Goal: Task Accomplishment & Management: Use online tool/utility

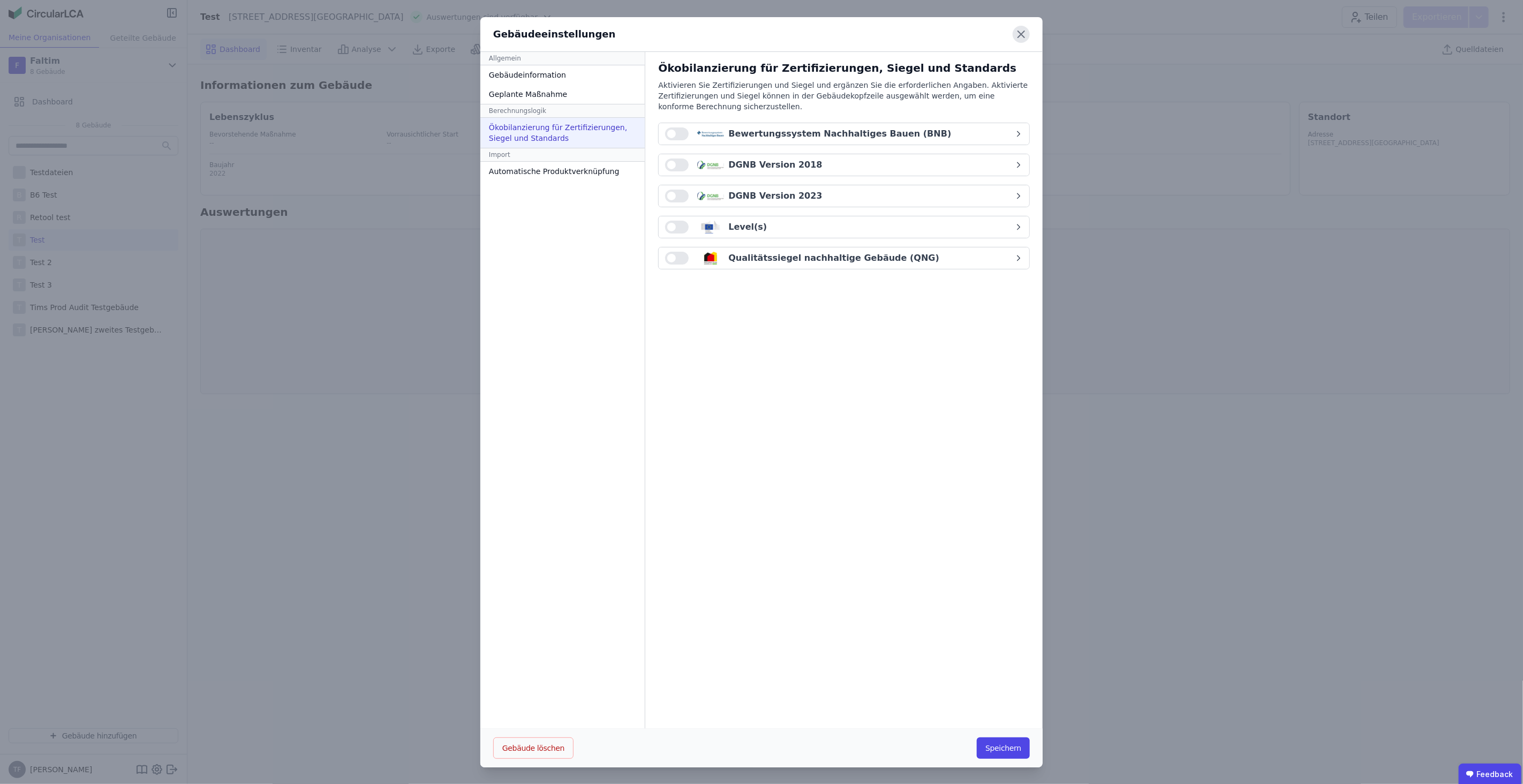
click at [1025, 32] on icon at bounding box center [1021, 34] width 17 height 17
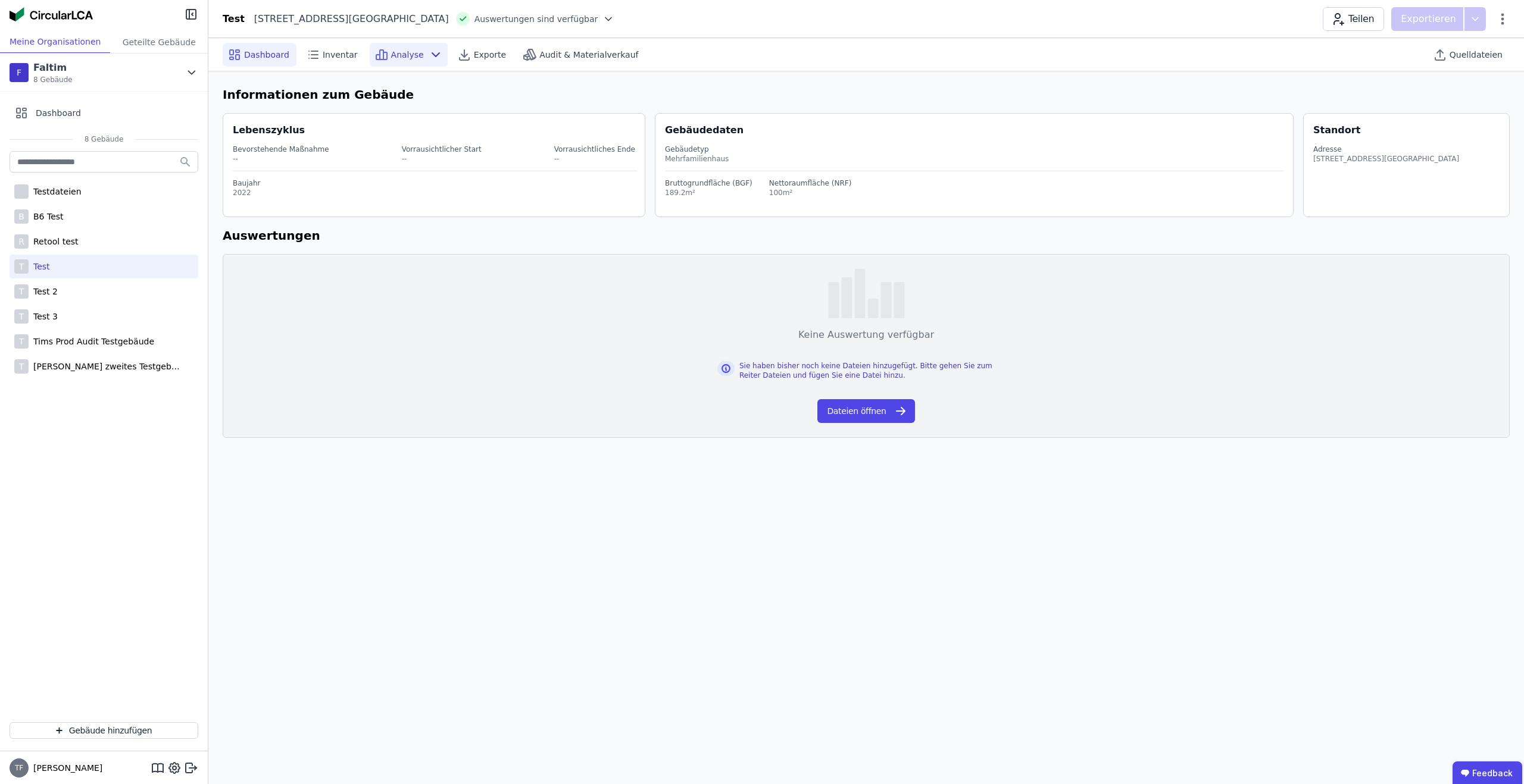
click at [403, 60] on div "Analyse" at bounding box center [408, 54] width 78 height 24
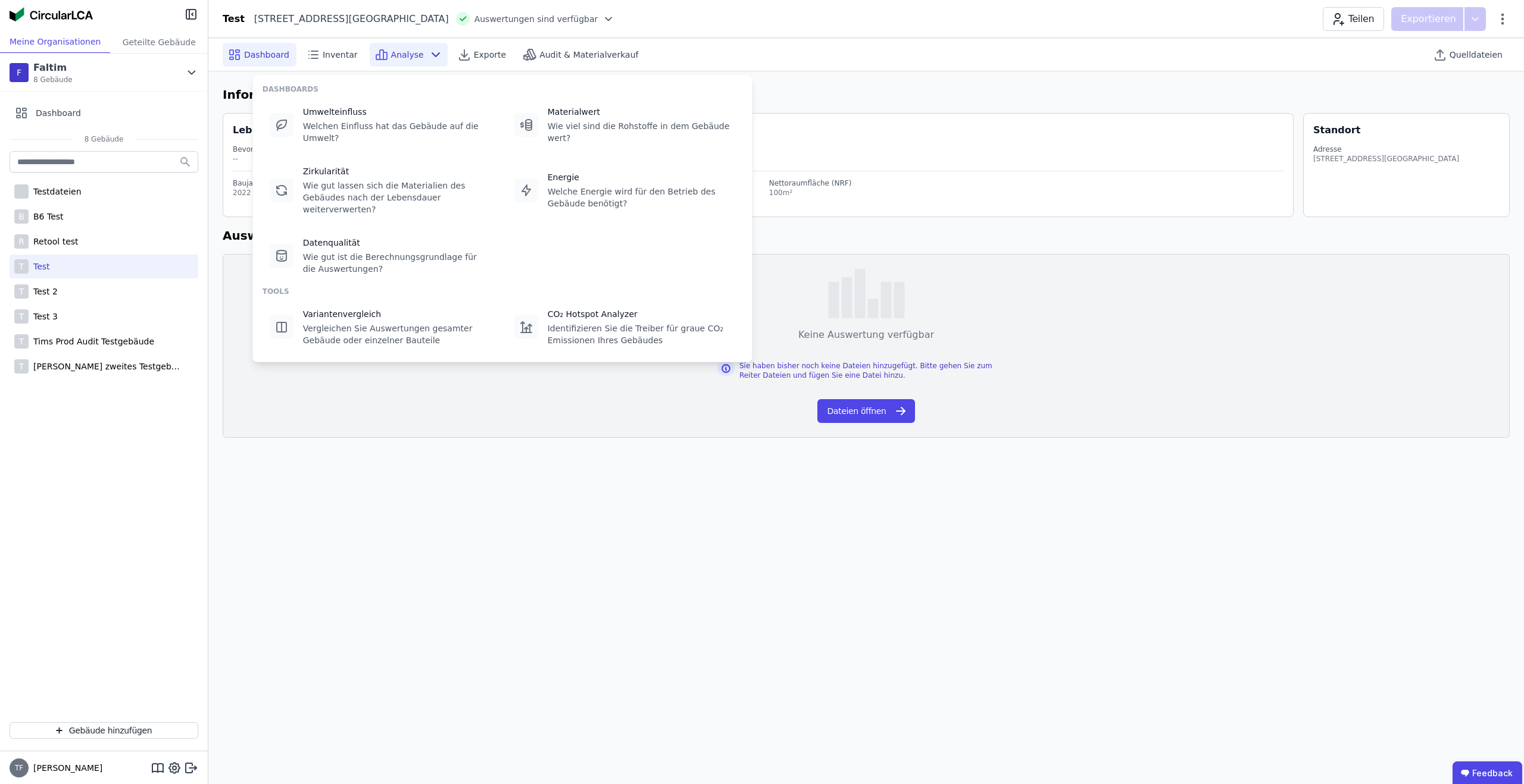
click at [428, 58] on icon at bounding box center [435, 54] width 14 height 14
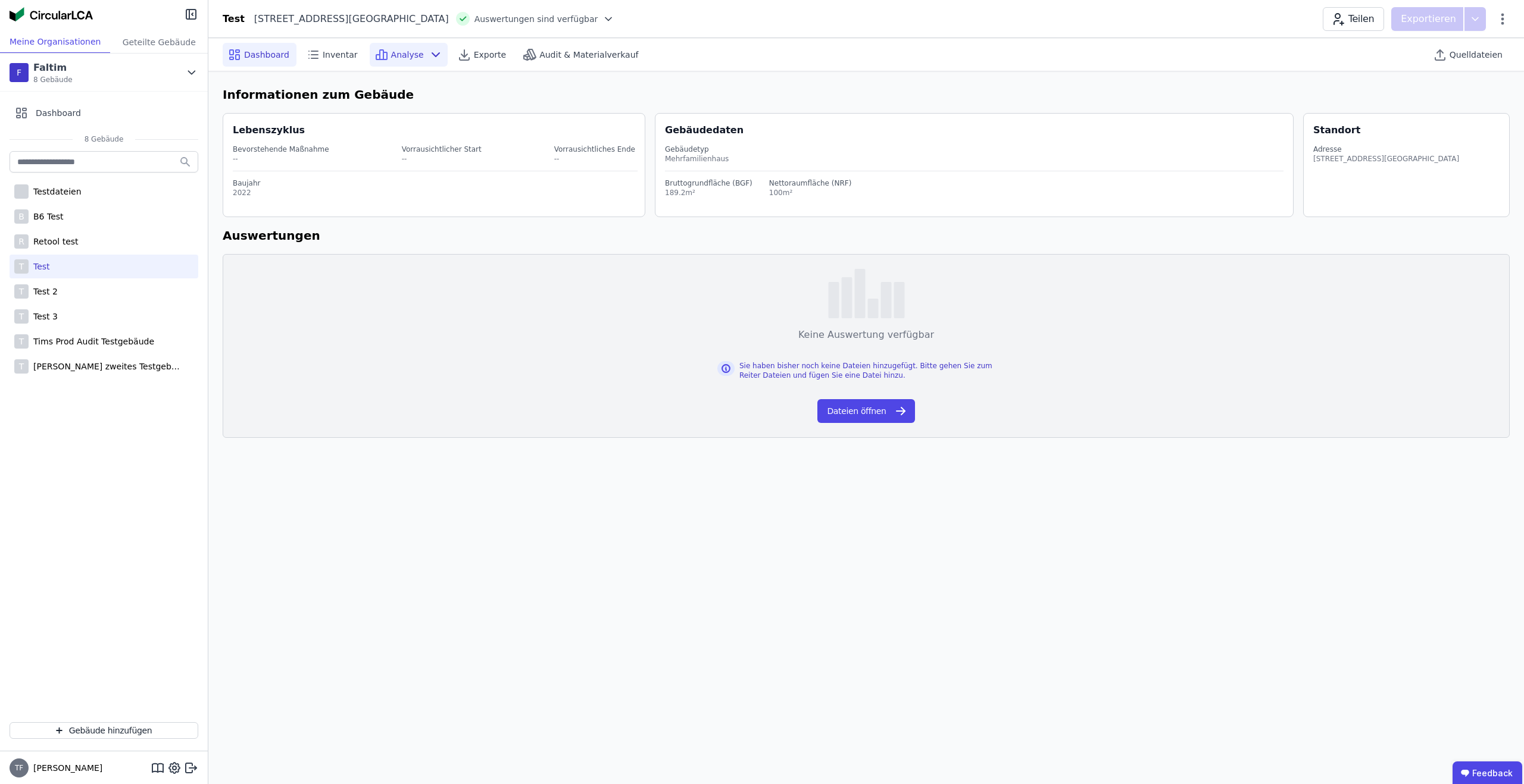
click at [428, 51] on icon at bounding box center [435, 54] width 14 height 14
click at [1476, 63] on div "Quelldateien" at bounding box center [1469, 54] width 82 height 24
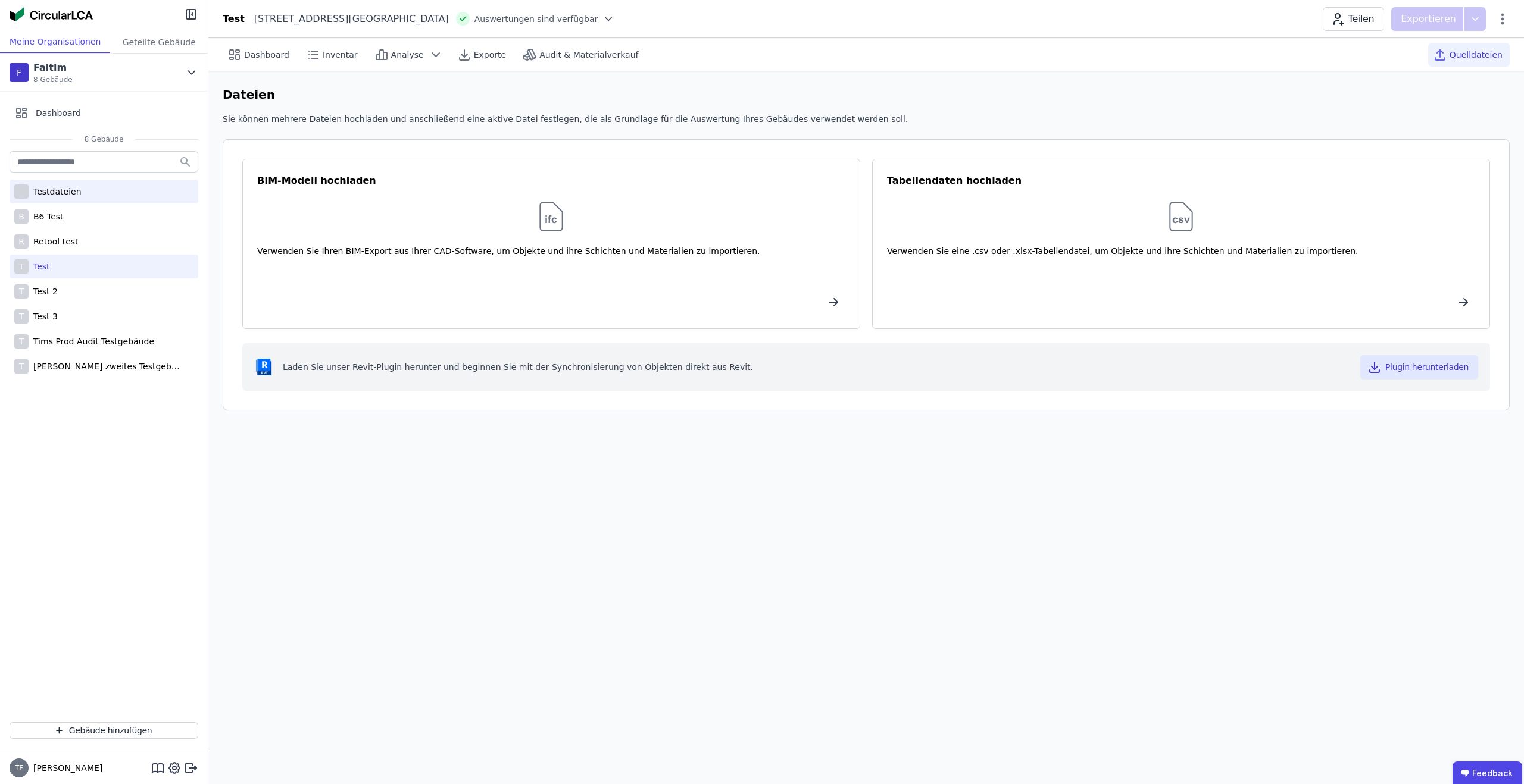
click at [84, 192] on div "Testdateien" at bounding box center [104, 191] width 189 height 24
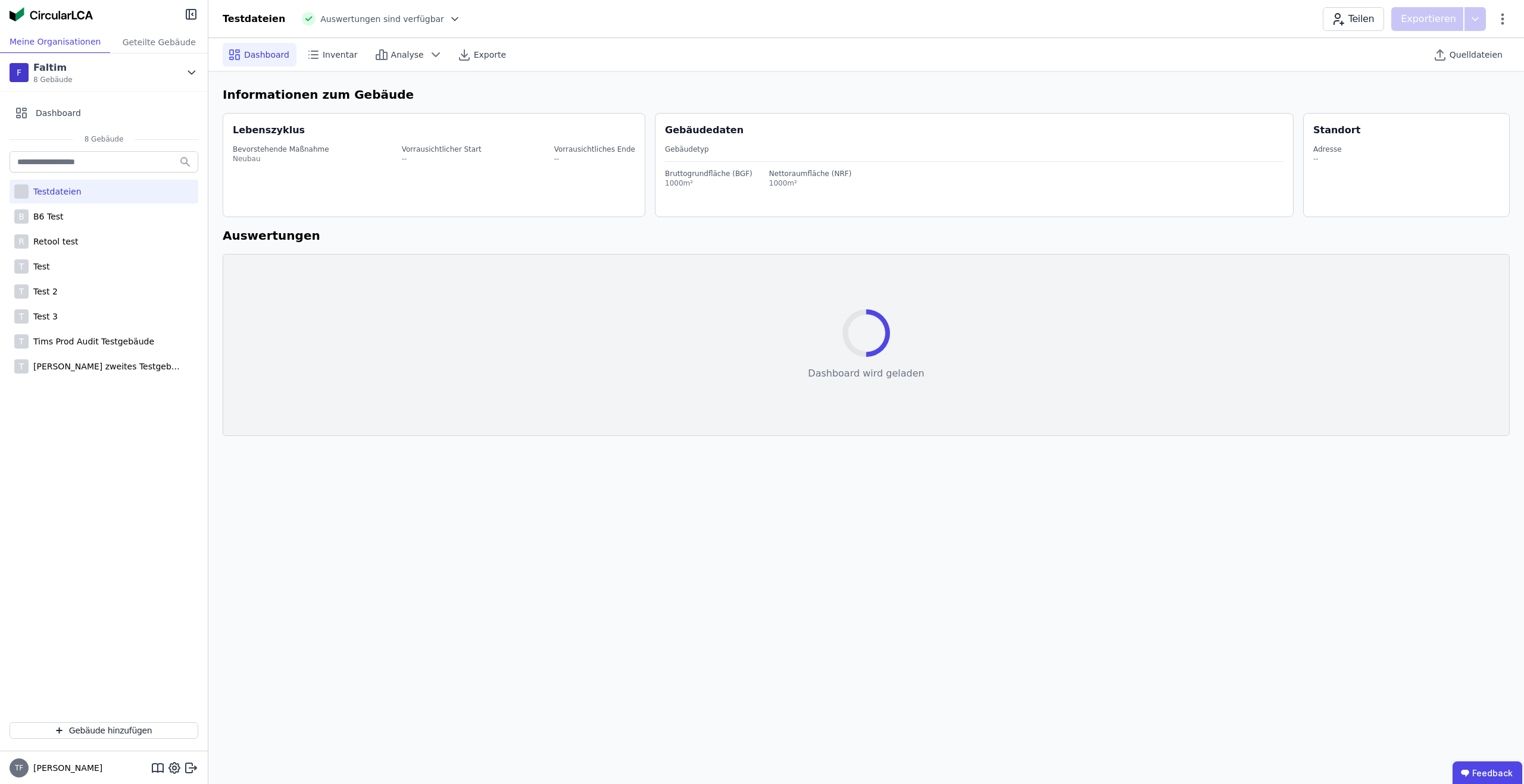
select select "*"
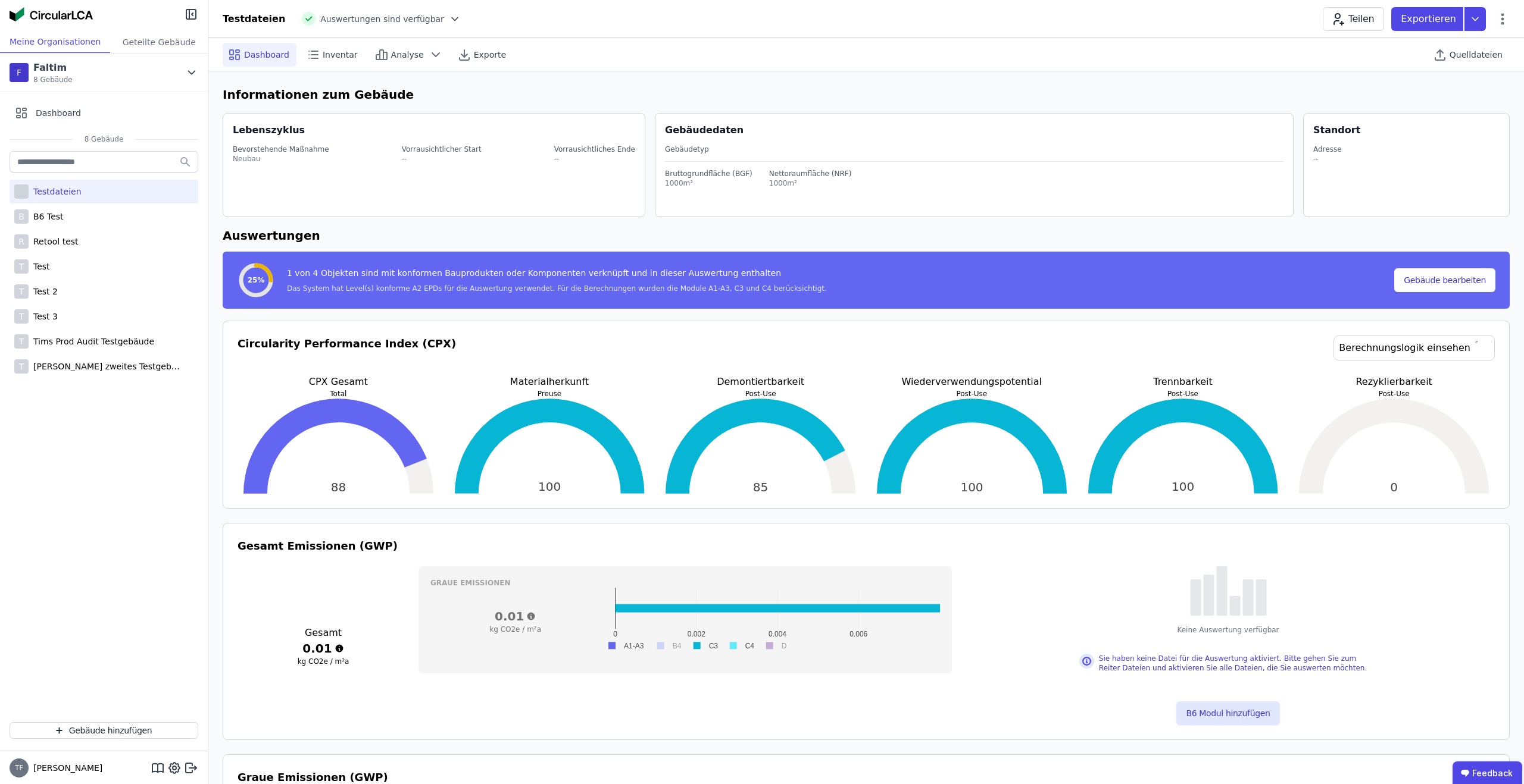
click at [1423, 61] on div at bounding box center [1419, 54] width 17 height 33
click at [1444, 59] on icon at bounding box center [1440, 54] width 14 height 14
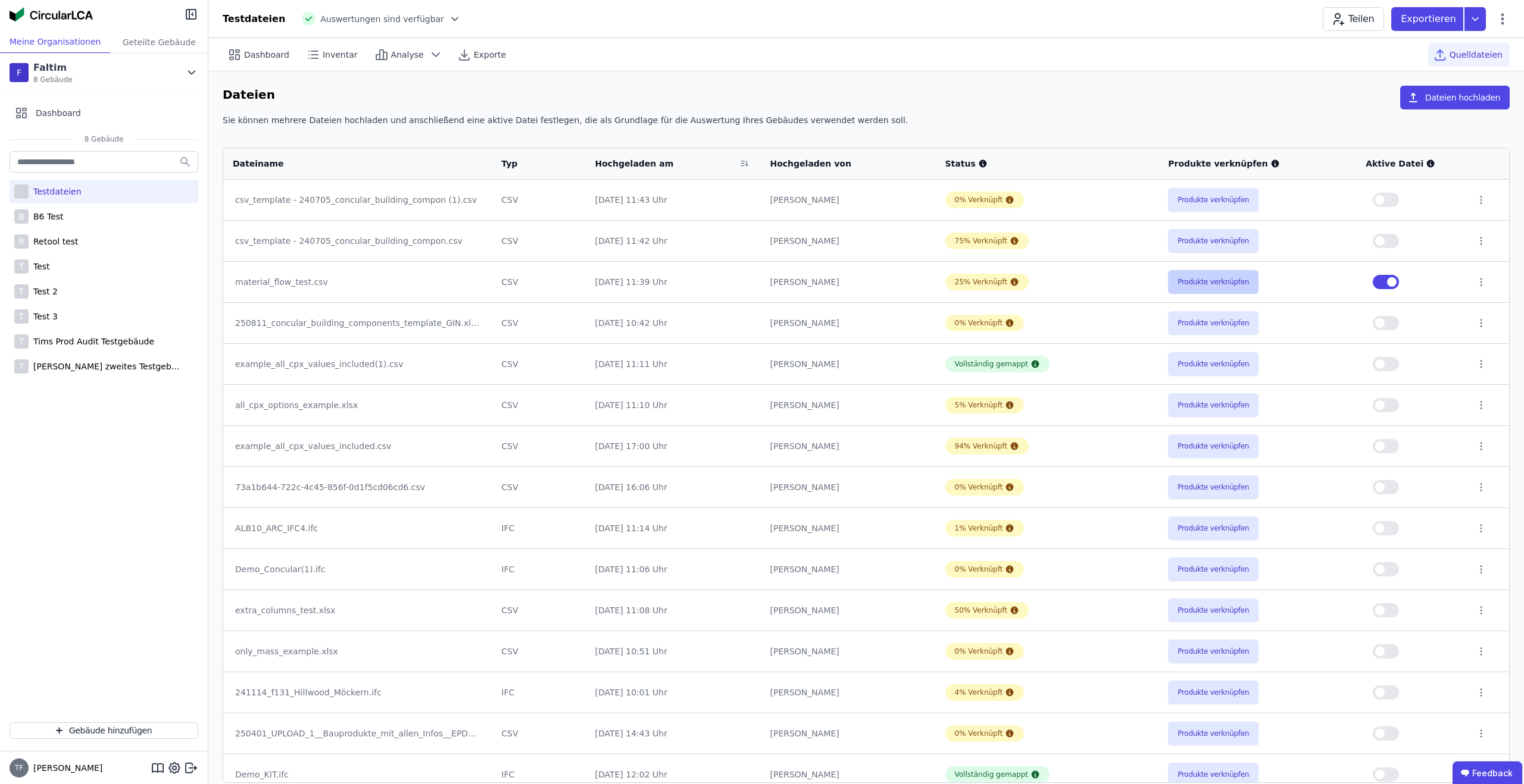
scroll to position [2, 0]
click at [1230, 274] on button "Produkte verknüpfen" at bounding box center [1213, 279] width 91 height 24
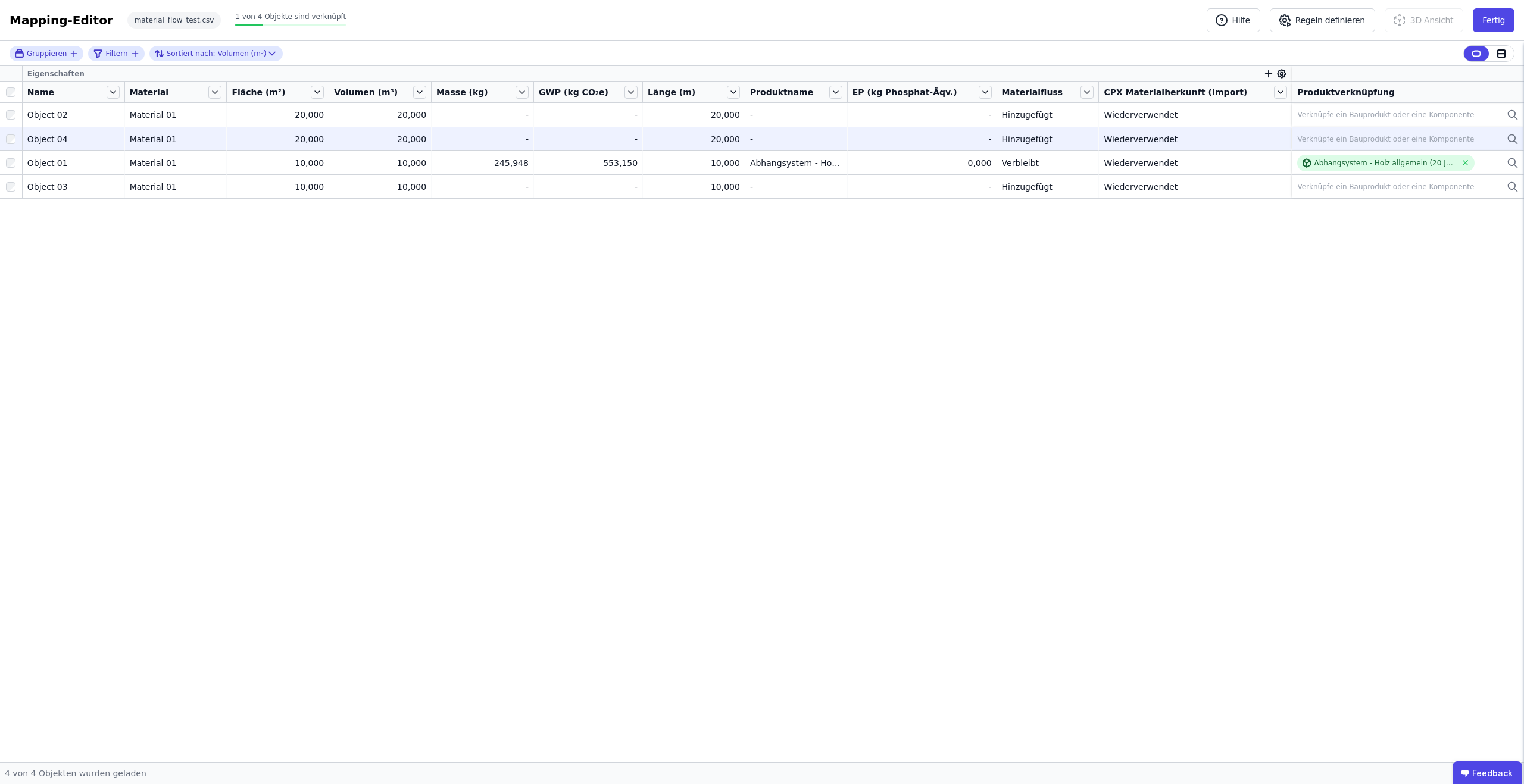
click at [1331, 134] on div "Verknüpfe ein Bauprodukt oder eine Komponente" at bounding box center [1385, 139] width 177 height 10
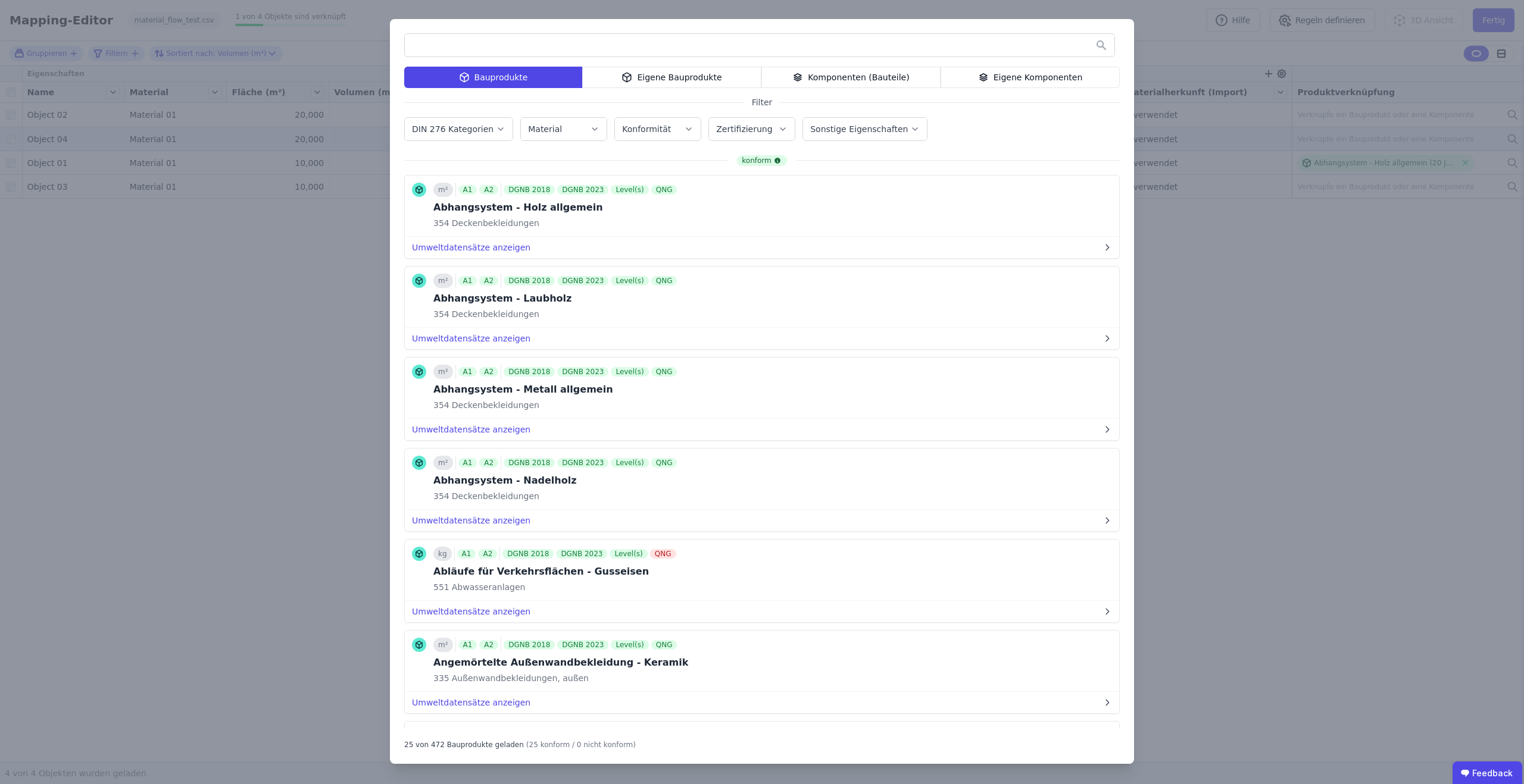
click at [707, 89] on div "Bauprodukte Eigene Bauprodukte Komponenten (Bauteile) Eigene Komponenten Filter…" at bounding box center [762, 392] width 744 height 745
click at [711, 77] on div "Eigene Bauprodukte" at bounding box center [672, 77] width 179 height 21
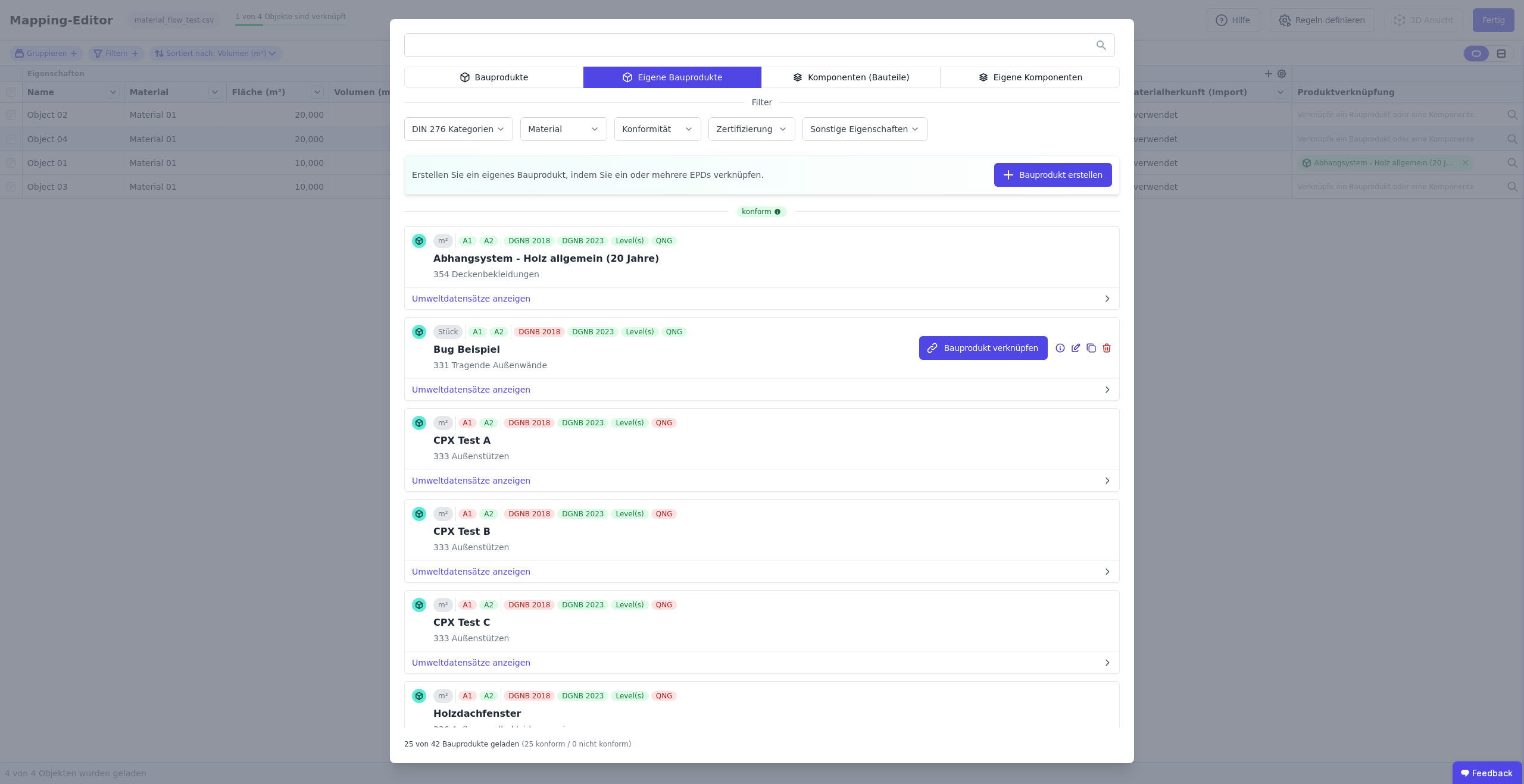
scroll to position [1, 0]
click at [1076, 351] on icon at bounding box center [1076, 347] width 11 height 14
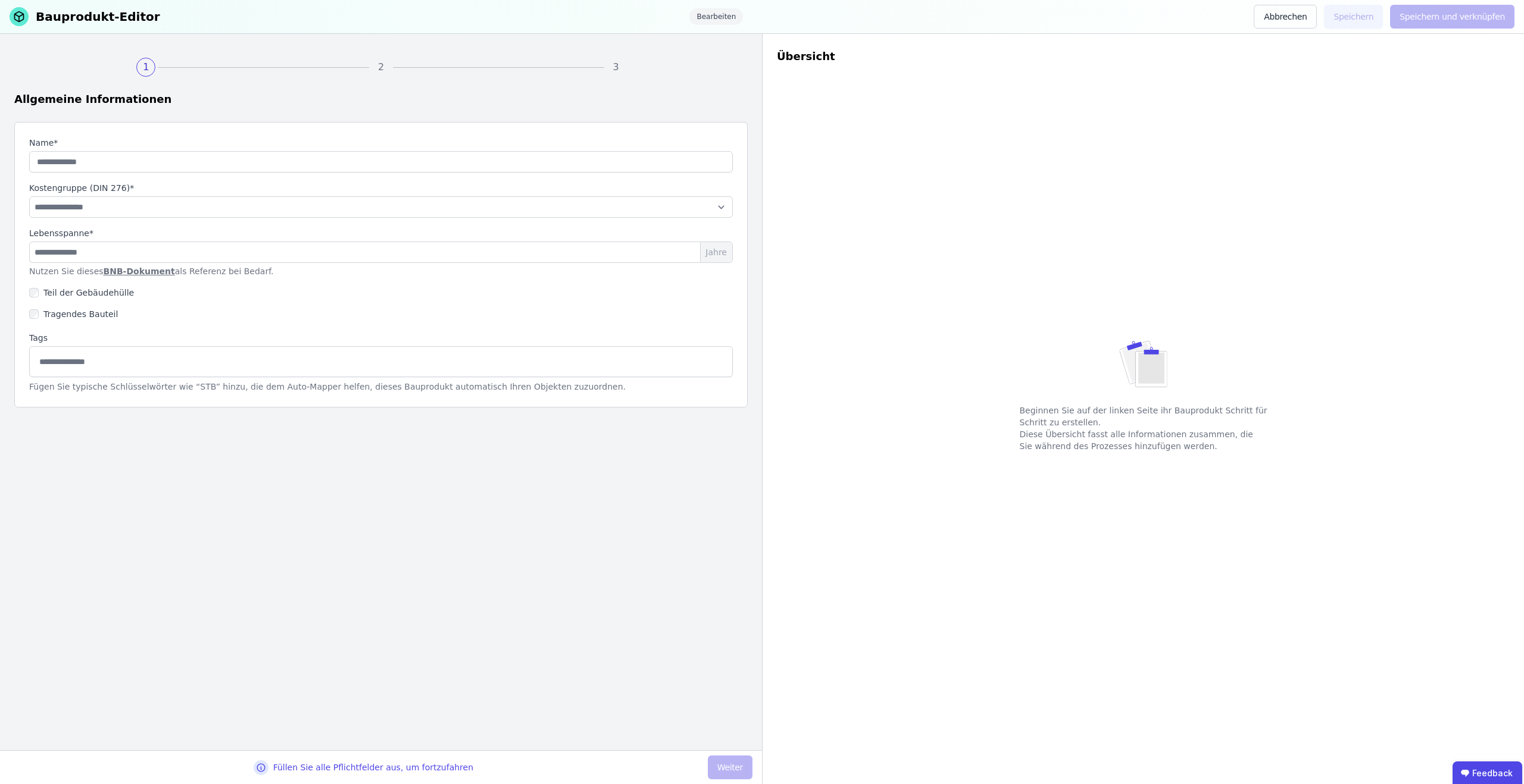
type input "**********"
select select "**********"
type input "**"
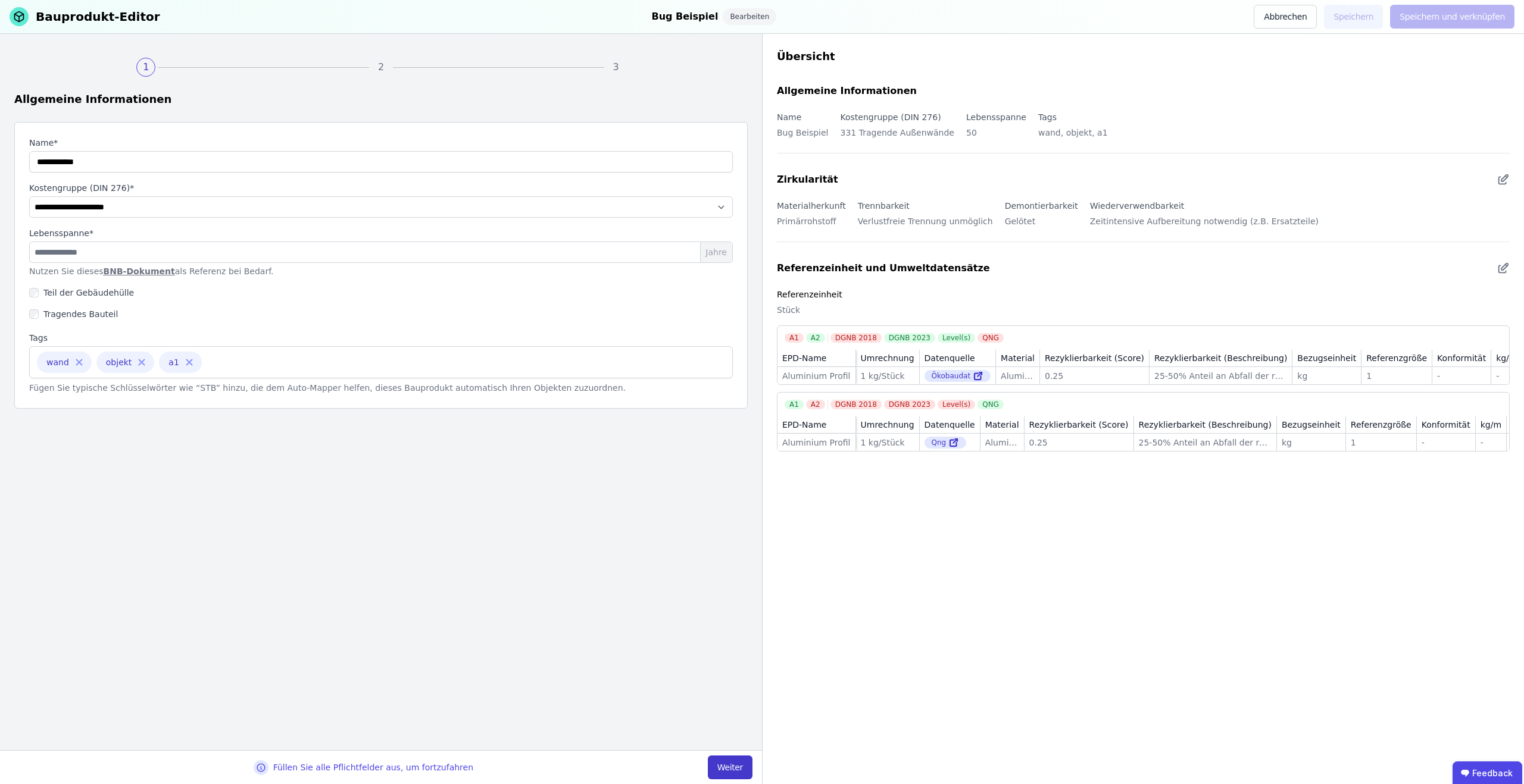
click at [723, 759] on button "Weiter" at bounding box center [730, 767] width 45 height 24
select select "**********"
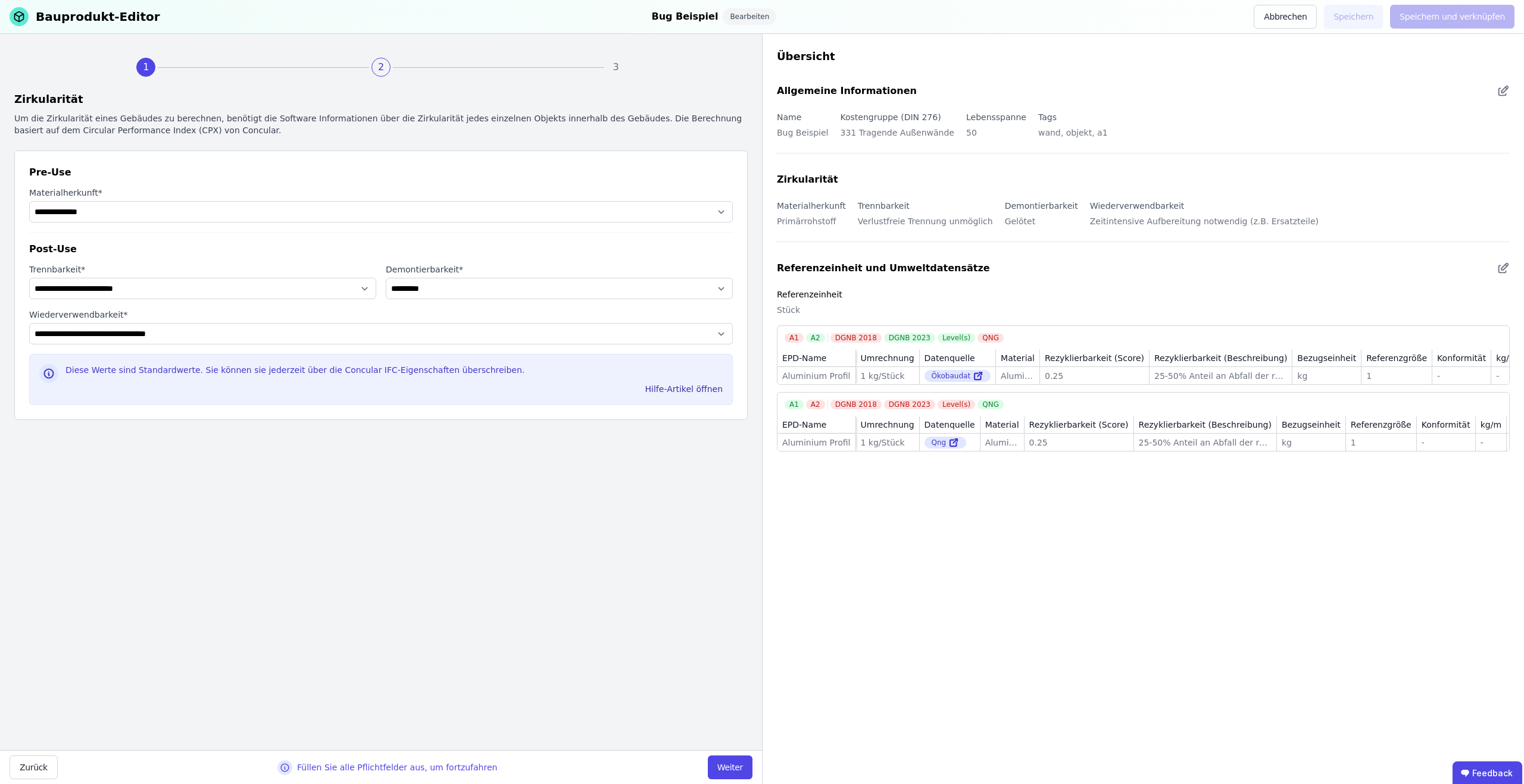
click at [724, 760] on button "Weiter" at bounding box center [730, 767] width 45 height 24
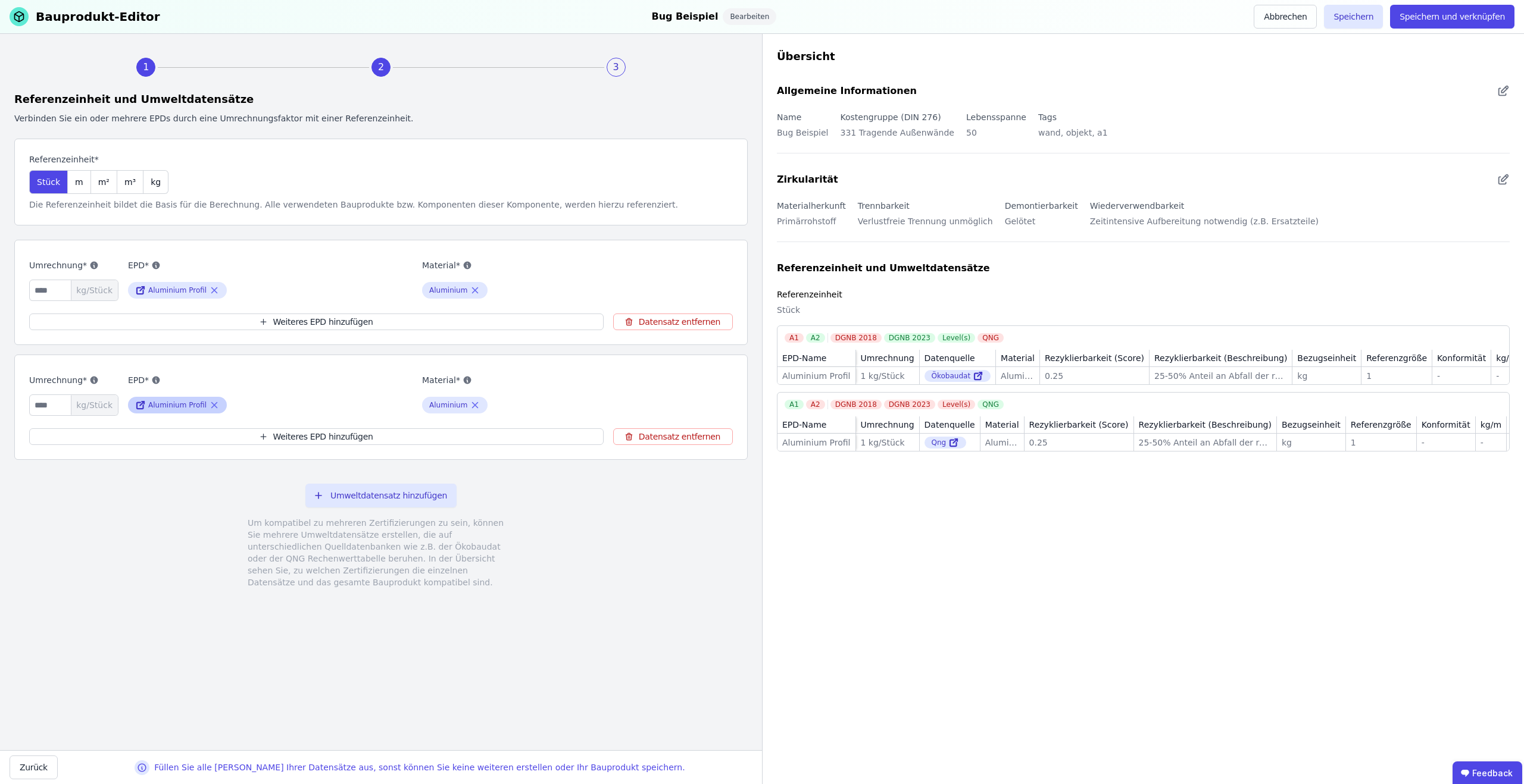
click at [219, 403] on div "Aluminium Profil" at bounding box center [178, 405] width 98 height 17
click at [215, 403] on icon at bounding box center [215, 405] width 11 height 14
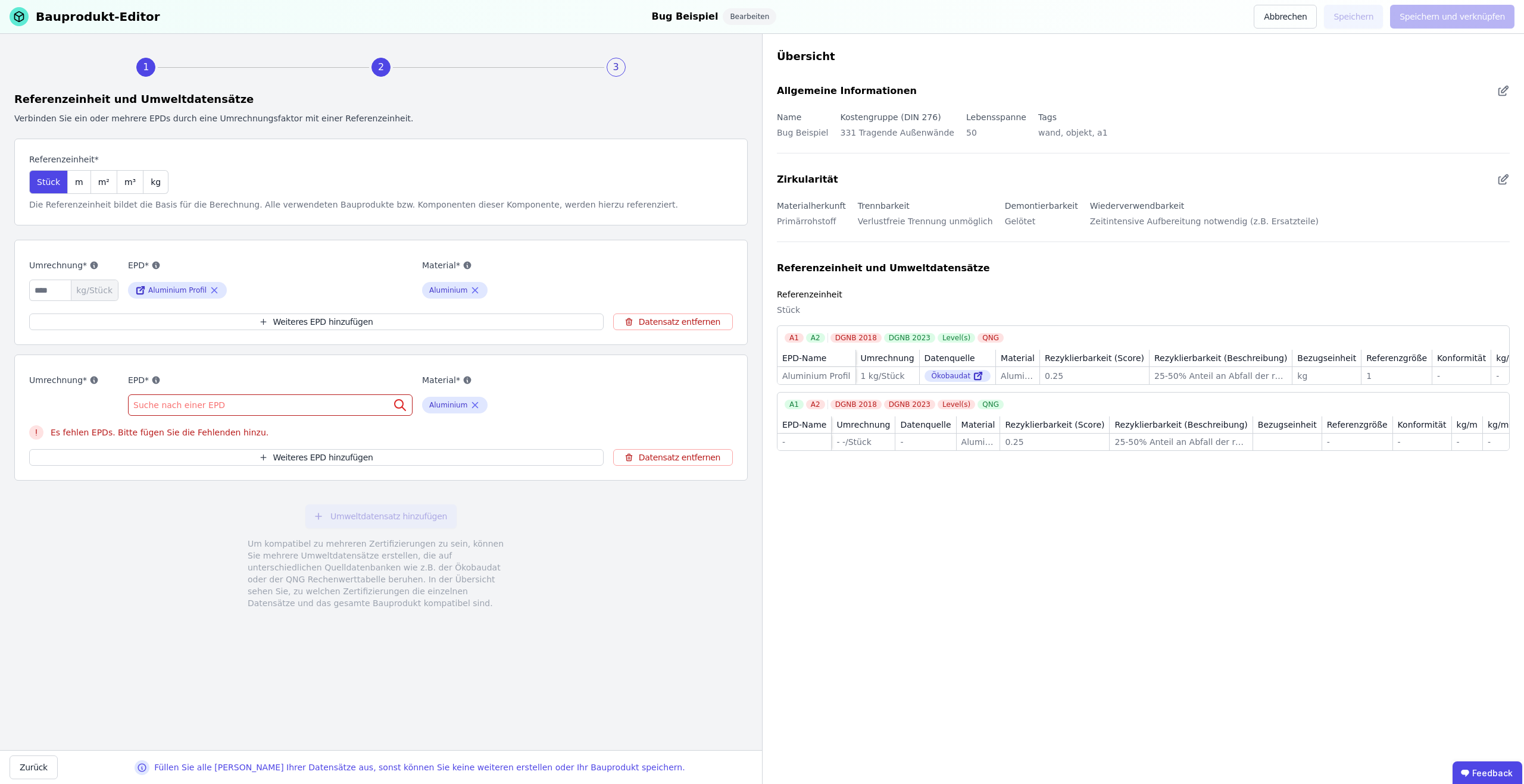
click at [215, 403] on span "Suche nach einer EPD" at bounding box center [180, 405] width 94 height 12
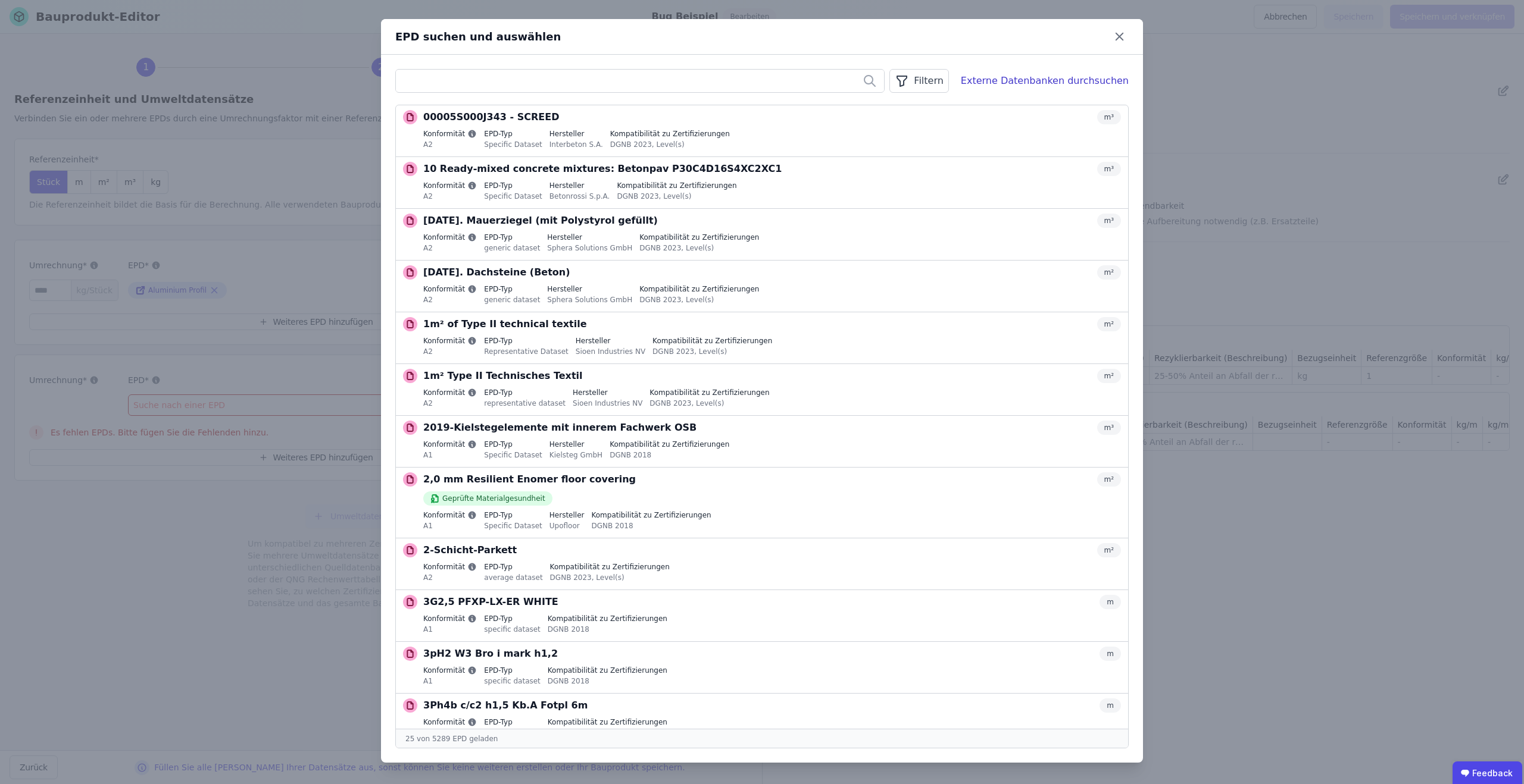
click at [1061, 80] on div "Externe Datenbanken durchsuchen" at bounding box center [1045, 81] width 168 height 14
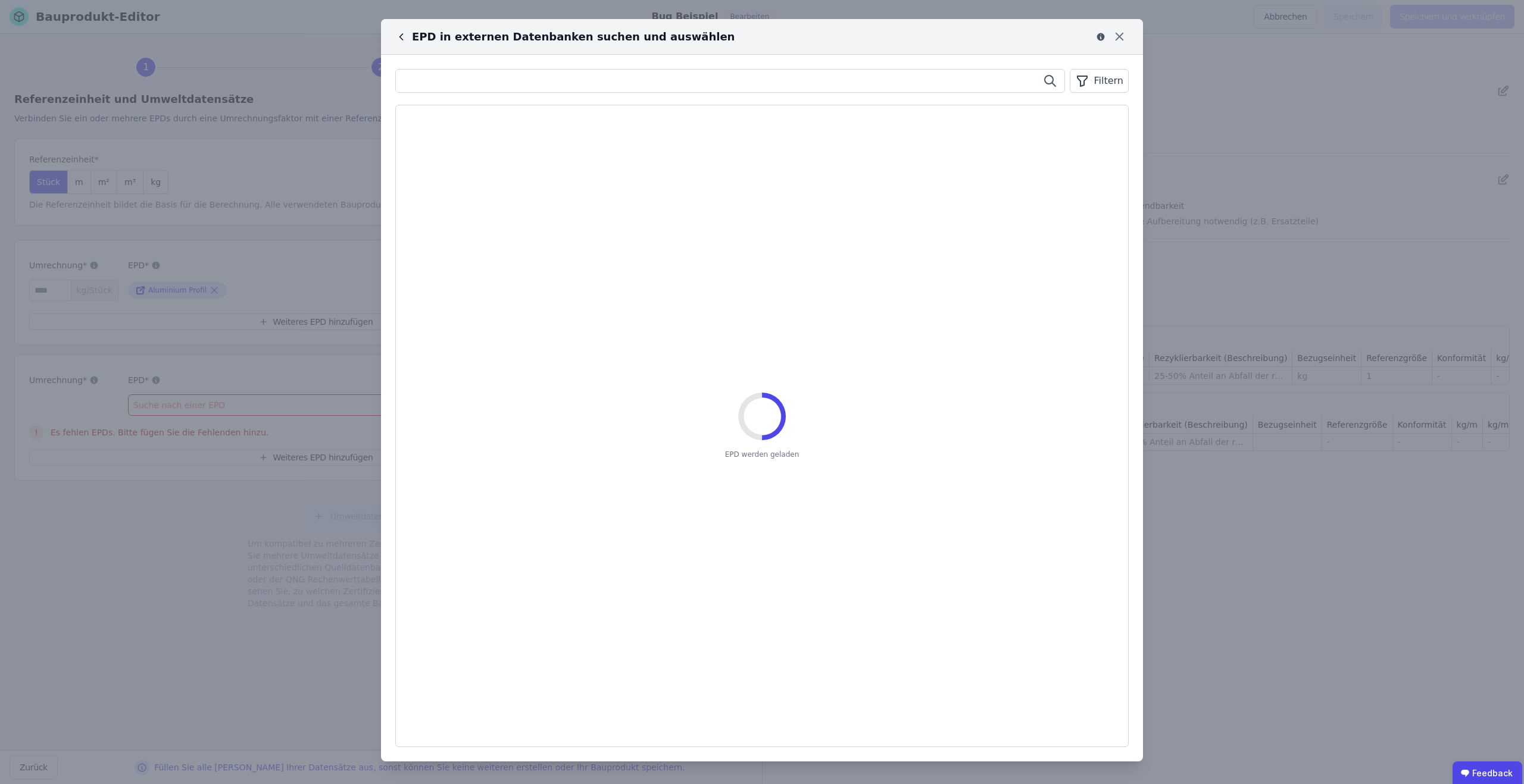
click at [561, 83] on input "text" at bounding box center [730, 81] width 668 height 21
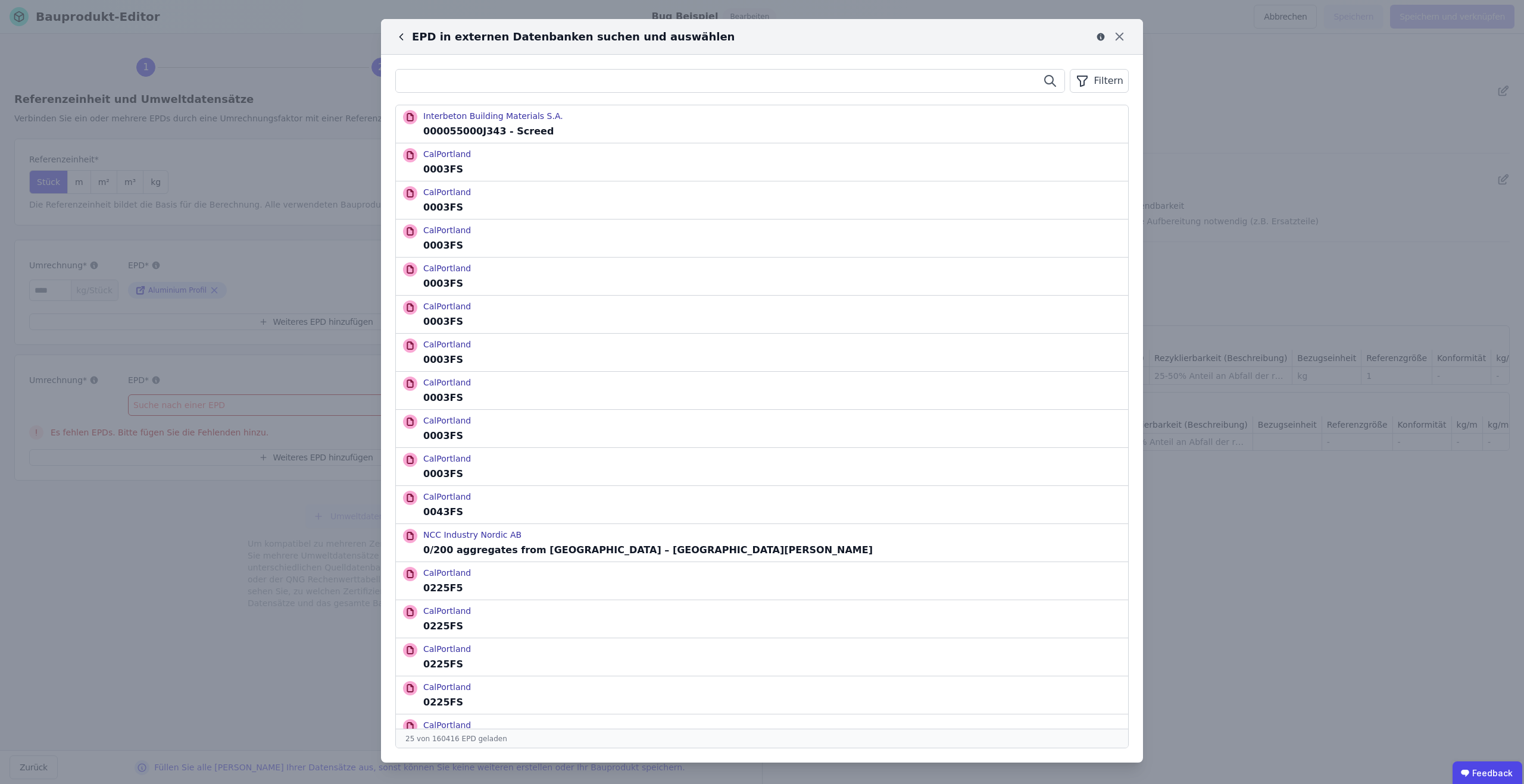
paste input "**********"
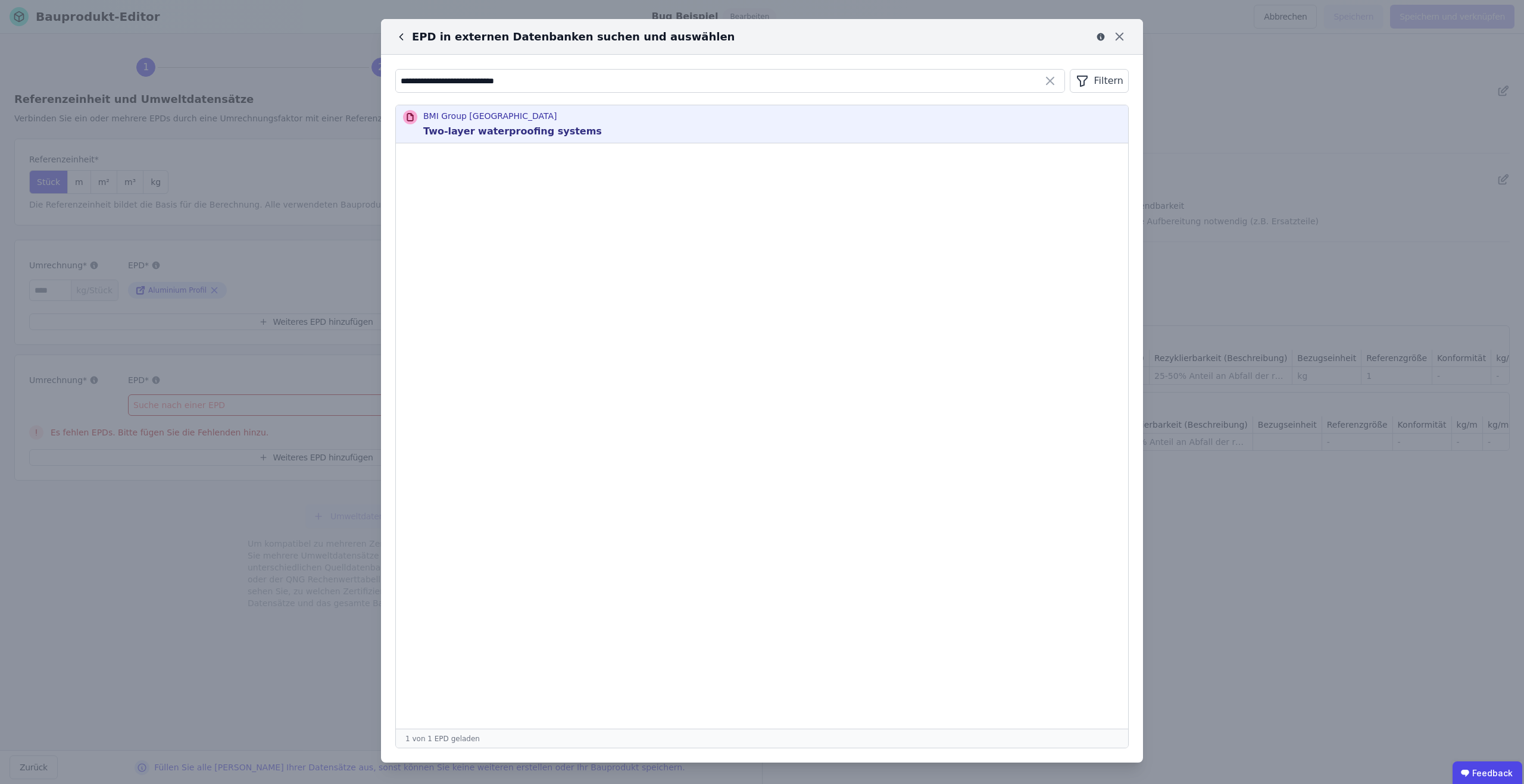
click at [543, 137] on p "Two-layer waterproofing systems" at bounding box center [512, 131] width 179 height 14
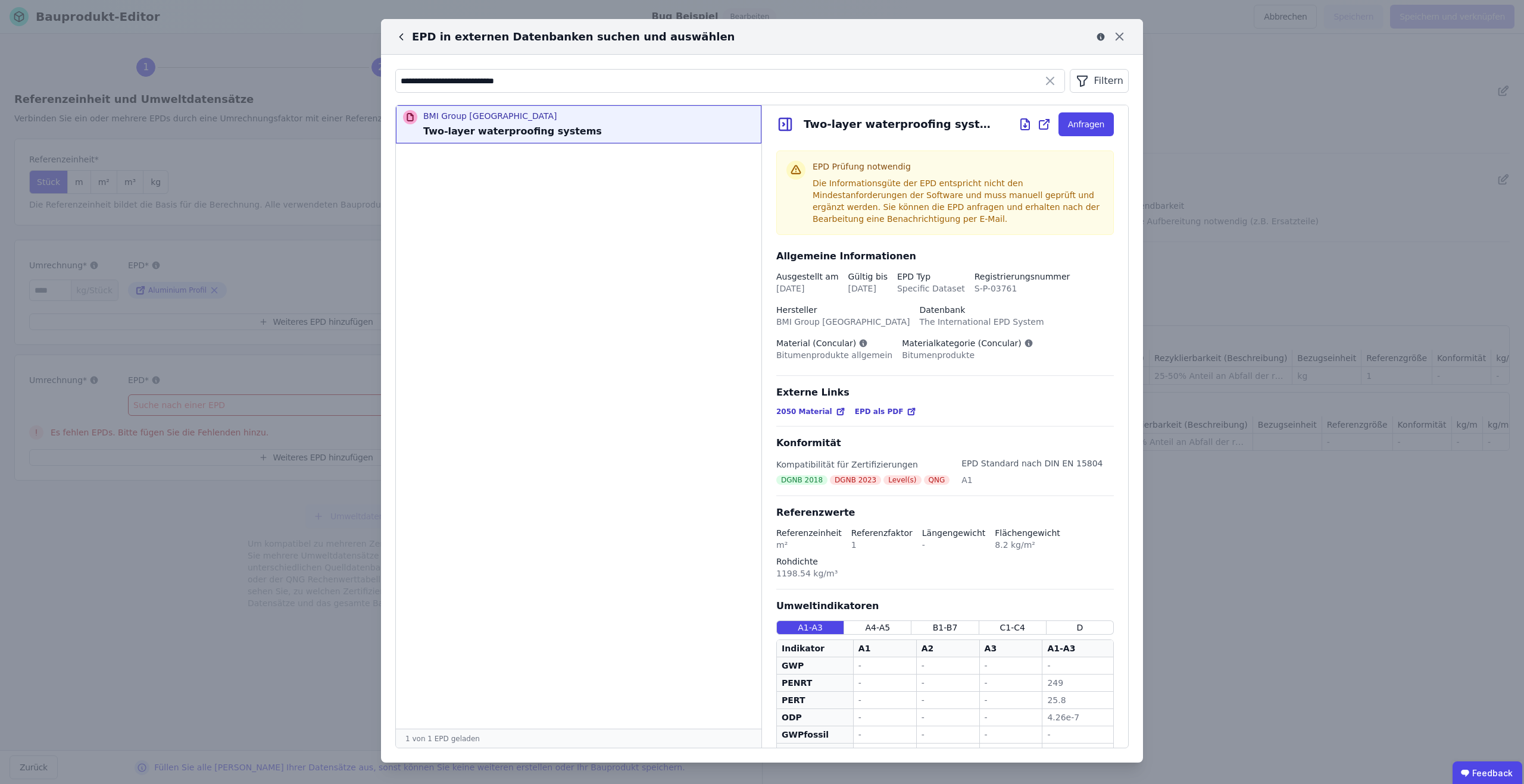
click at [1028, 123] on icon at bounding box center [1025, 124] width 14 height 14
click at [534, 80] on input "**********" at bounding box center [730, 81] width 668 height 21
paste input "**********"
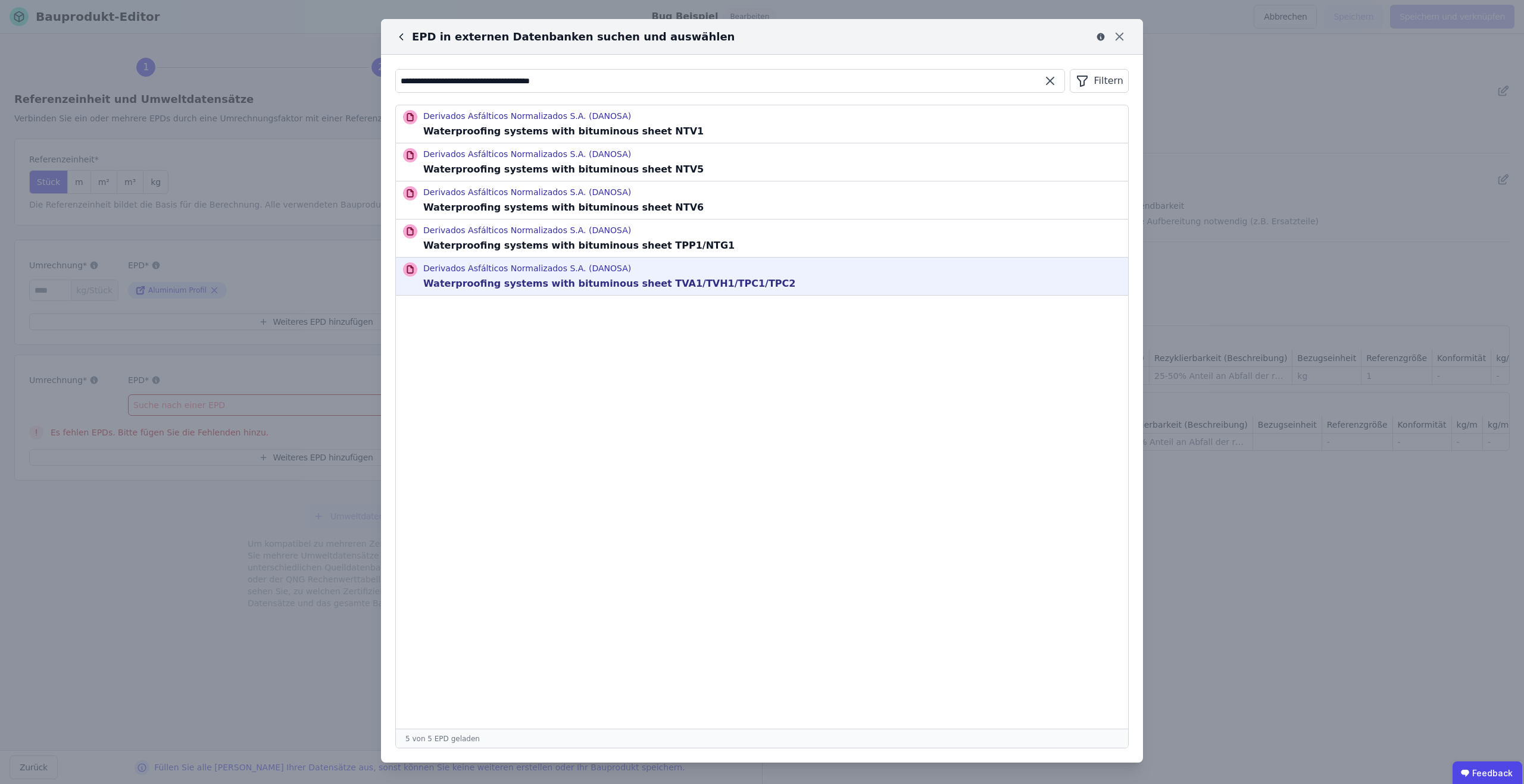
type input "**********"
click at [724, 283] on p "Waterproofing systems with bituminous sheet TVA1/TVH1/TPC1/TPC2" at bounding box center [609, 284] width 372 height 14
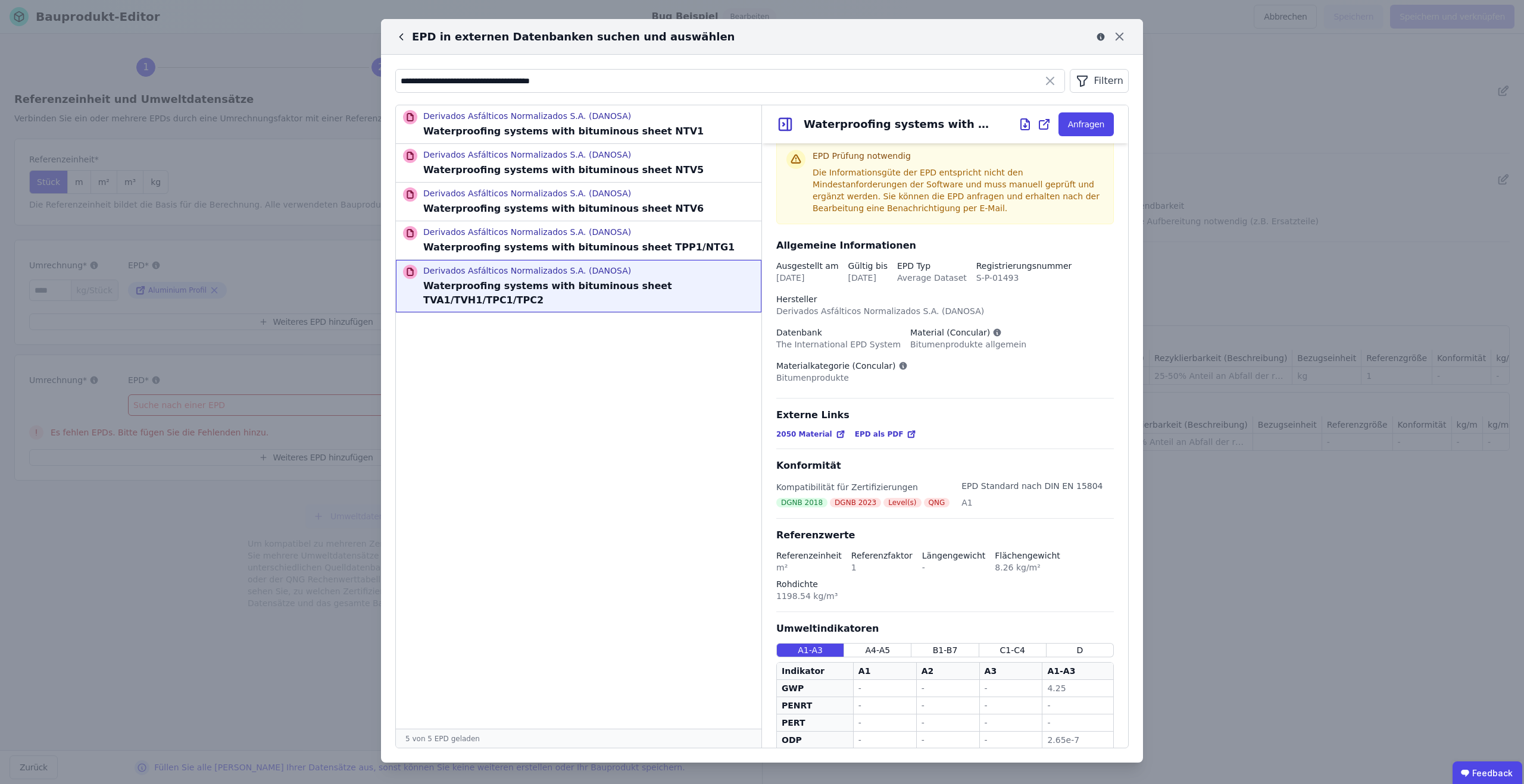
scroll to position [11, 0]
click at [1025, 124] on icon at bounding box center [1025, 124] width 14 height 14
click at [904, 127] on div "Waterproofing systems with bituminous sheet TVA1/TVH1/TPC1/TPC2" at bounding box center [899, 124] width 191 height 17
click at [904, 126] on div "Waterproofing systems with bituminous sheet TVA1/TVH1/TPC1/TPC2" at bounding box center [899, 124] width 191 height 17
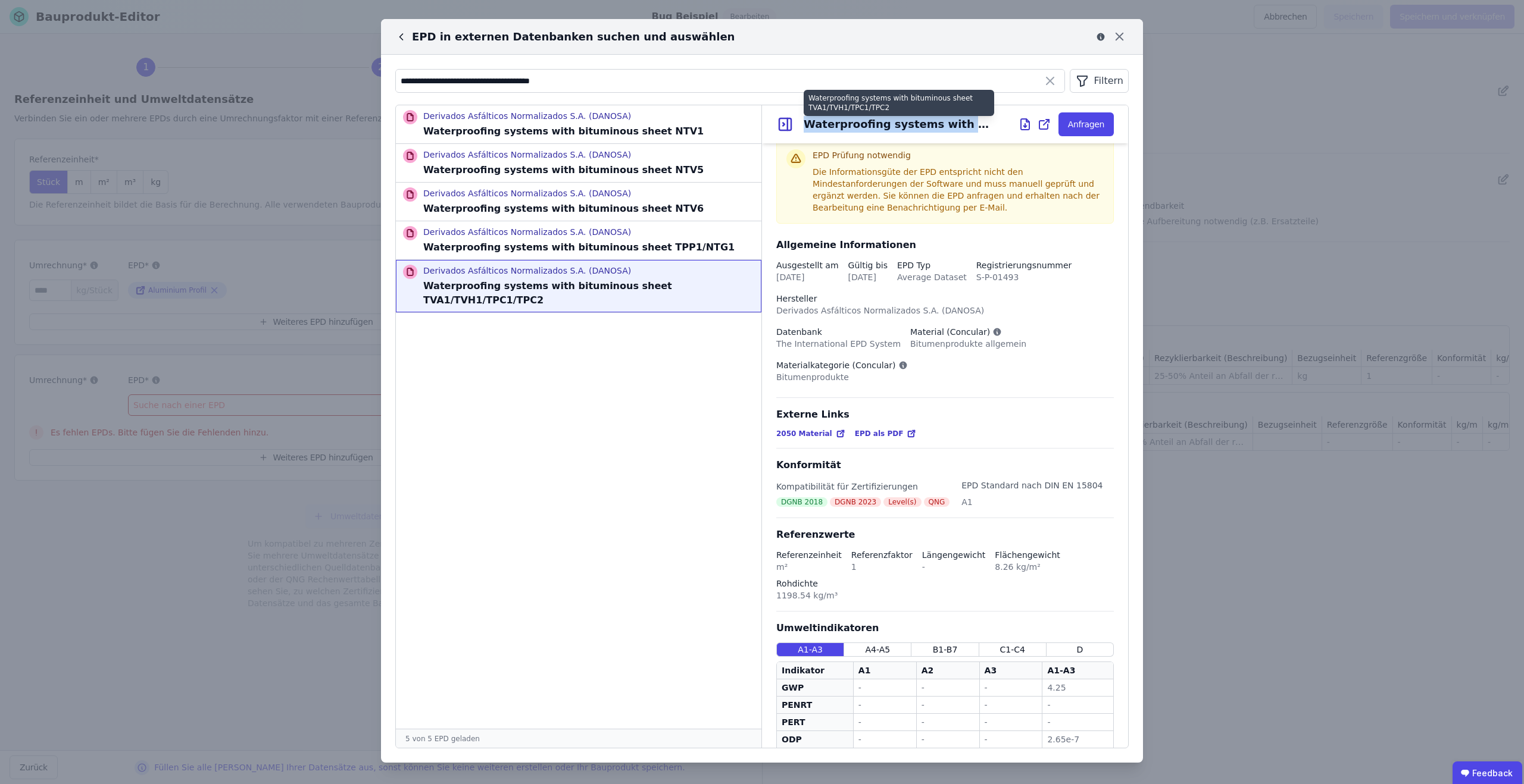
click at [904, 126] on div "Waterproofing systems with bituminous sheet TVA1/TVH1/TPC1/TPC2" at bounding box center [899, 124] width 191 height 17
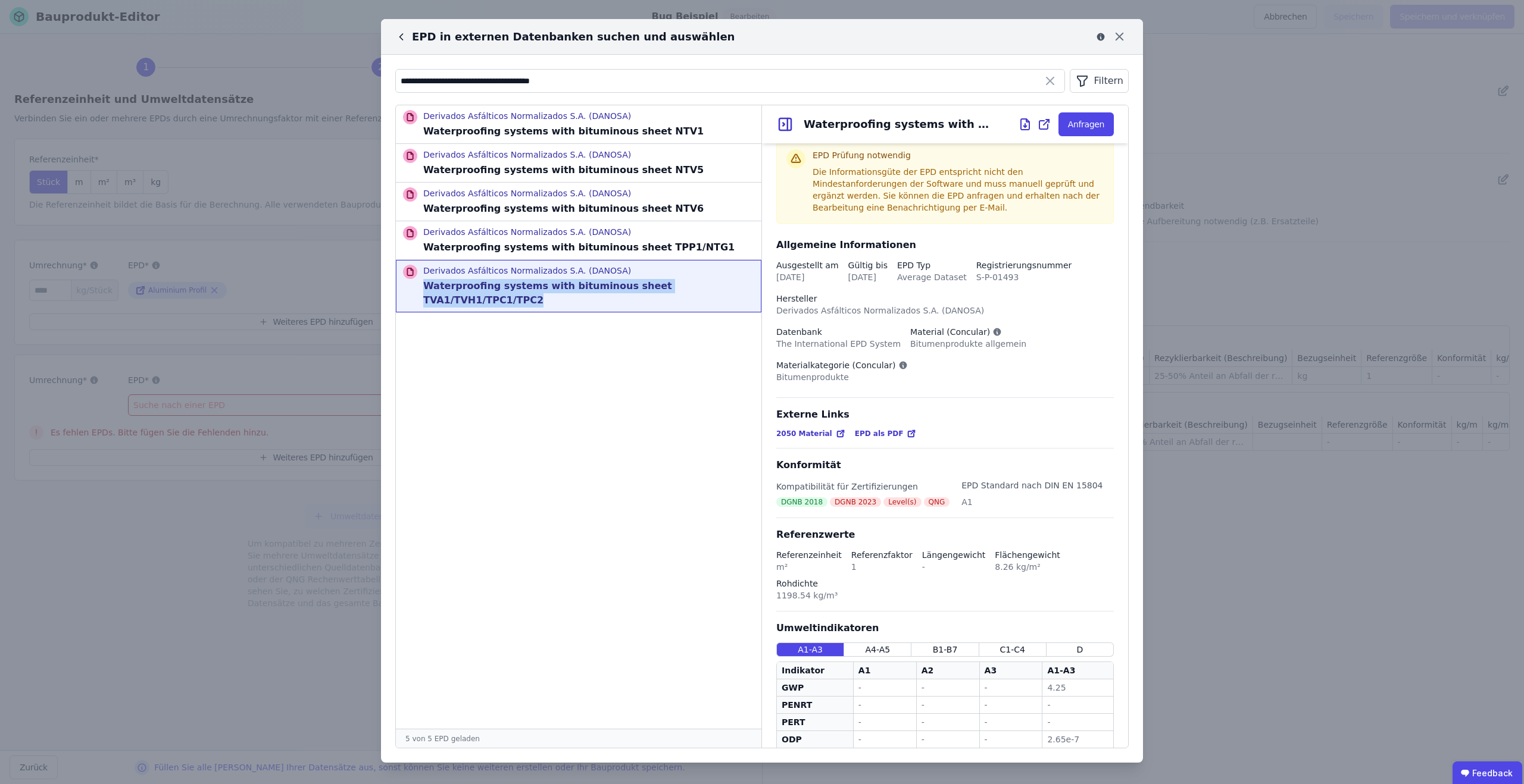
drag, startPoint x: 738, startPoint y: 287, endPoint x: 423, endPoint y: 281, distance: 315.1
click at [423, 281] on div "Derivados Asfálticos Normalizados S.A. (DANOSA) Waterproofing systems with bitu…" at bounding box center [579, 287] width 366 height 53
copy p "Waterproofing systems with bituminous sheet TVA1/TVH1/TPC1/TPC2"
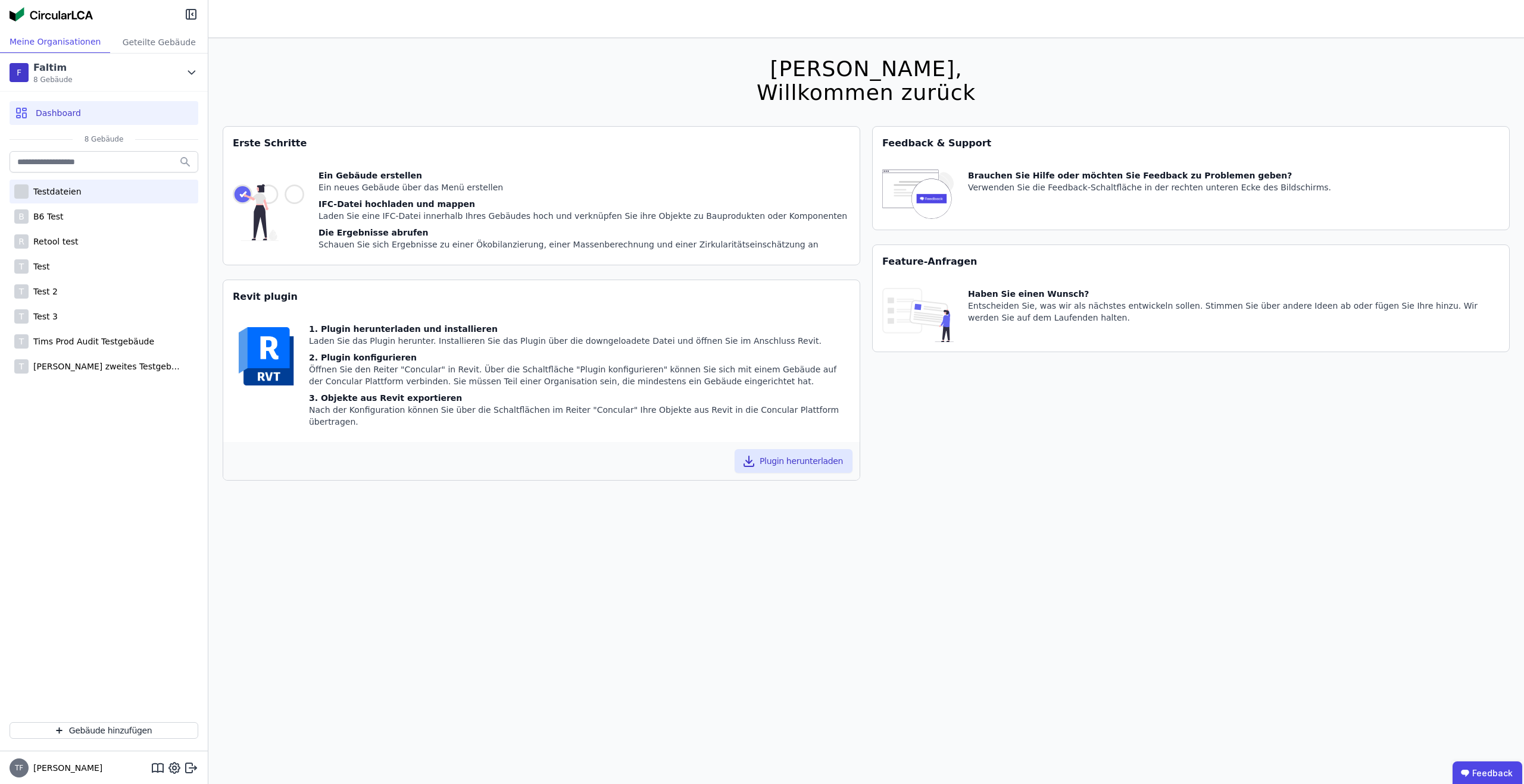
click at [74, 200] on div "Testdateien" at bounding box center [104, 191] width 189 height 24
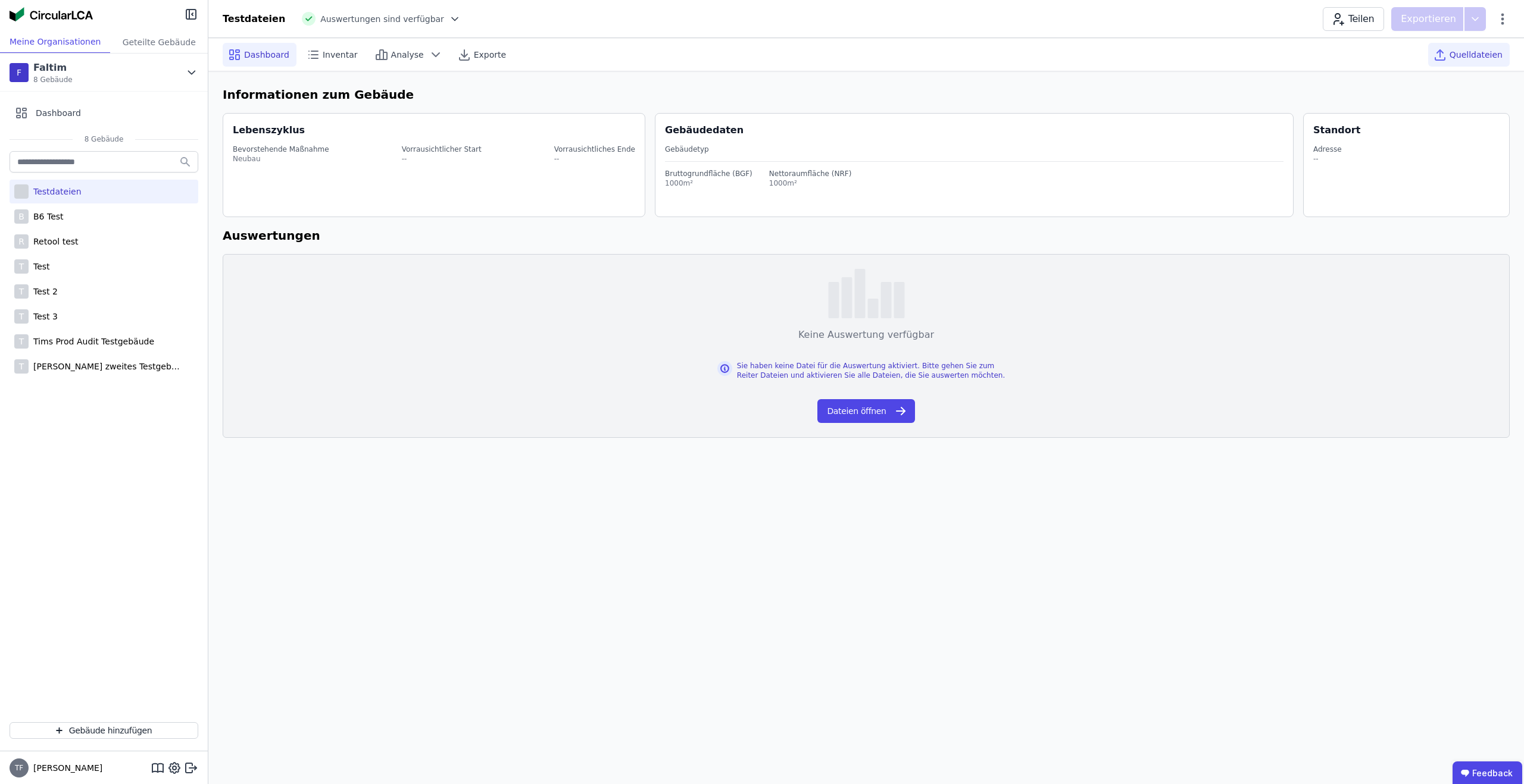
click at [1477, 51] on span "Quelldateien" at bounding box center [1477, 55] width 53 height 12
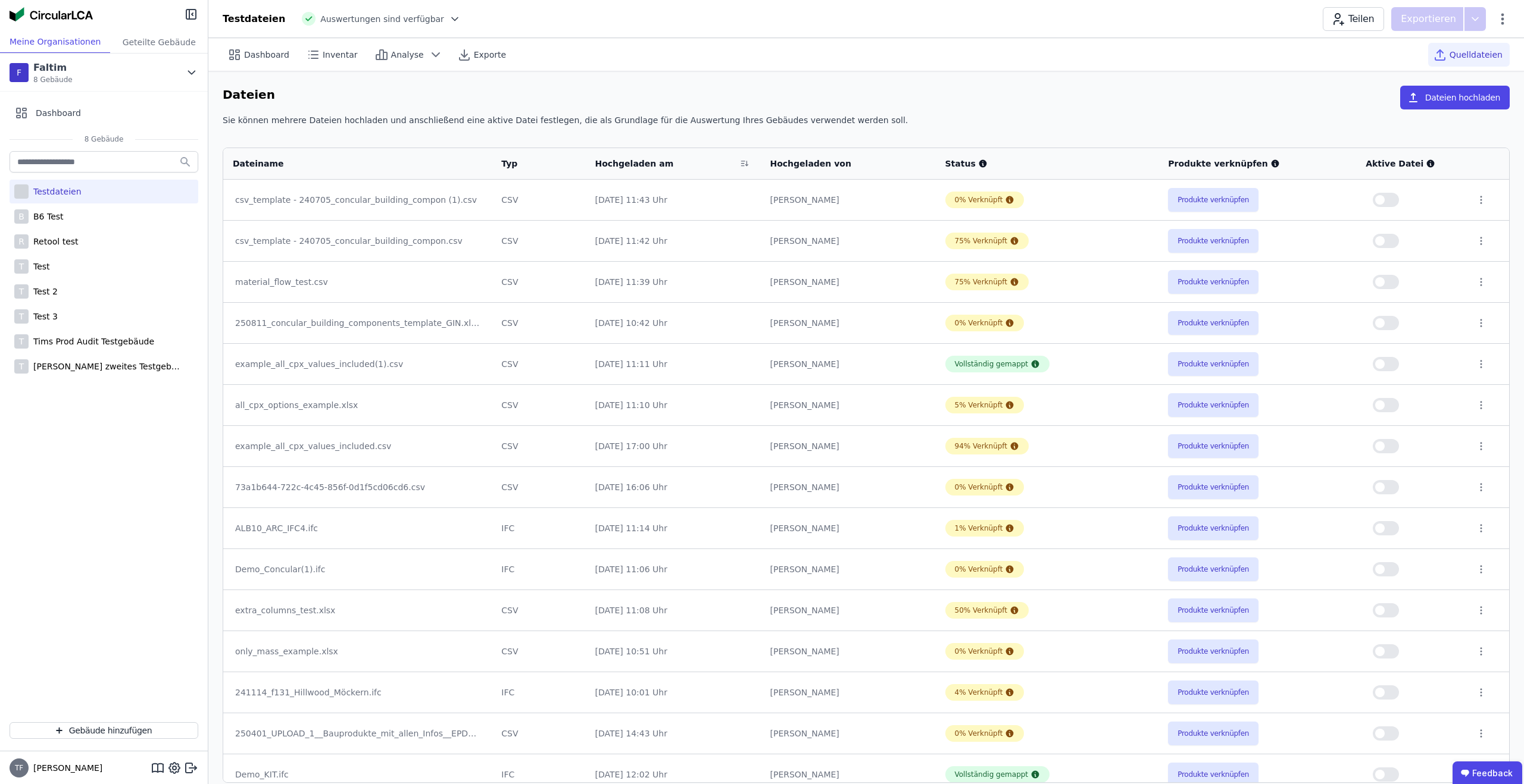
click at [1382, 282] on span "button" at bounding box center [1380, 281] width 10 height 10
click at [248, 58] on span "Dashboard" at bounding box center [266, 55] width 45 height 12
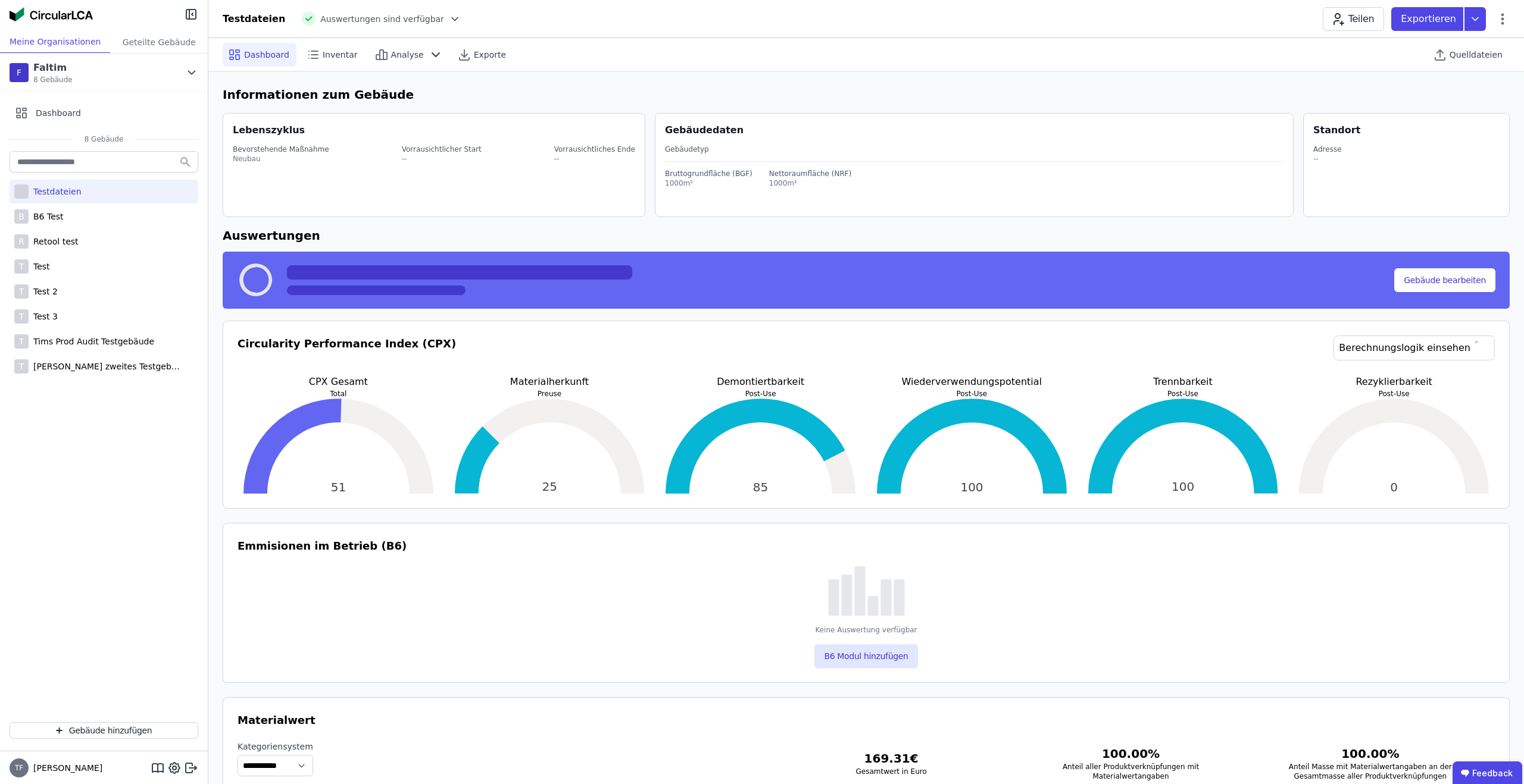
select select "*"
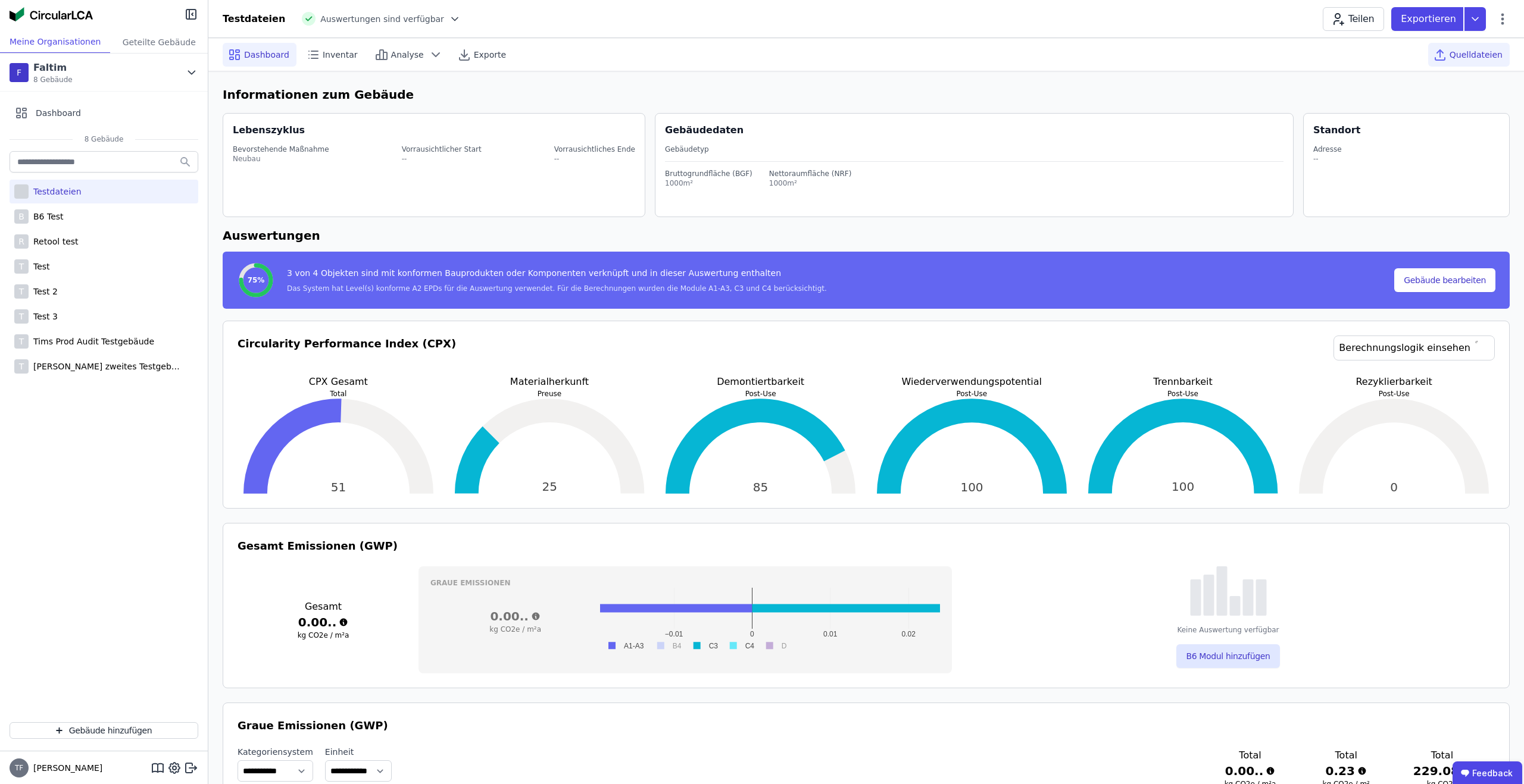
drag, startPoint x: 1468, startPoint y: 47, endPoint x: 1462, endPoint y: 55, distance: 10.0
click at [1468, 47] on div "Quelldateien" at bounding box center [1469, 54] width 82 height 24
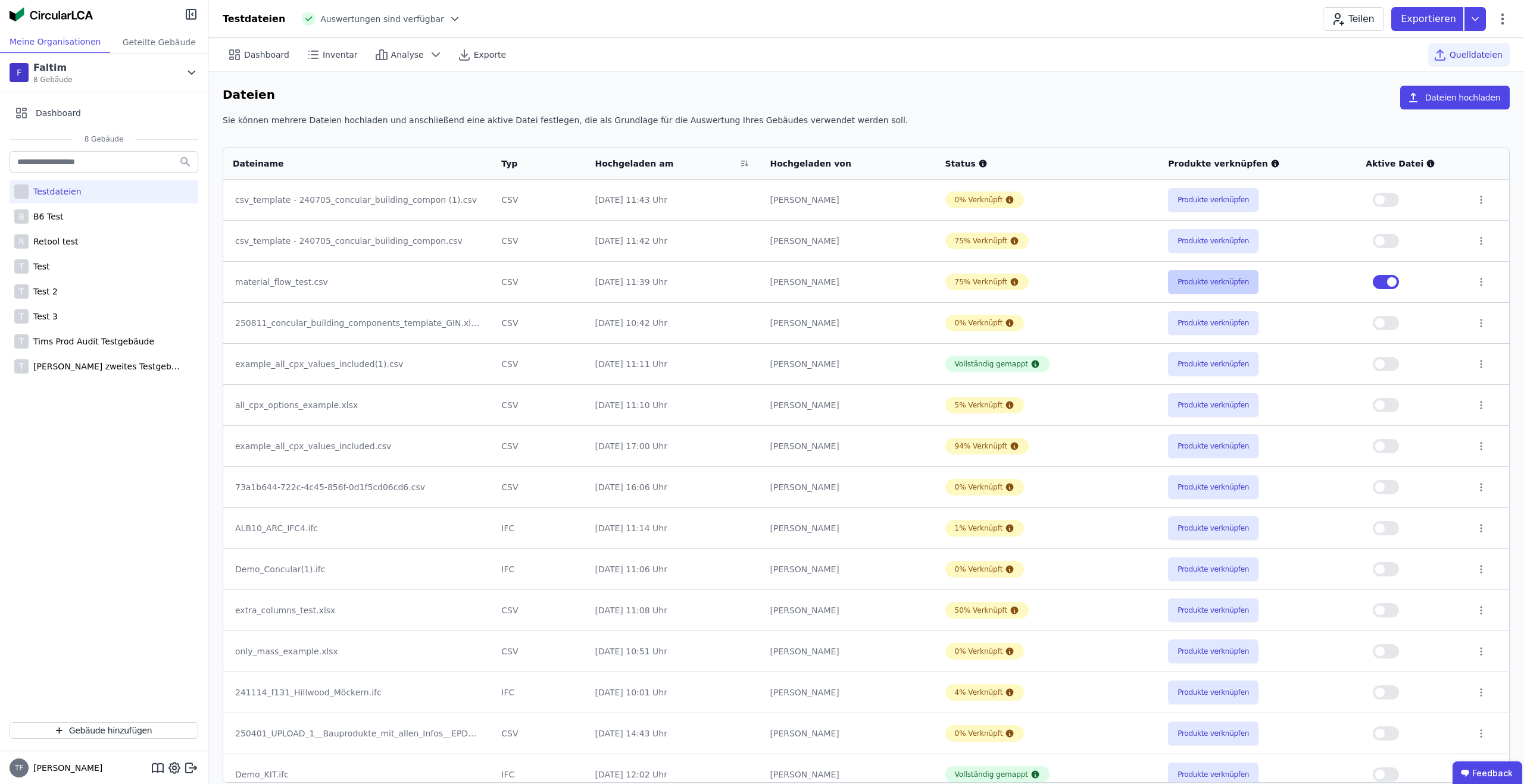
click at [1238, 272] on button "Produkte verknüpfen" at bounding box center [1213, 281] width 91 height 24
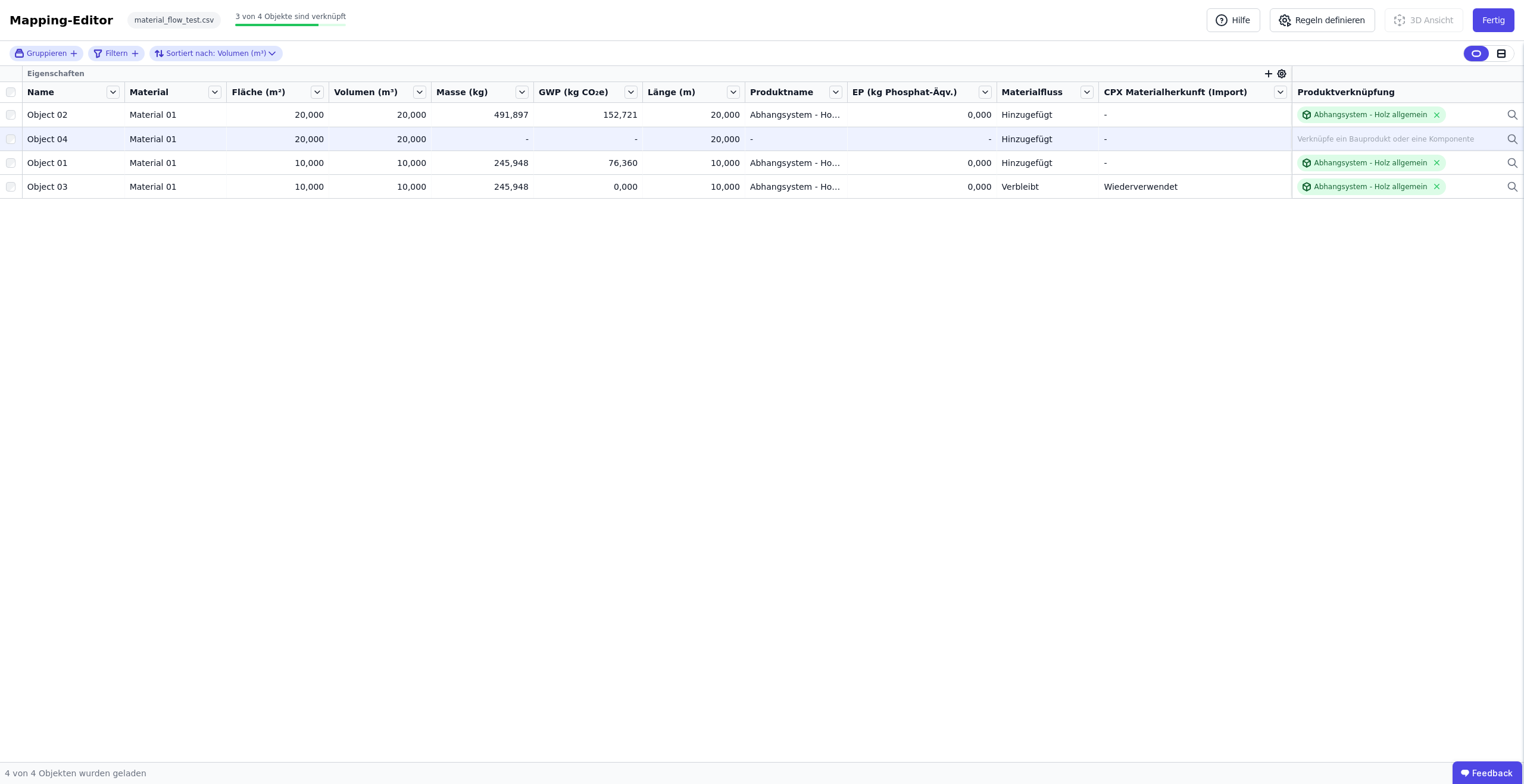
click at [1362, 134] on div "Verknüpfe ein Bauprodukt oder eine Komponente" at bounding box center [1385, 139] width 177 height 10
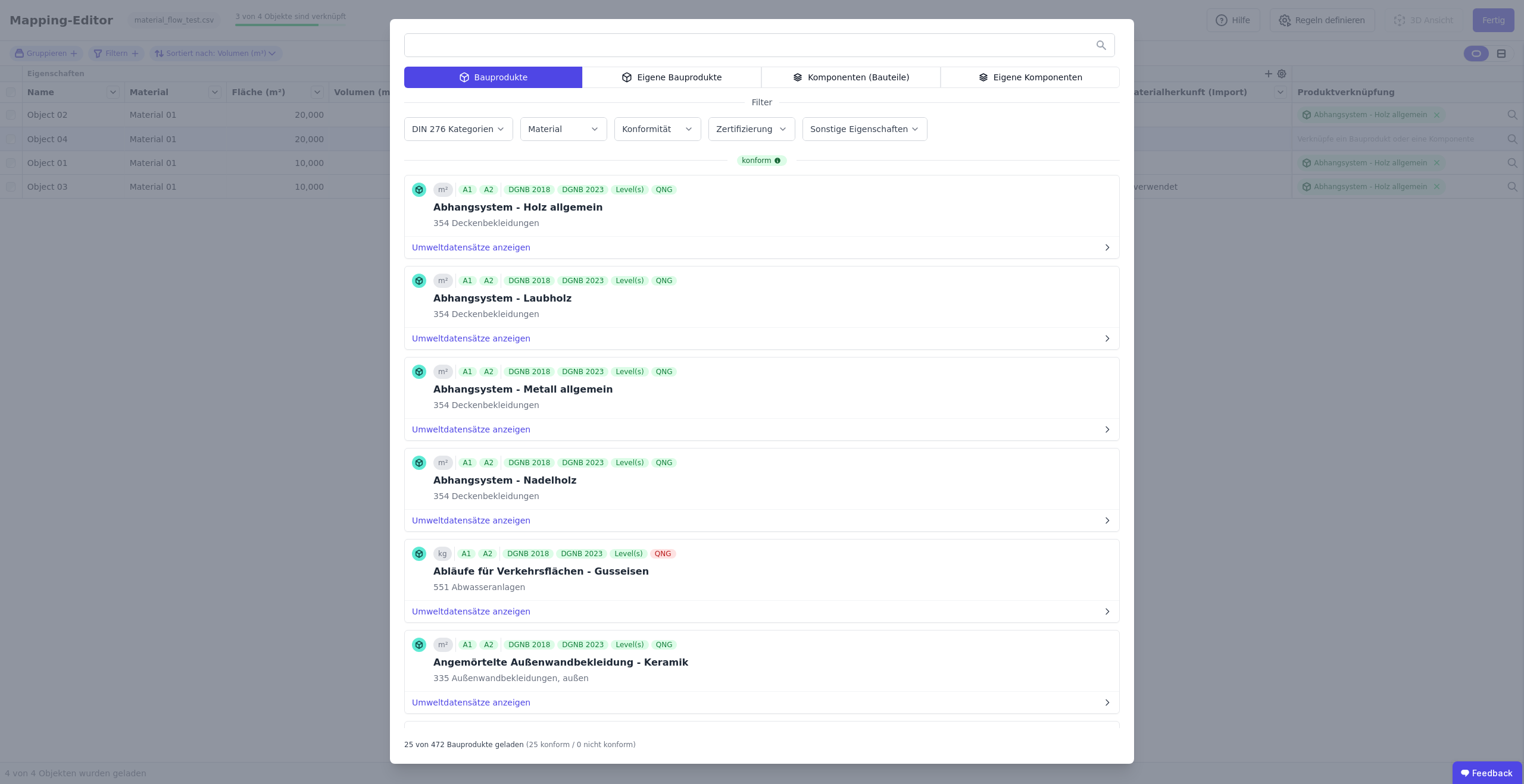
click at [0, 0] on button "Bauprodukt verknüpfen" at bounding box center [0, 0] width 0 height 0
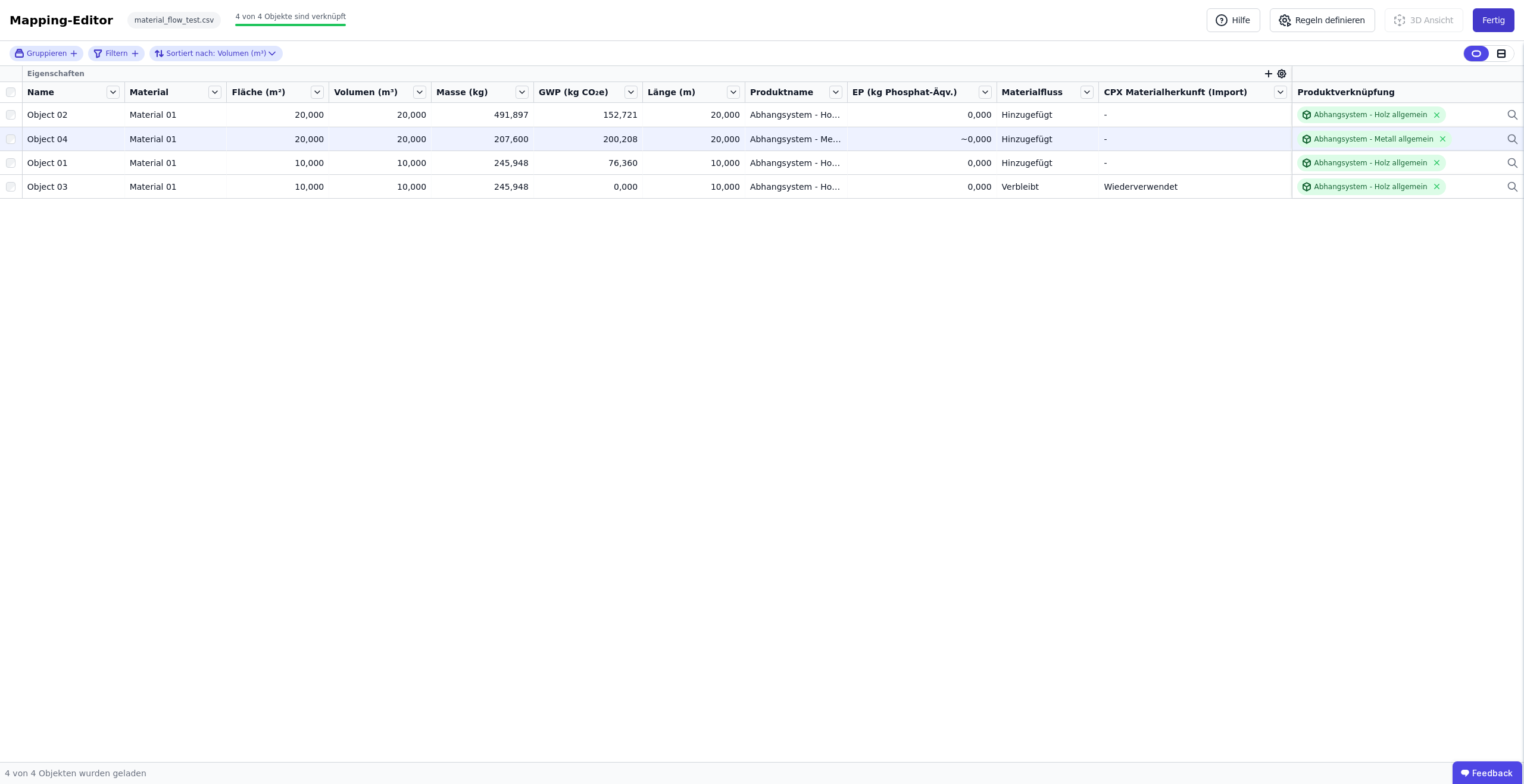
click at [1492, 18] on button "Fertig" at bounding box center [1493, 19] width 41 height 24
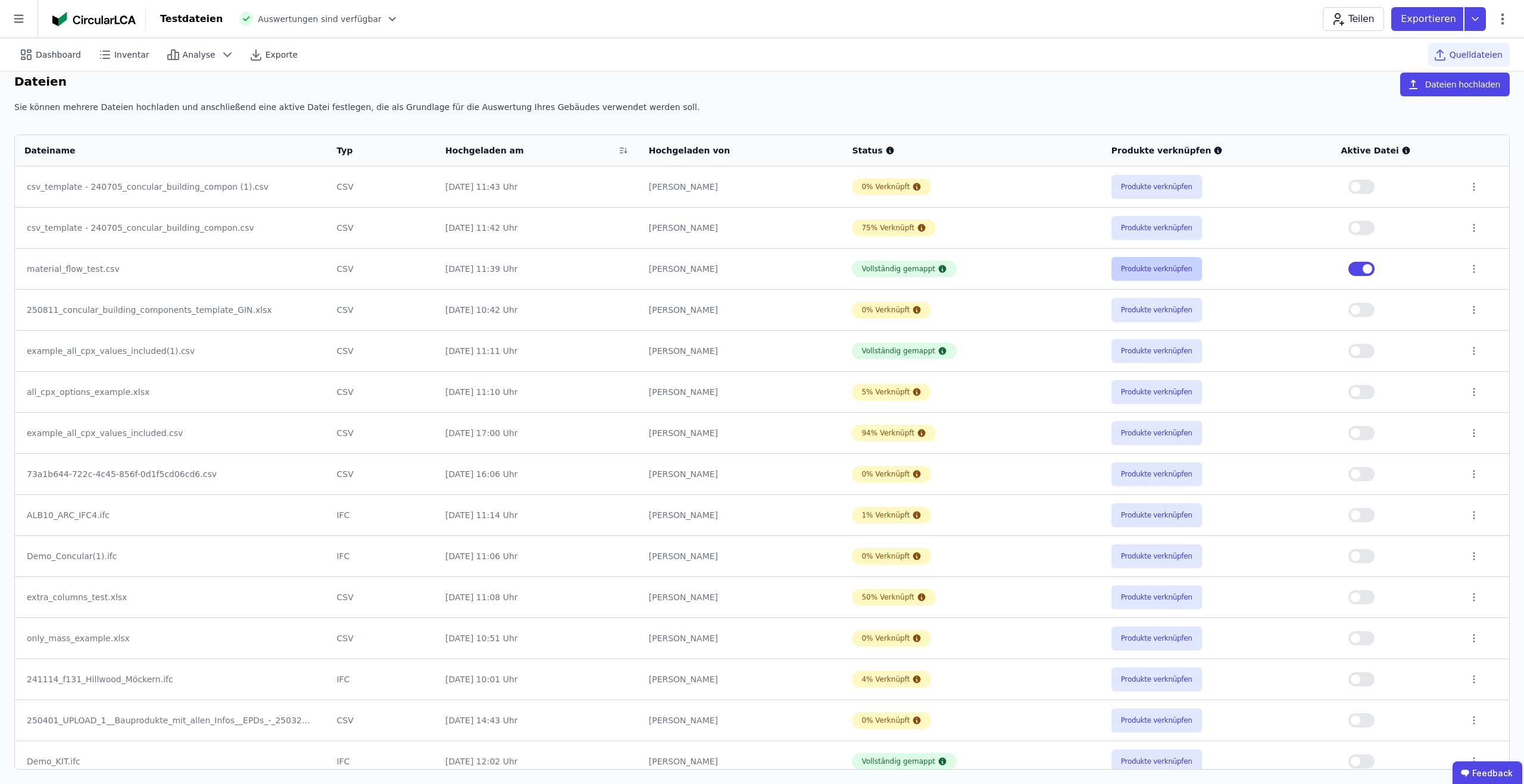
click at [1173, 265] on button "Produkte verknüpfen" at bounding box center [1156, 268] width 91 height 24
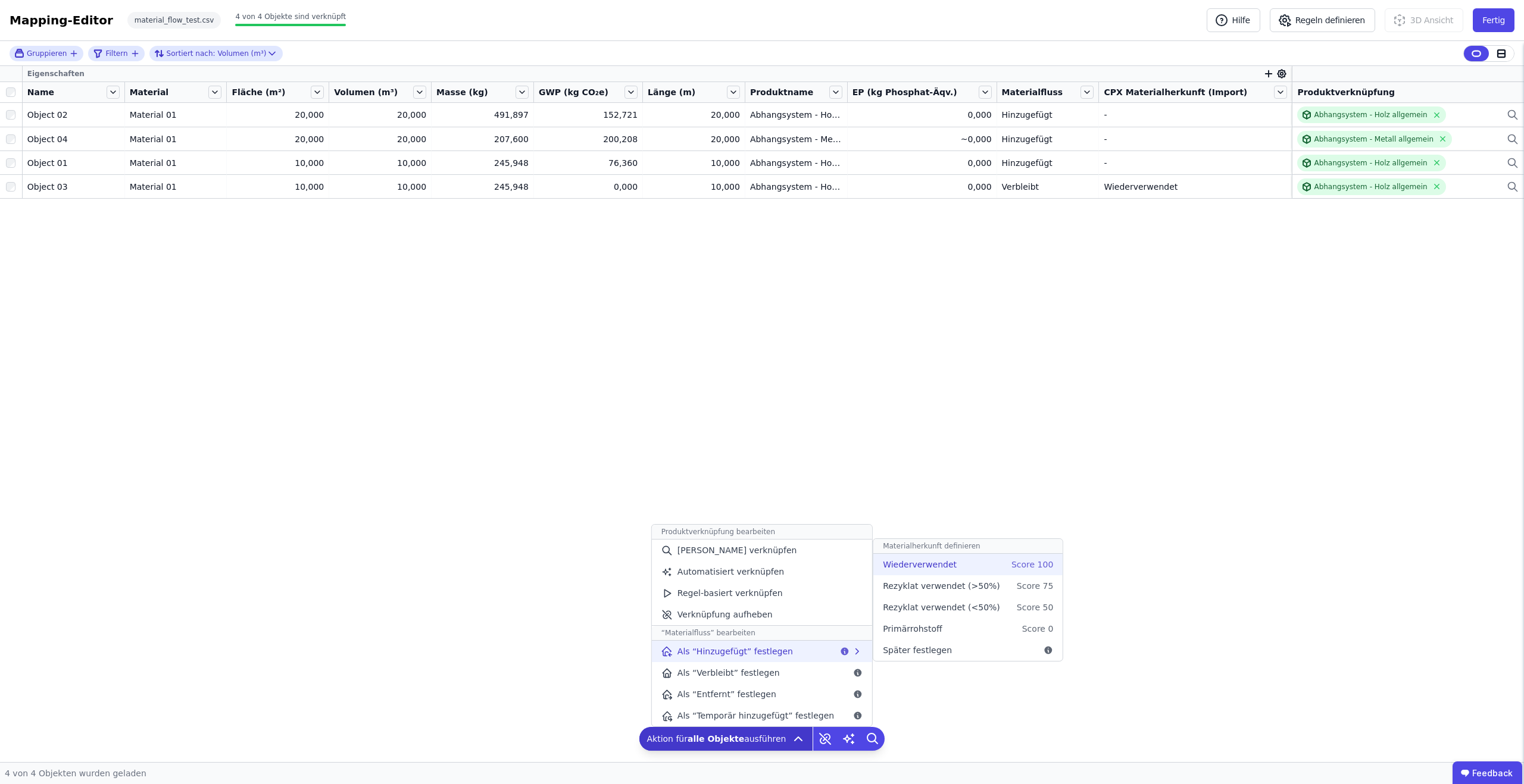
click at [950, 570] on div "Wiederverwendet Score 100" at bounding box center [967, 564] width 189 height 21
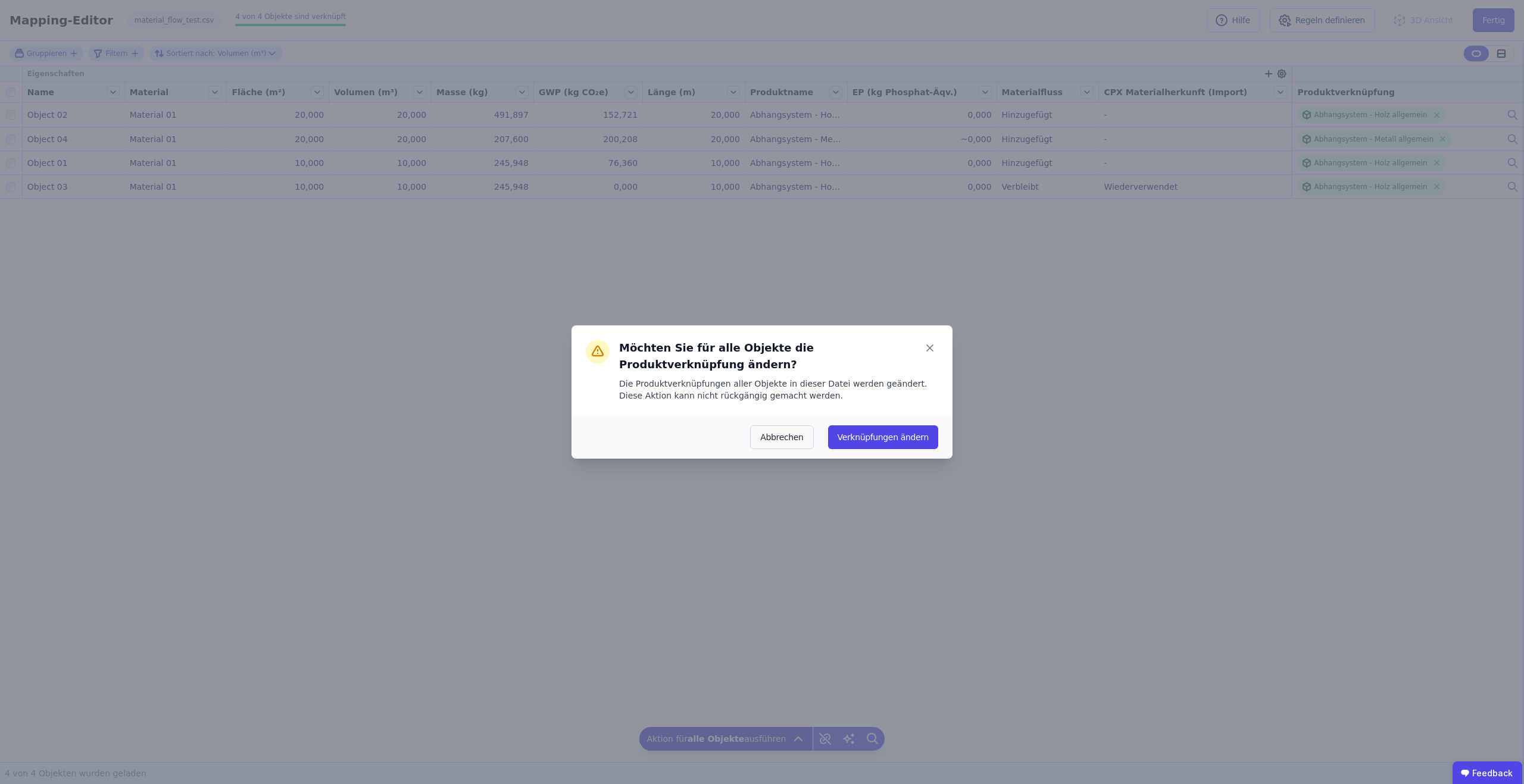
click at [893, 424] on div "Abbrechen Verknüpfungen ändern" at bounding box center [762, 437] width 381 height 43
click at [889, 437] on button "Verknüpfungen ändern" at bounding box center [883, 437] width 110 height 24
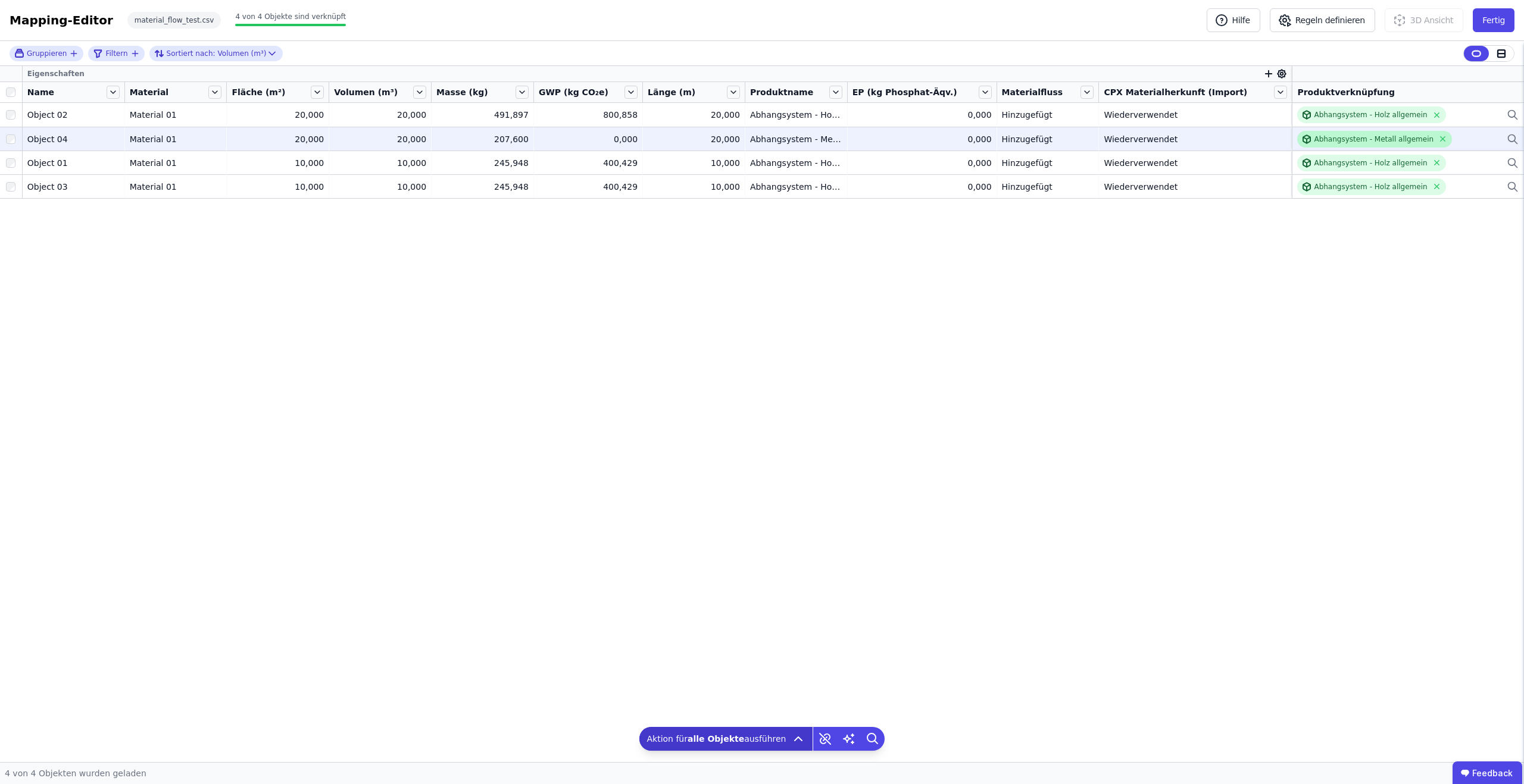
click at [1330, 135] on div "Abhangsystem - Metall allgemein" at bounding box center [1374, 139] width 120 height 10
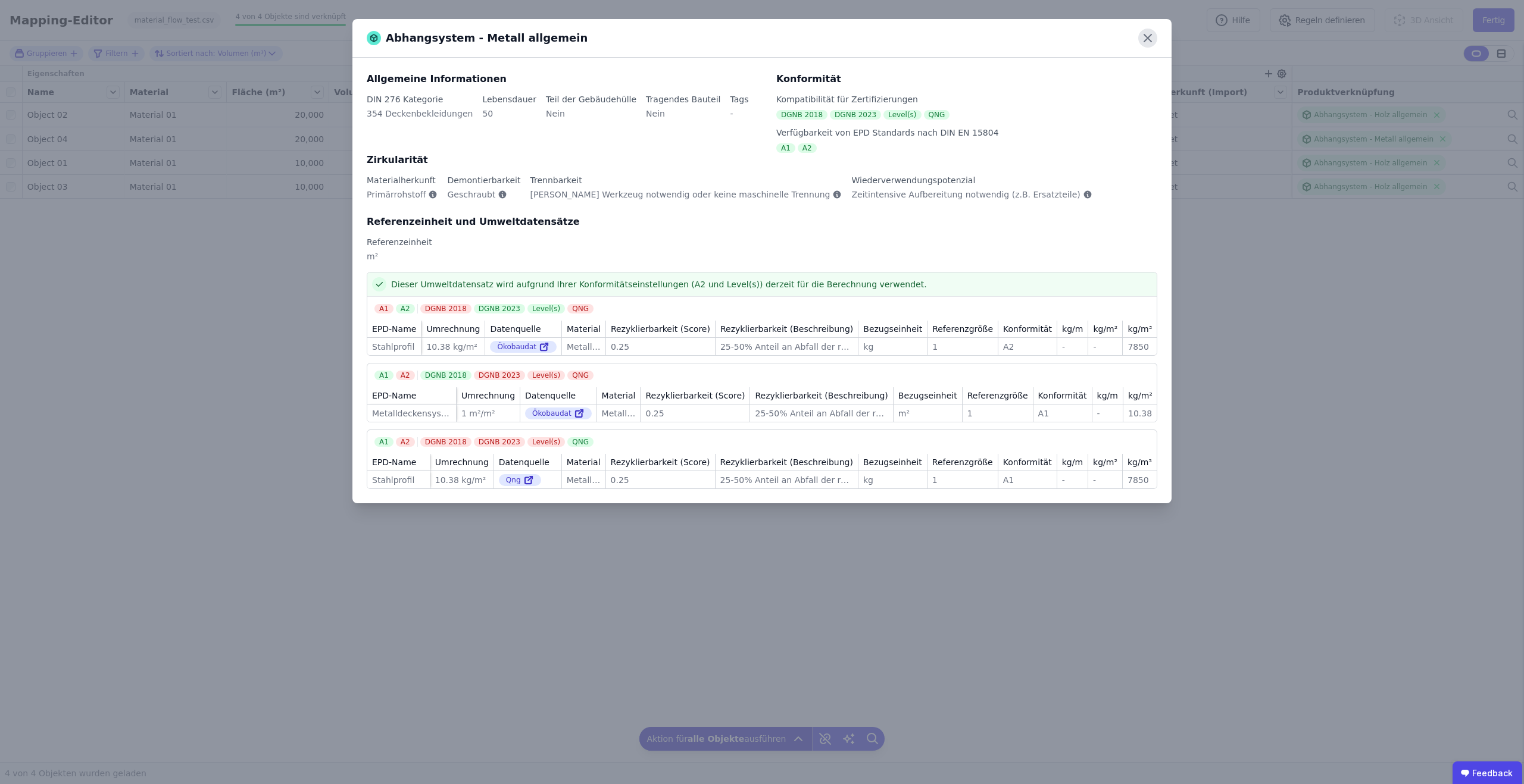
click at [1151, 35] on icon at bounding box center [1148, 38] width 19 height 19
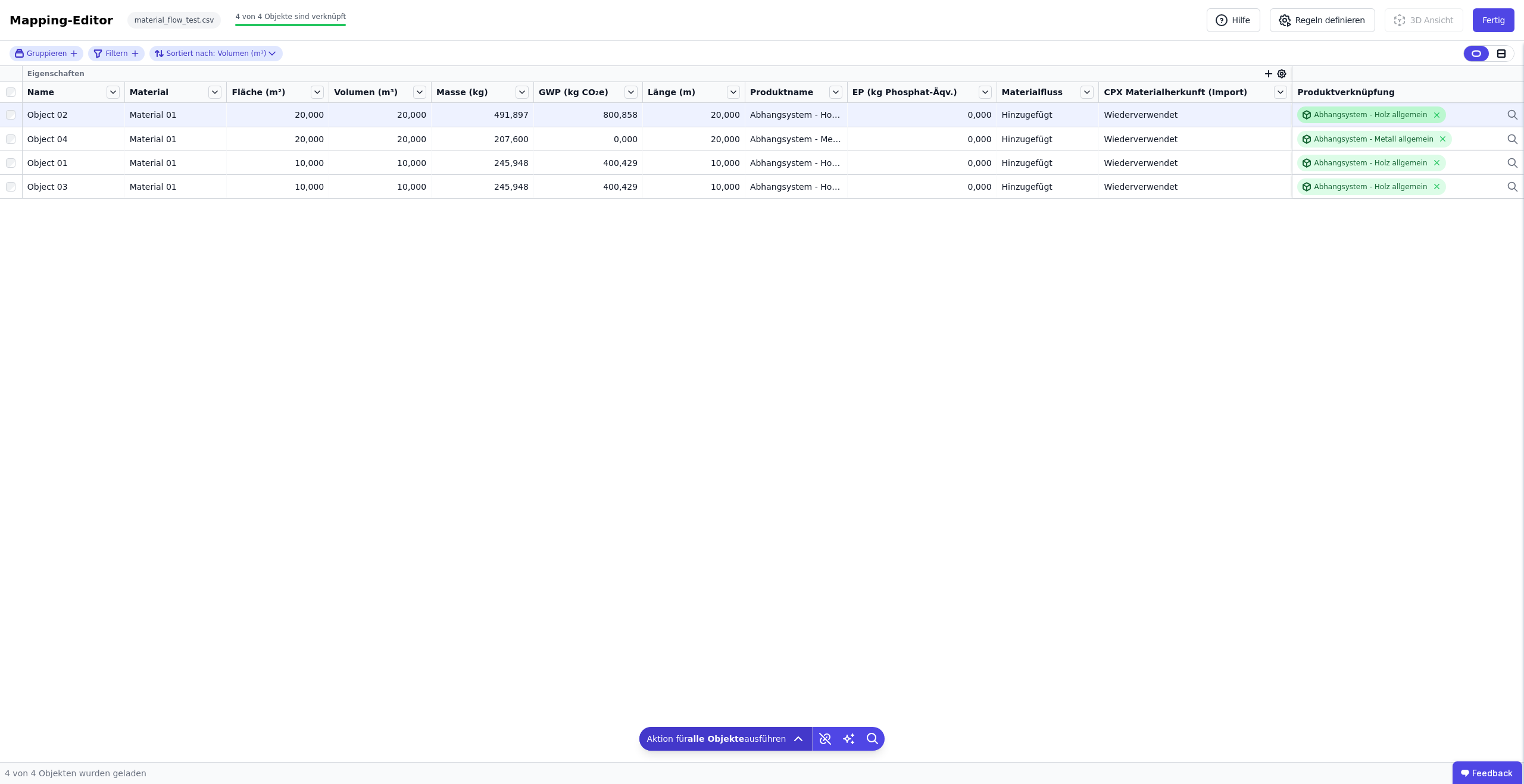
click at [1318, 115] on div "Abhangsystem - Holz allgemein" at bounding box center [1370, 114] width 113 height 10
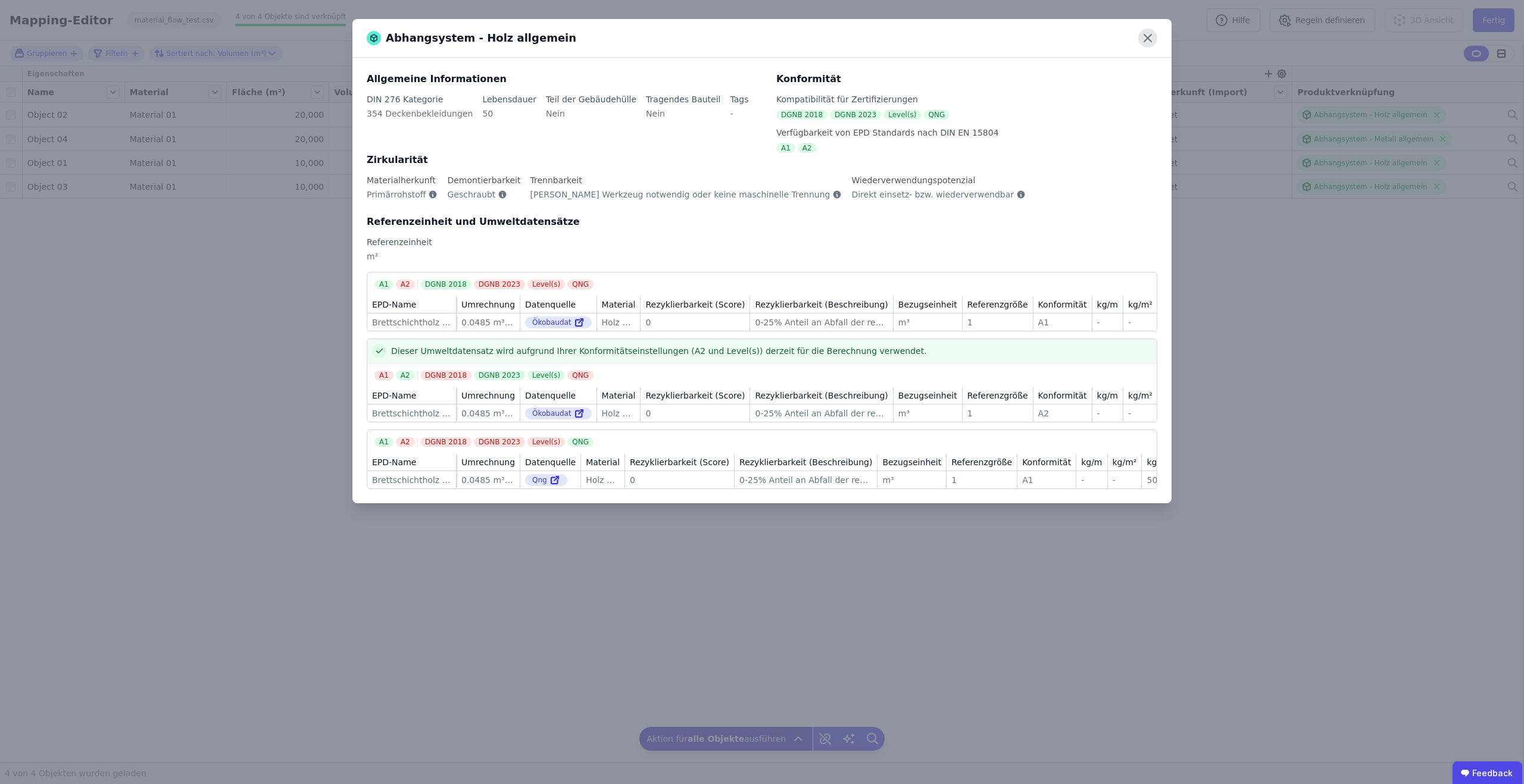
click at [1148, 40] on icon at bounding box center [1148, 38] width 19 height 19
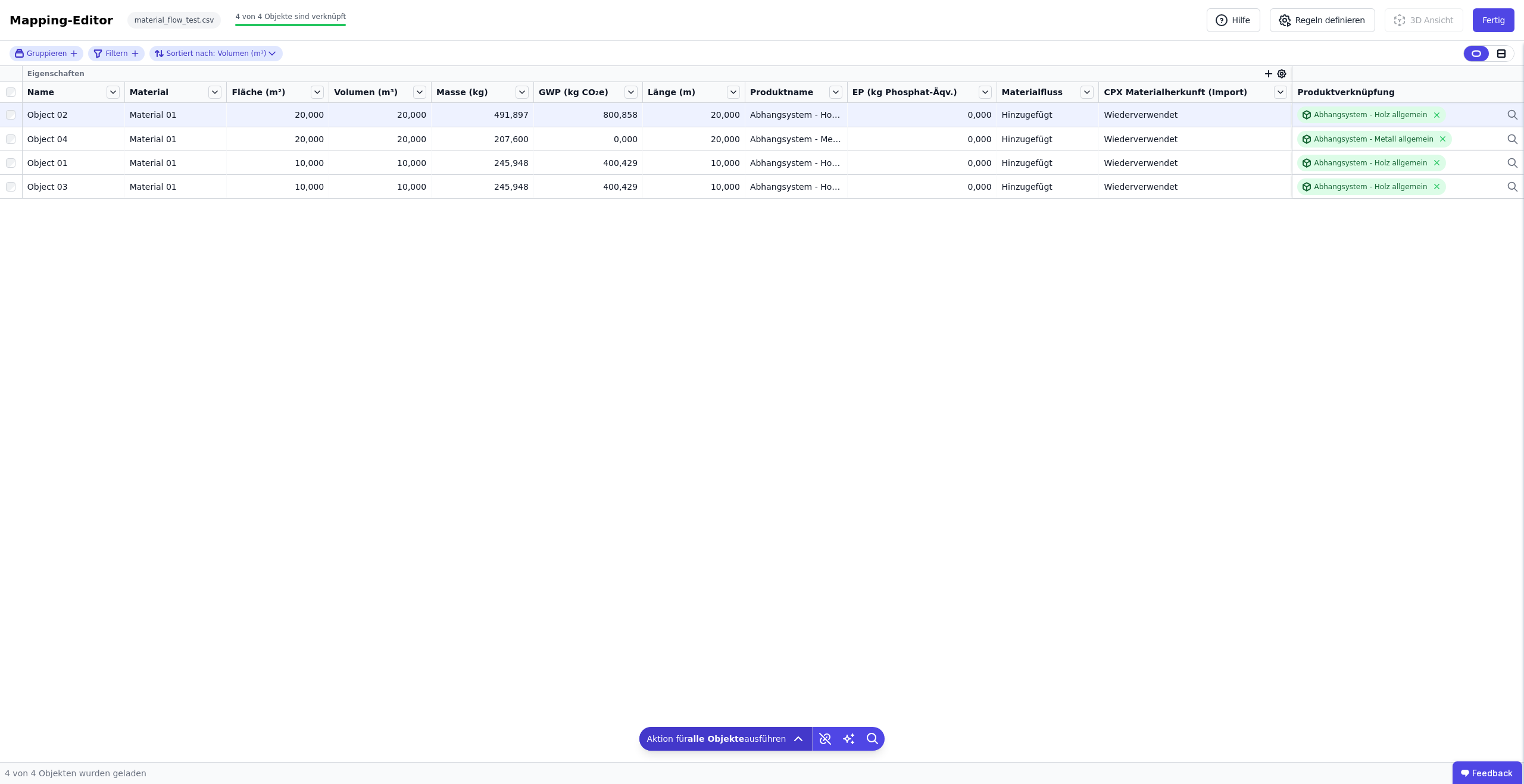
click at [895, 110] on div "0,000" at bounding box center [922, 115] width 139 height 12
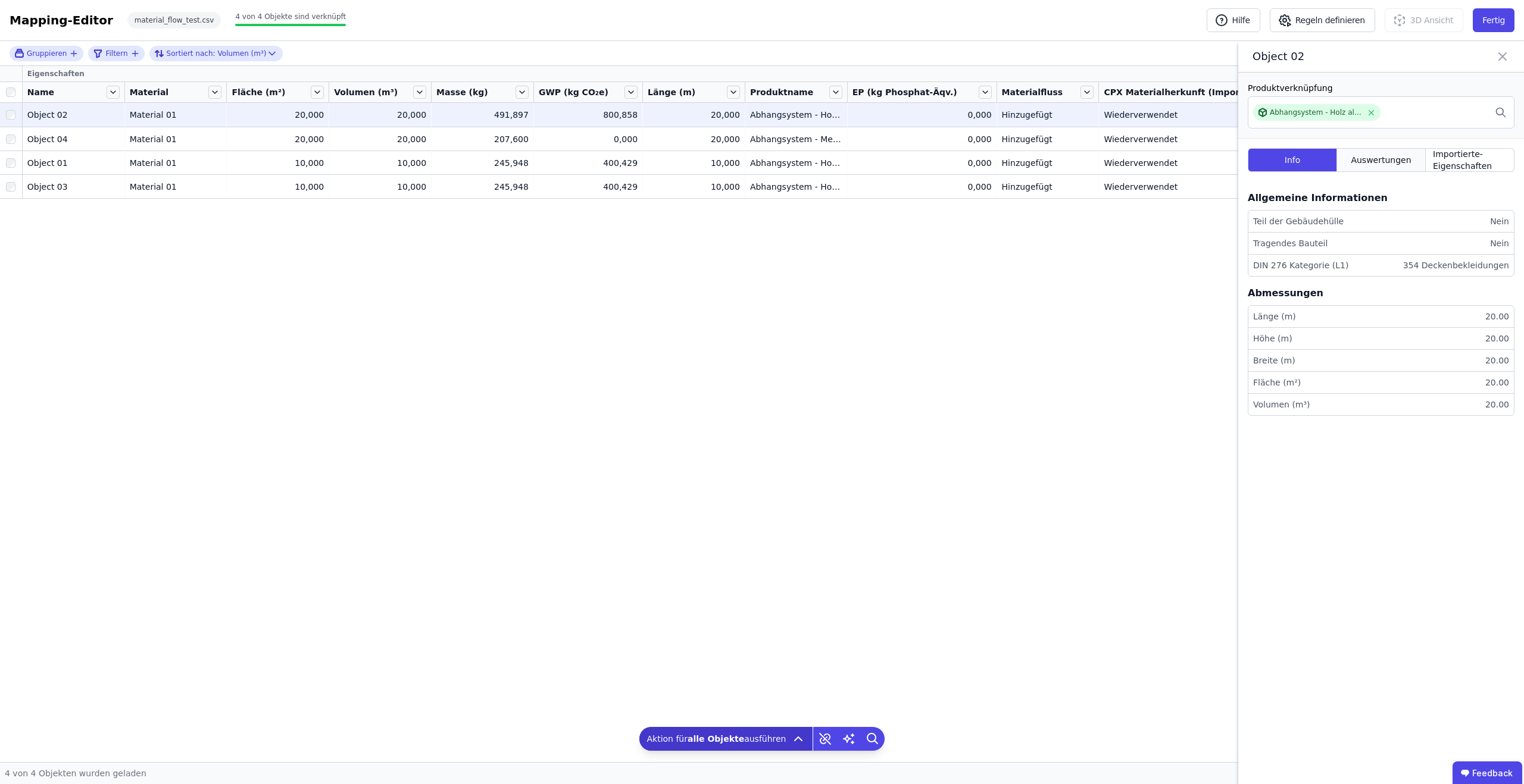
click at [1393, 158] on span "Auswertungen" at bounding box center [1381, 160] width 60 height 12
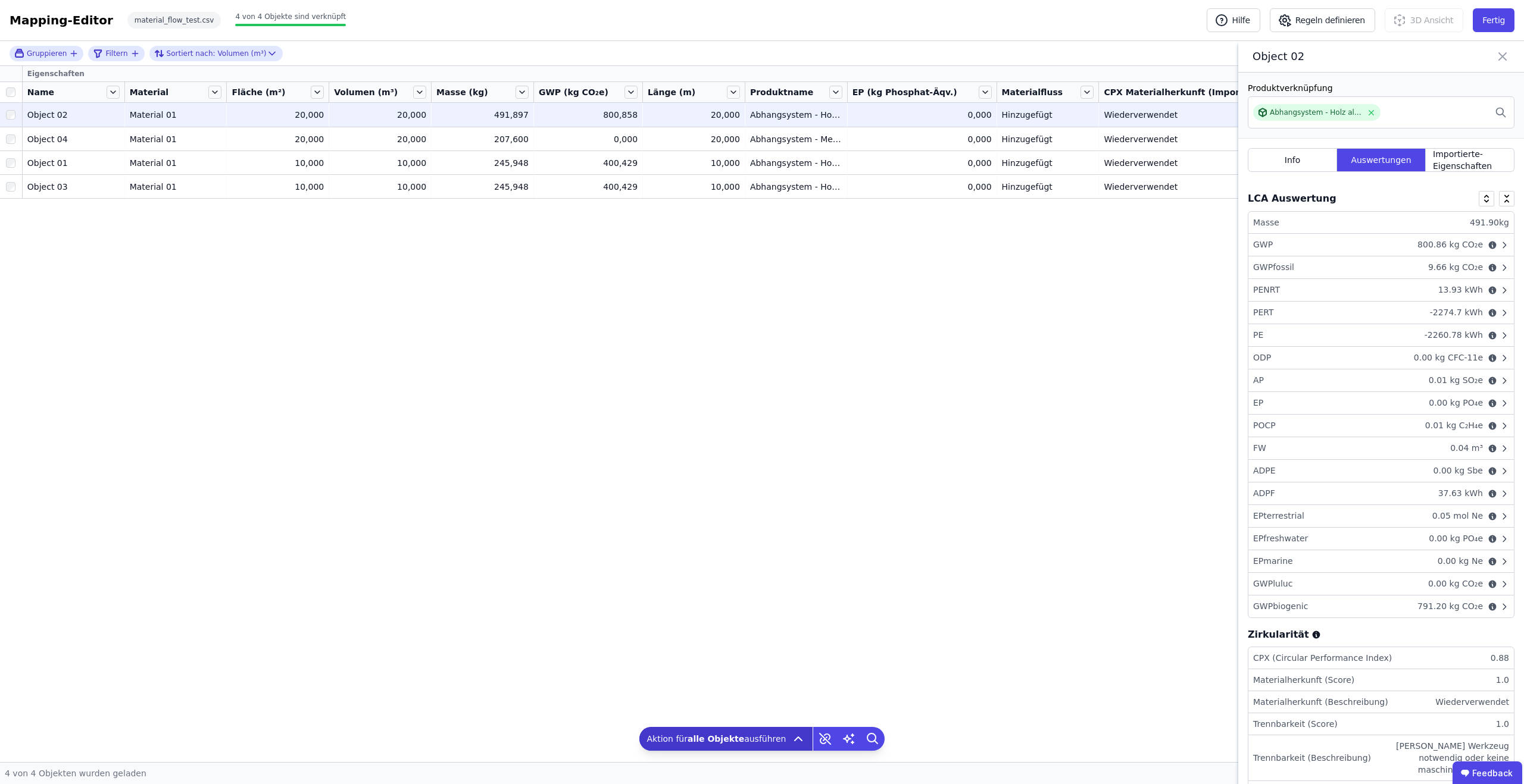
click at [1379, 243] on div "GWP 800.86 kg CO₂e" at bounding box center [1382, 245] width 266 height 23
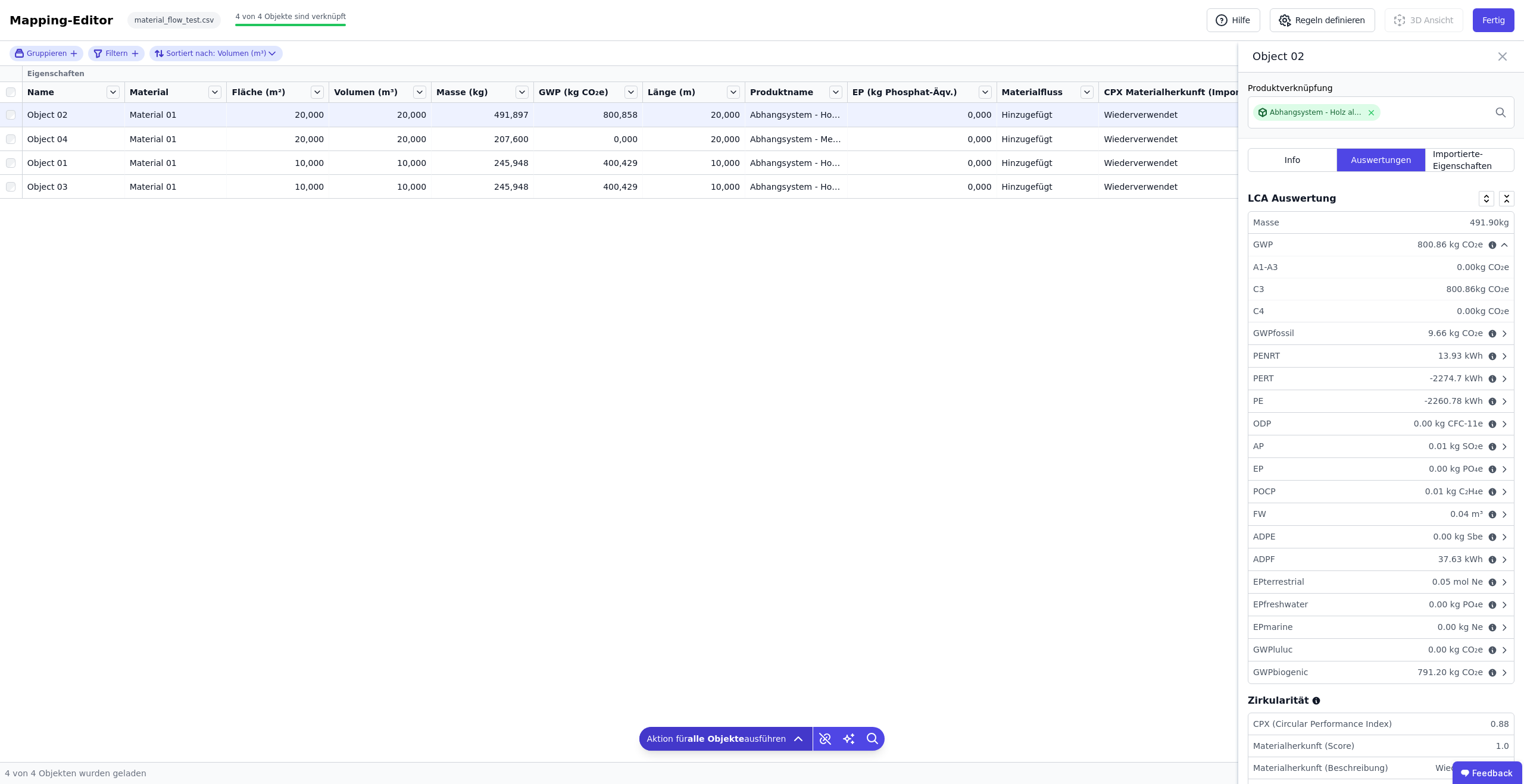
click at [1503, 54] on icon at bounding box center [1503, 56] width 14 height 17
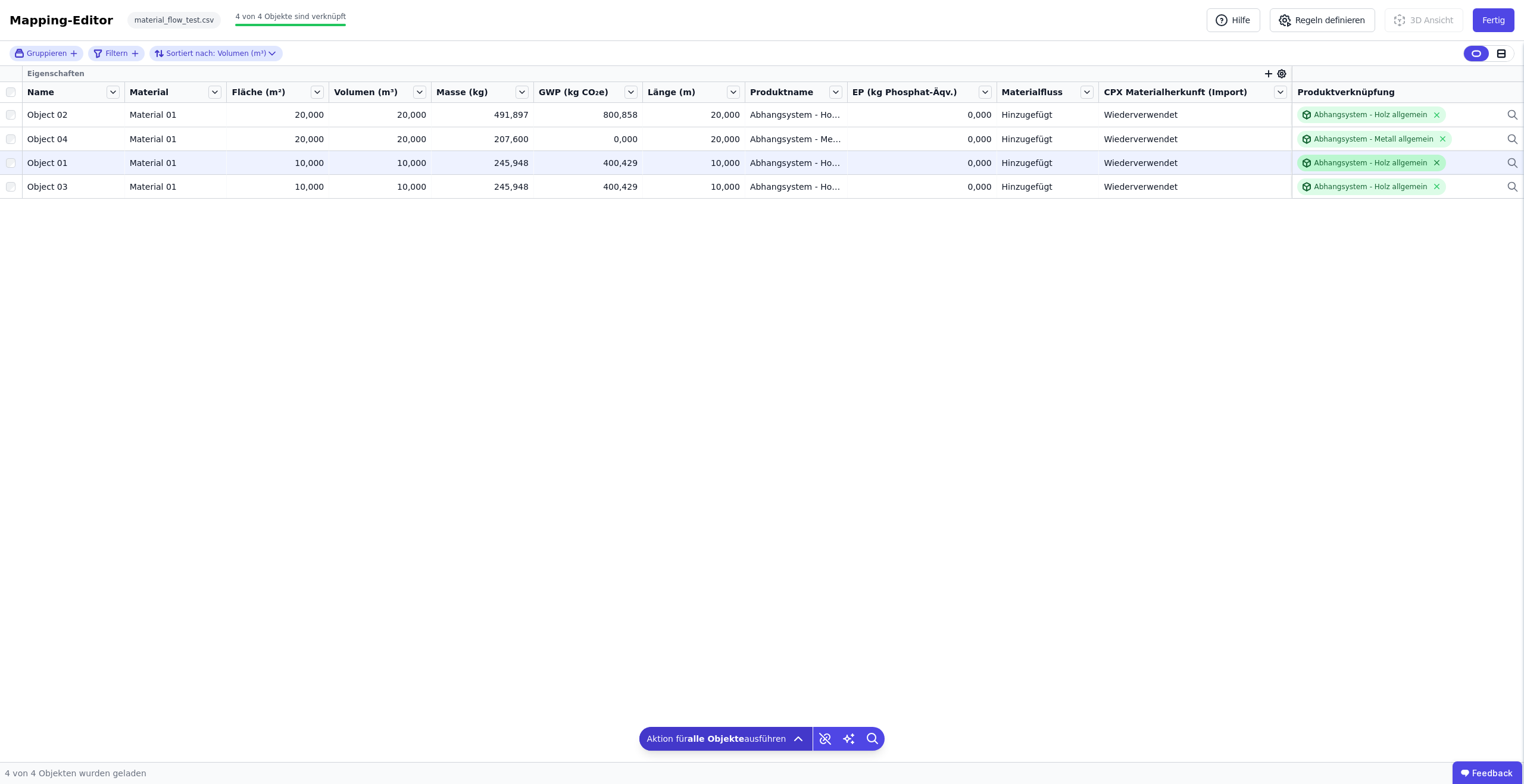
click at [1433, 161] on icon at bounding box center [1437, 163] width 9 height 9
click at [1418, 163] on div "Verknüpfe ein Bauprodukt oder eine Komponente" at bounding box center [1385, 163] width 177 height 10
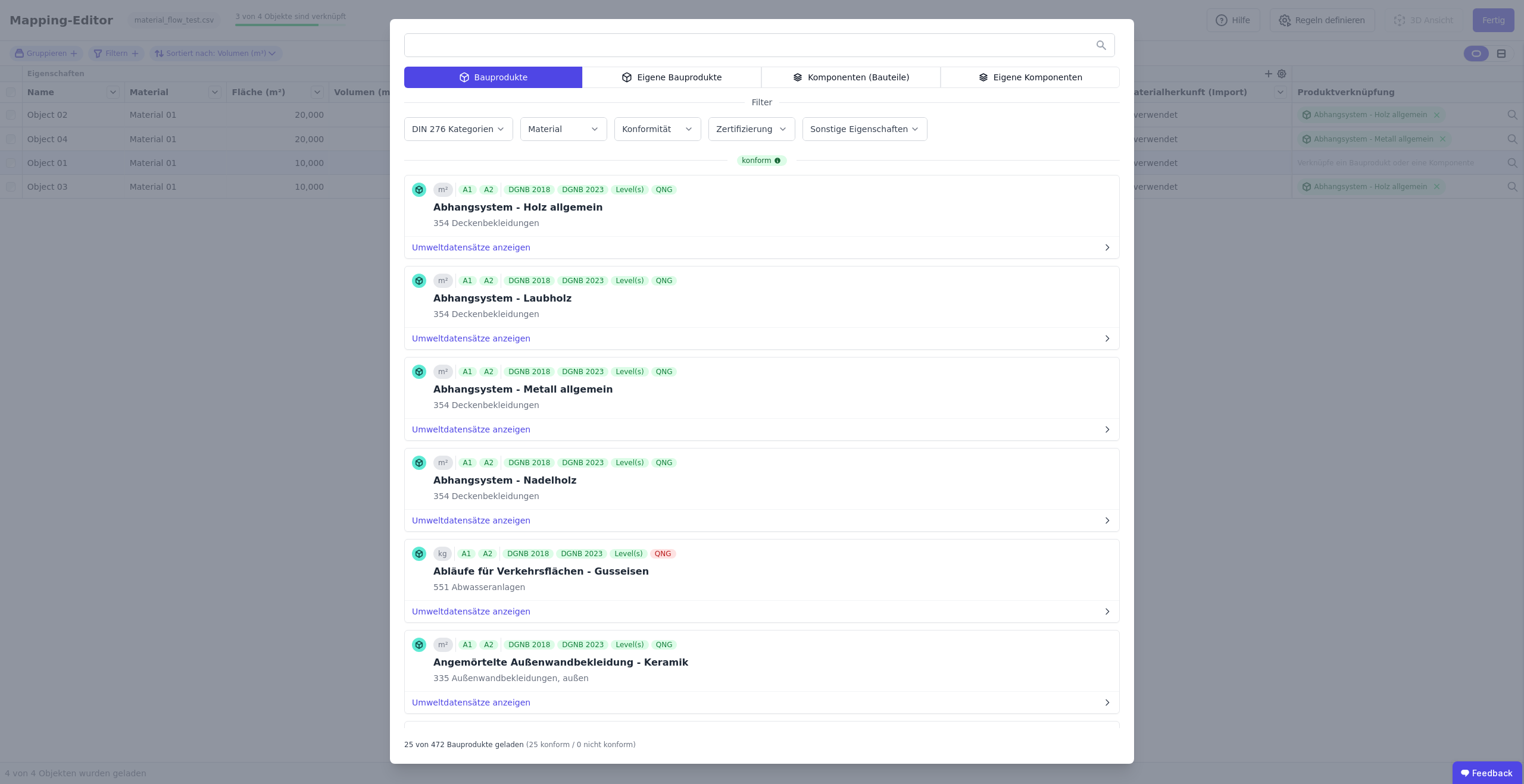
click at [726, 89] on div "Bauprodukte Eigene Bauprodukte Komponenten (Bauteile) Eigene Komponenten Filter…" at bounding box center [762, 392] width 744 height 745
click at [726, 78] on div "Eigene Bauprodukte" at bounding box center [672, 77] width 179 height 21
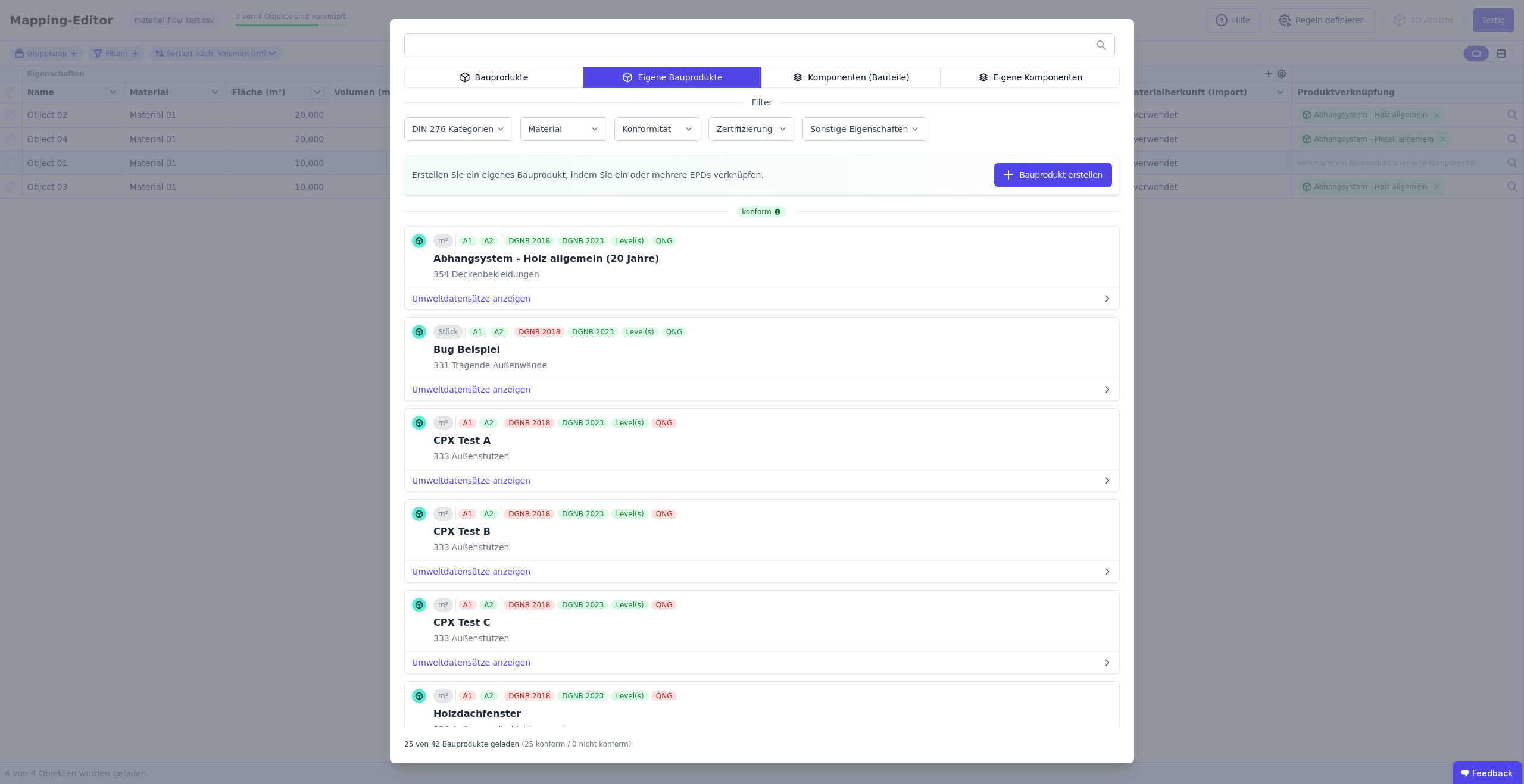
click at [0, 0] on button "Bauprodukt verknüpfen" at bounding box center [0, 0] width 0 height 0
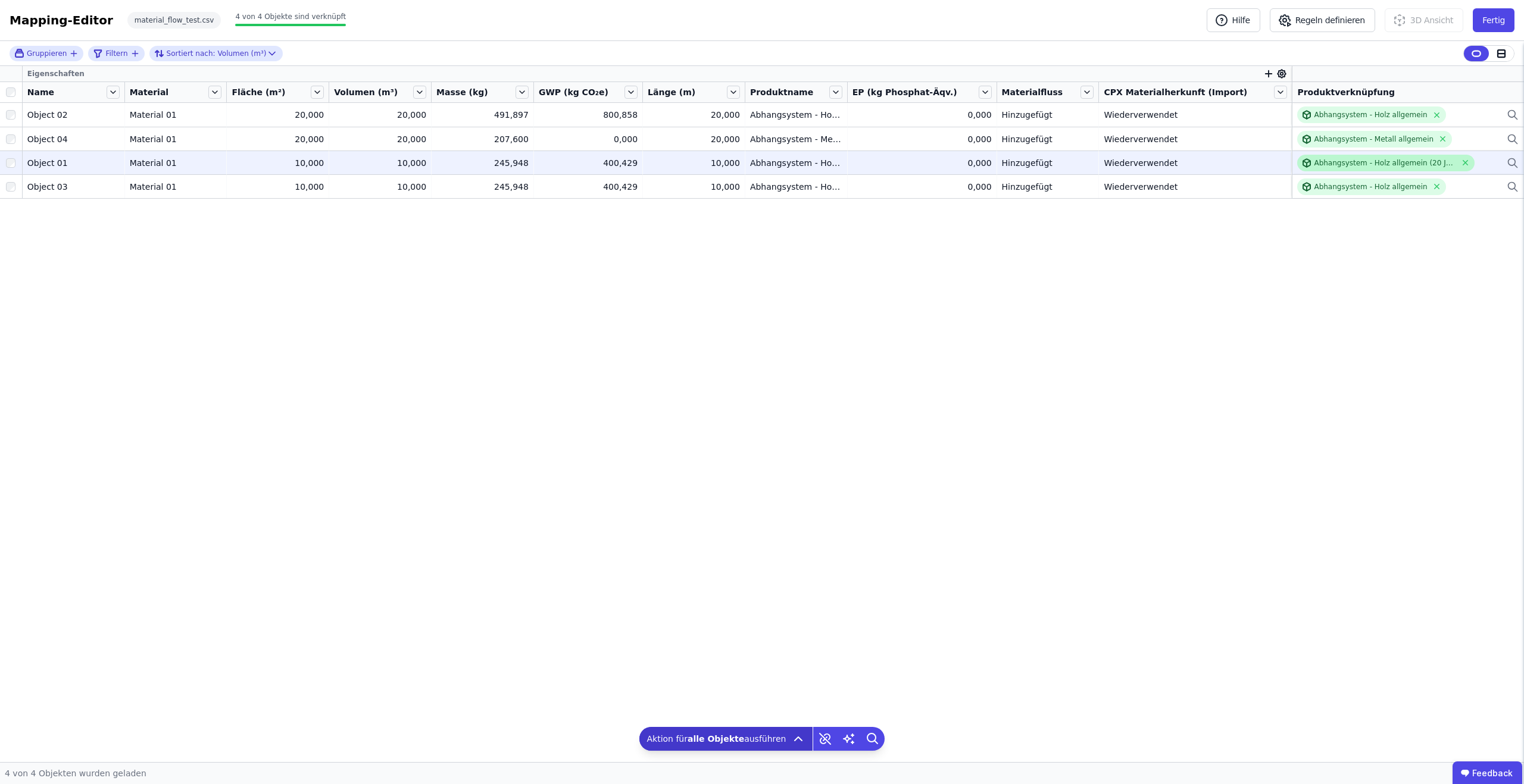
click at [1375, 163] on div "Abhangsystem - Holz allgemein (20 Jahre)" at bounding box center [1384, 163] width 142 height 10
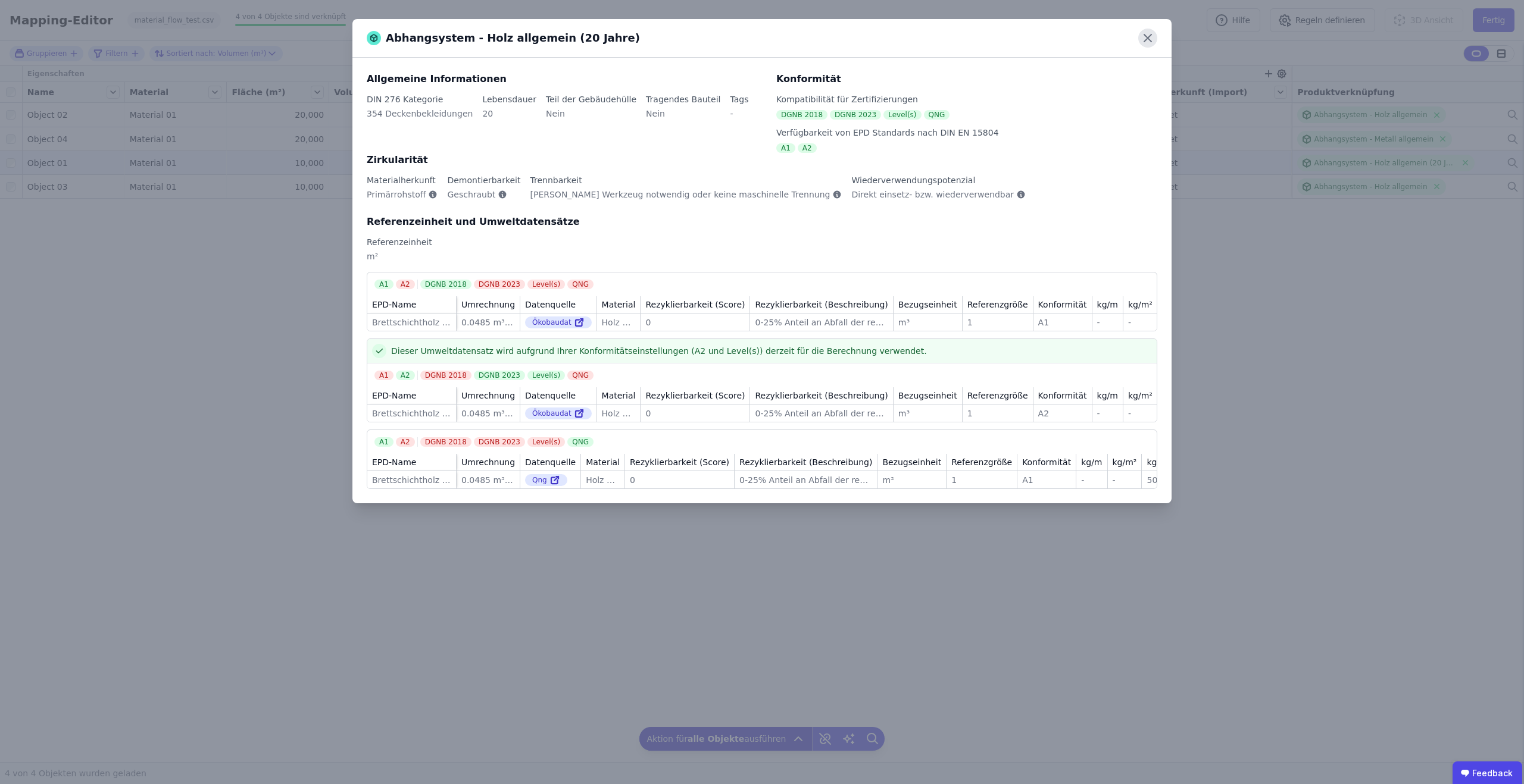
click at [1148, 37] on icon at bounding box center [1148, 38] width 7 height 7
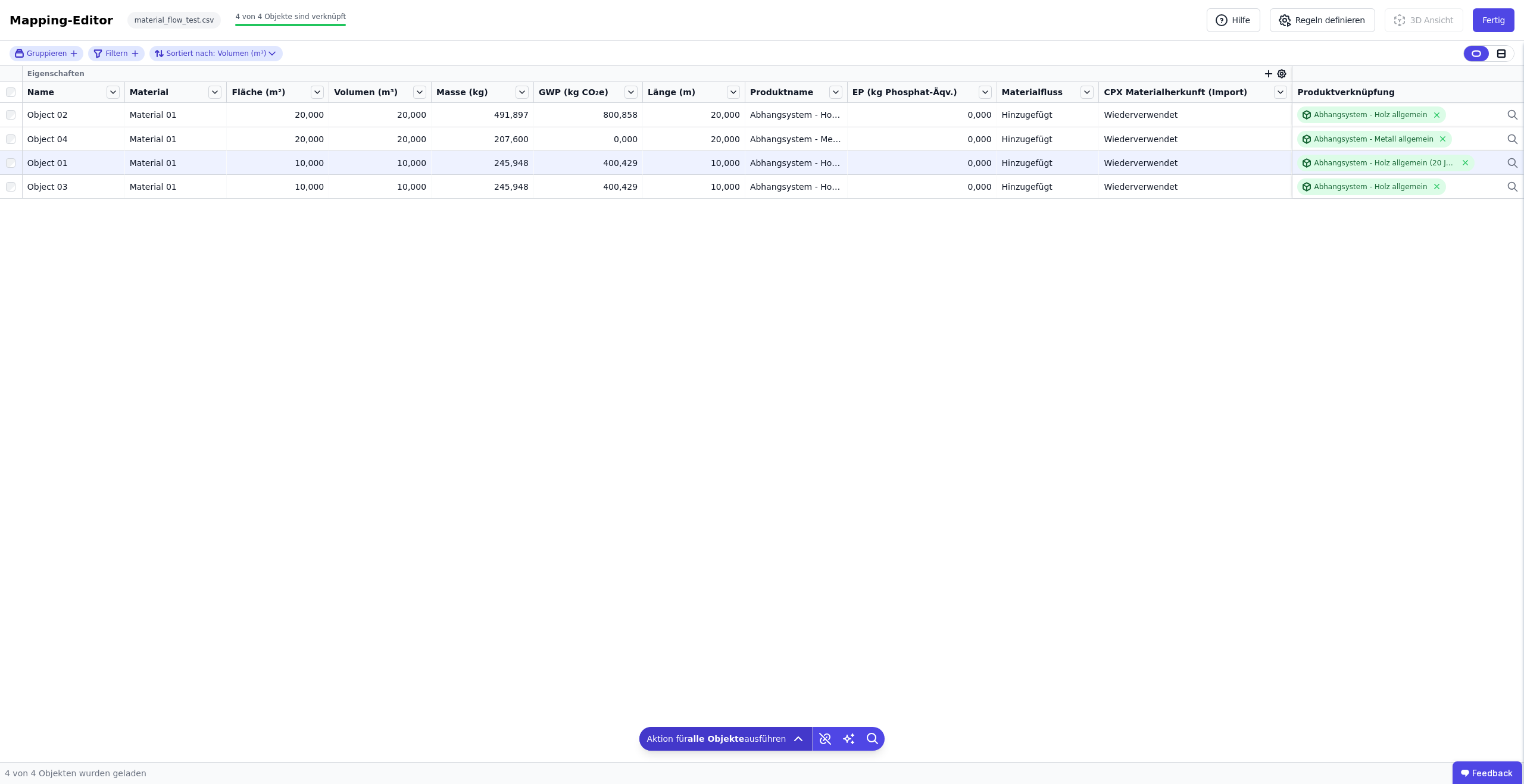
click at [1093, 168] on div "Hinzugefügt" at bounding box center [1047, 163] width 92 height 12
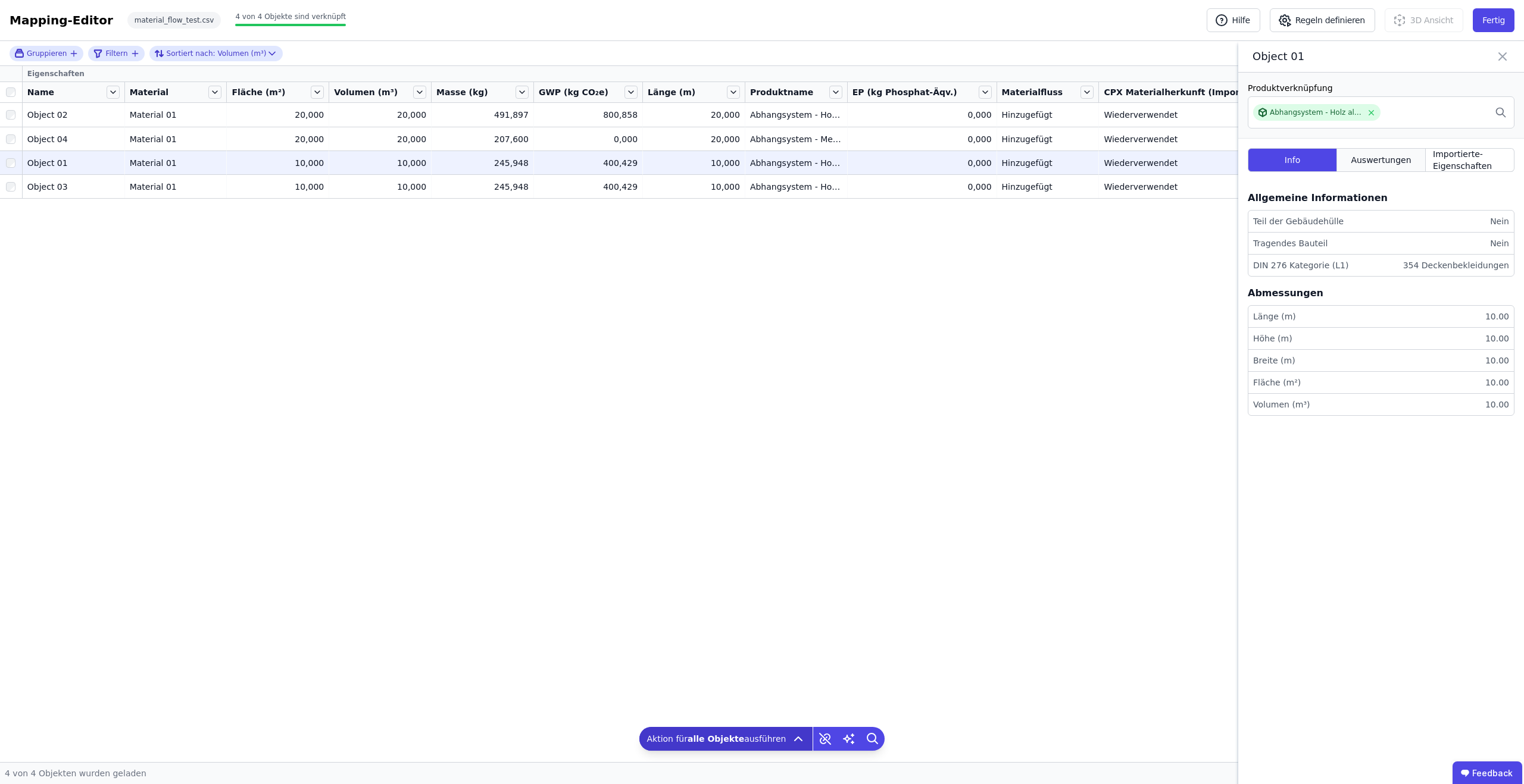
click at [1361, 169] on div "Auswertungen" at bounding box center [1382, 160] width 89 height 24
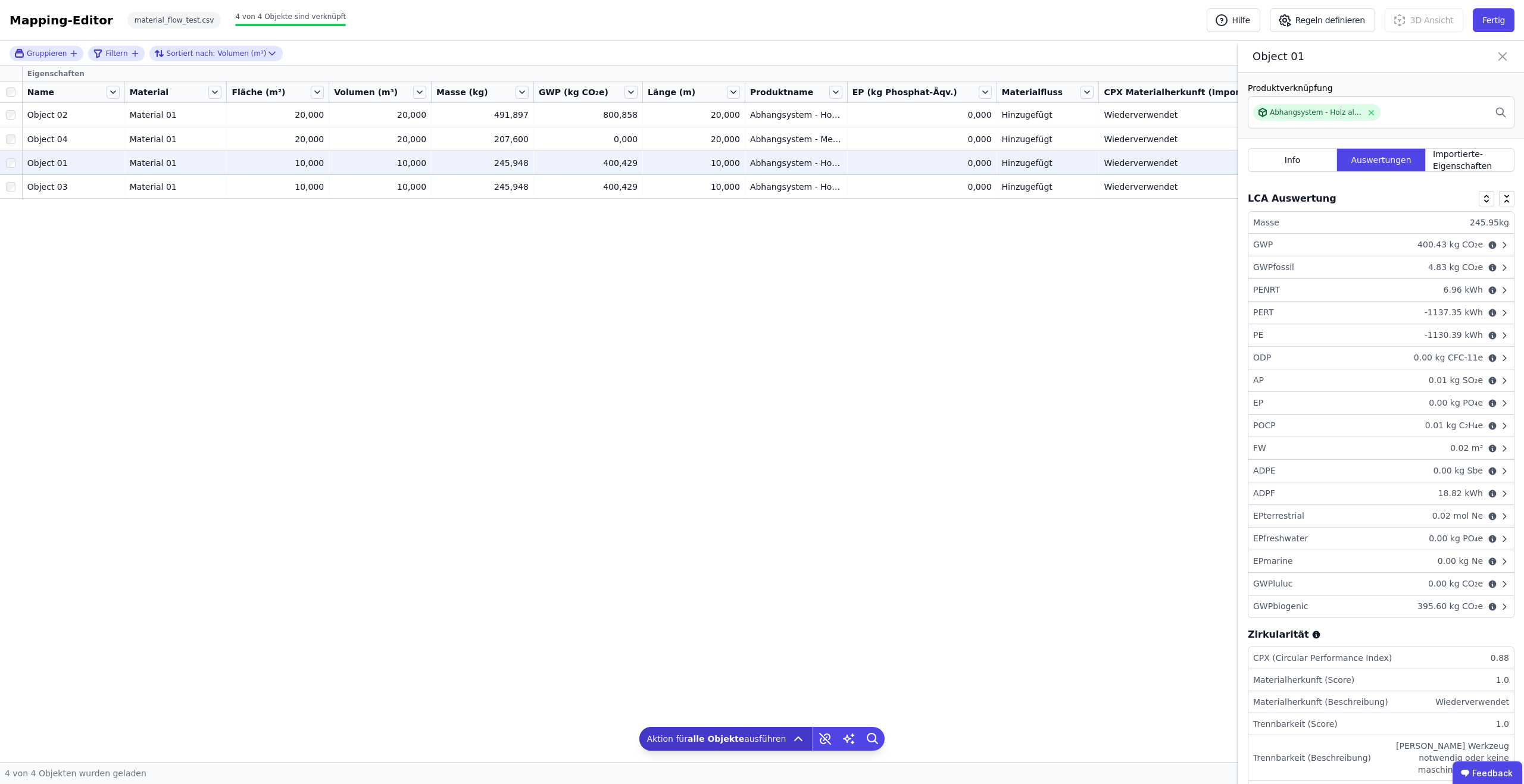
click at [1376, 243] on div "GWP 400.43 kg CO₂e" at bounding box center [1382, 245] width 266 height 23
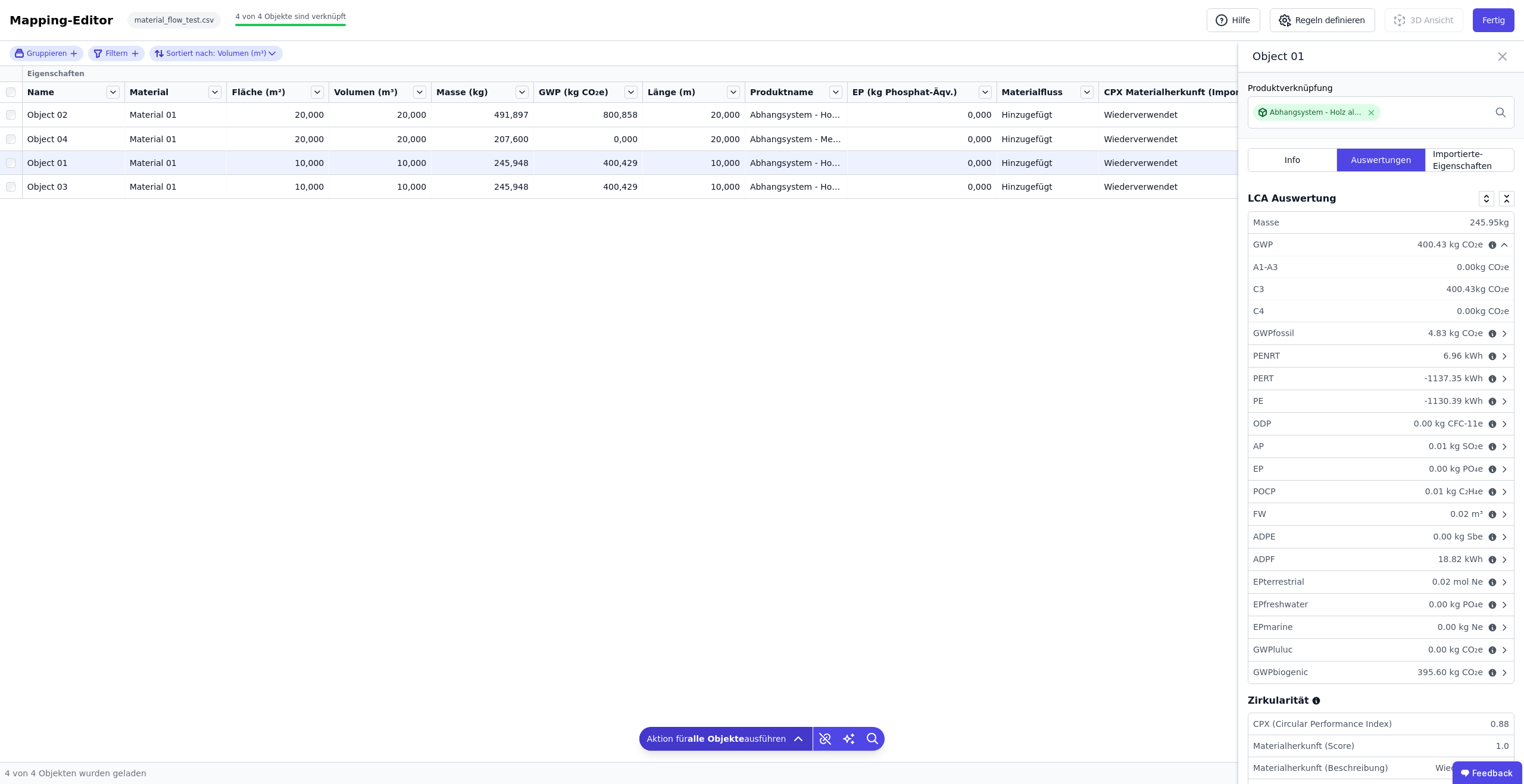
click at [1503, 57] on icon at bounding box center [1503, 56] width 14 height 17
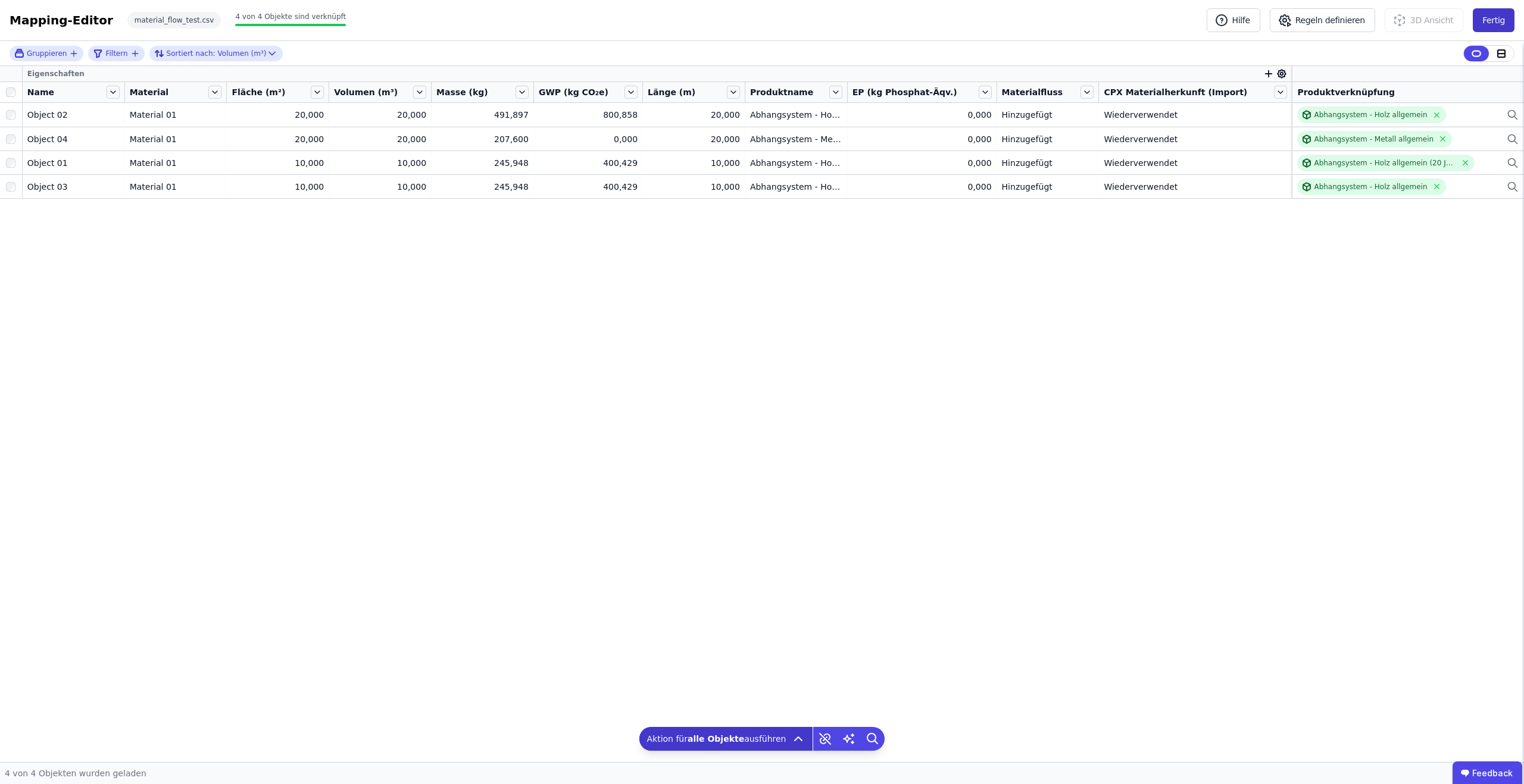
click at [1502, 21] on button "Fertig" at bounding box center [1493, 19] width 41 height 24
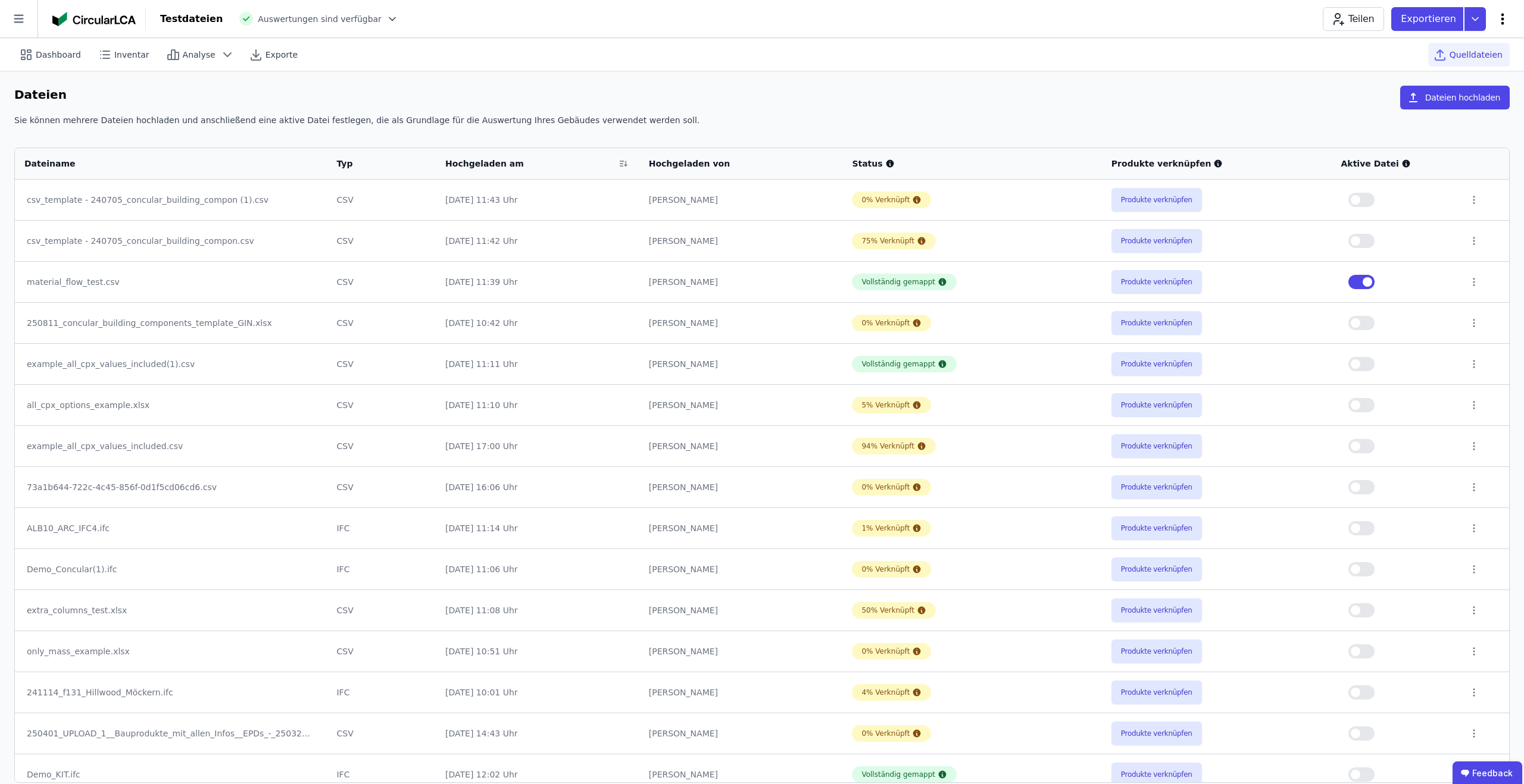
click at [1503, 15] on icon at bounding box center [1502, 18] width 3 height 11
click at [1446, 50] on span "Gebäude bearbeiten" at bounding box center [1446, 47] width 85 height 12
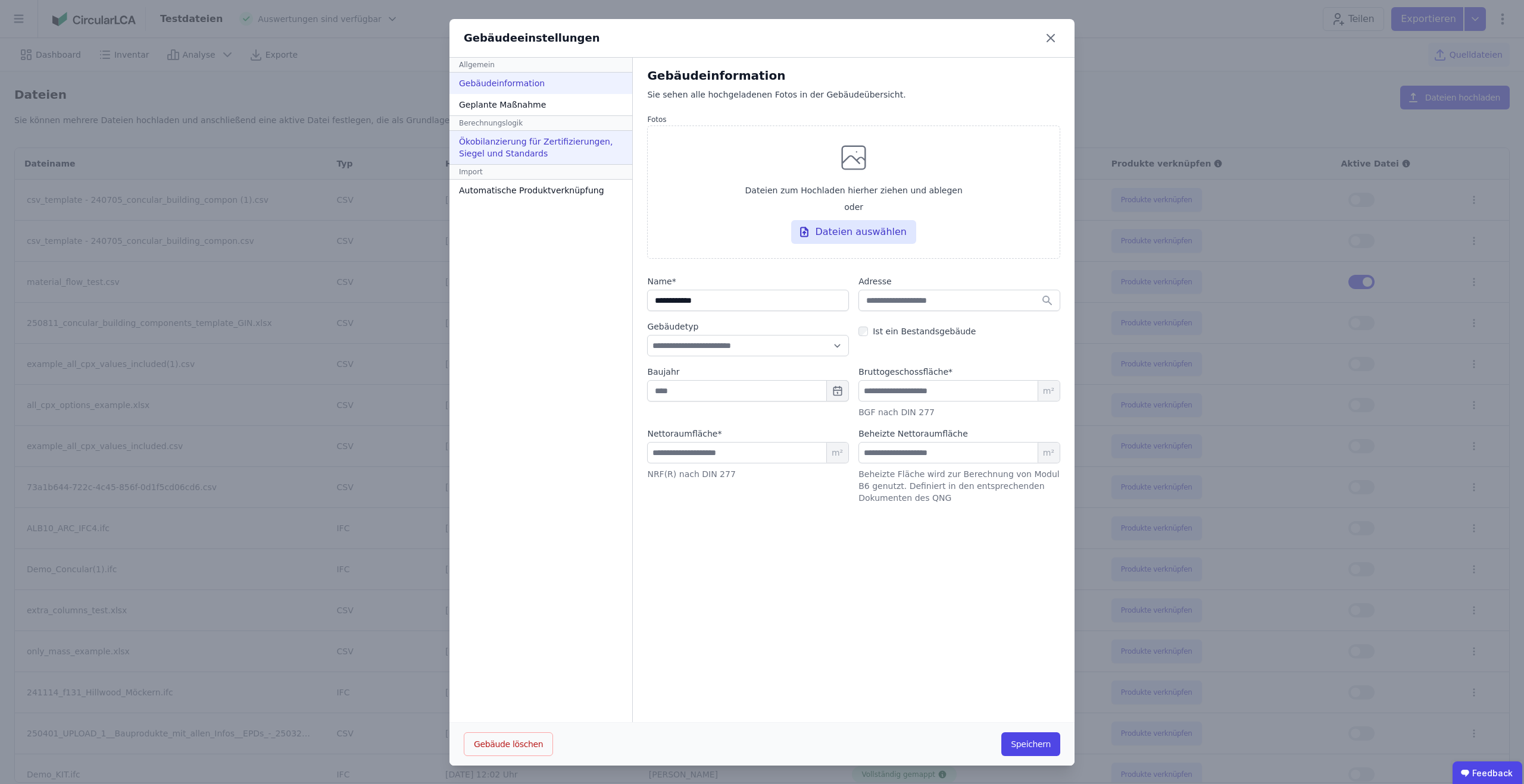
click at [582, 154] on div "Ökobilanzierung für Zertifizierungen, Siegel und Standards" at bounding box center [541, 148] width 183 height 33
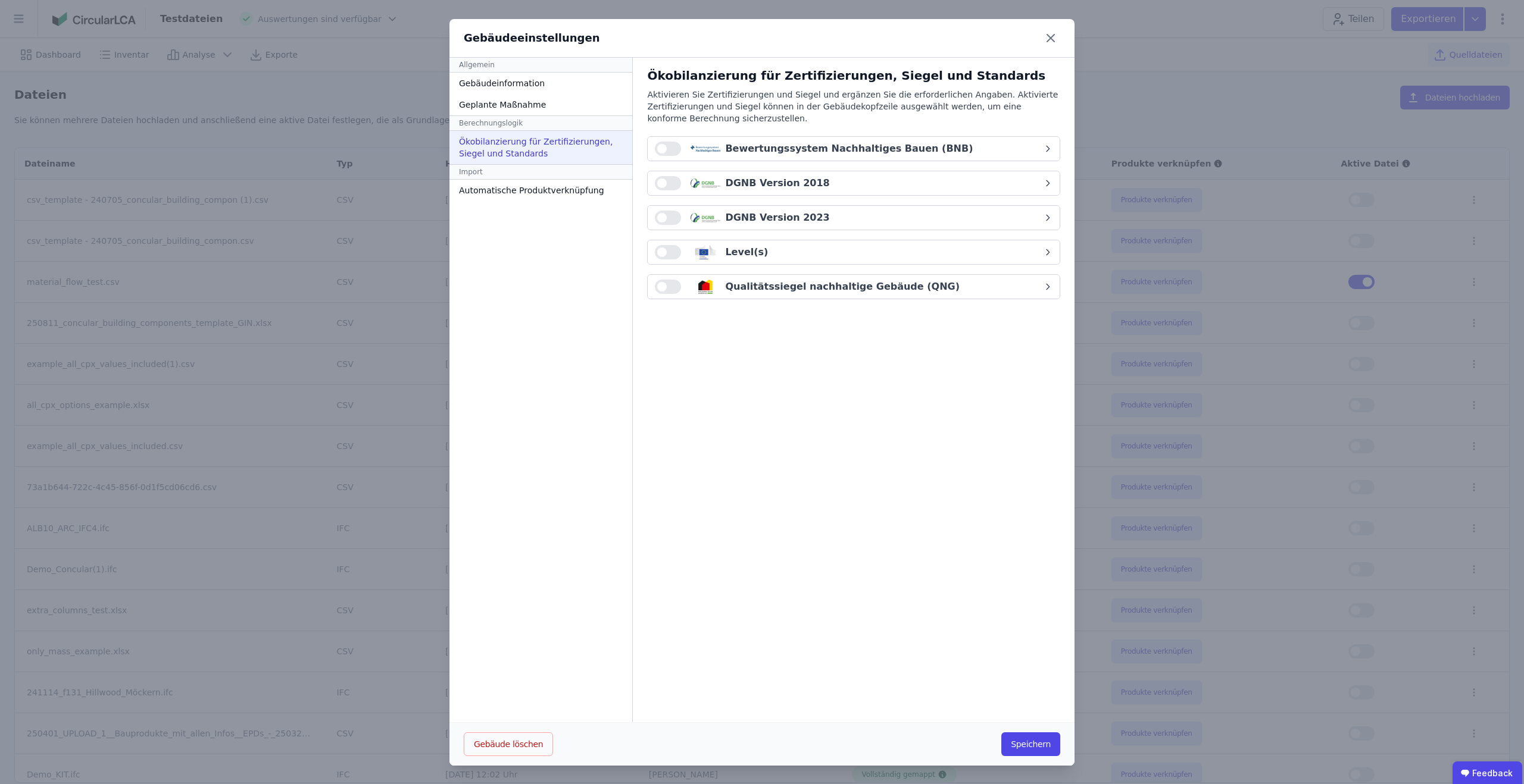
click at [661, 219] on button "button" at bounding box center [668, 218] width 26 height 14
click at [934, 218] on div "DGNB Version 2023" at bounding box center [849, 218] width 388 height 14
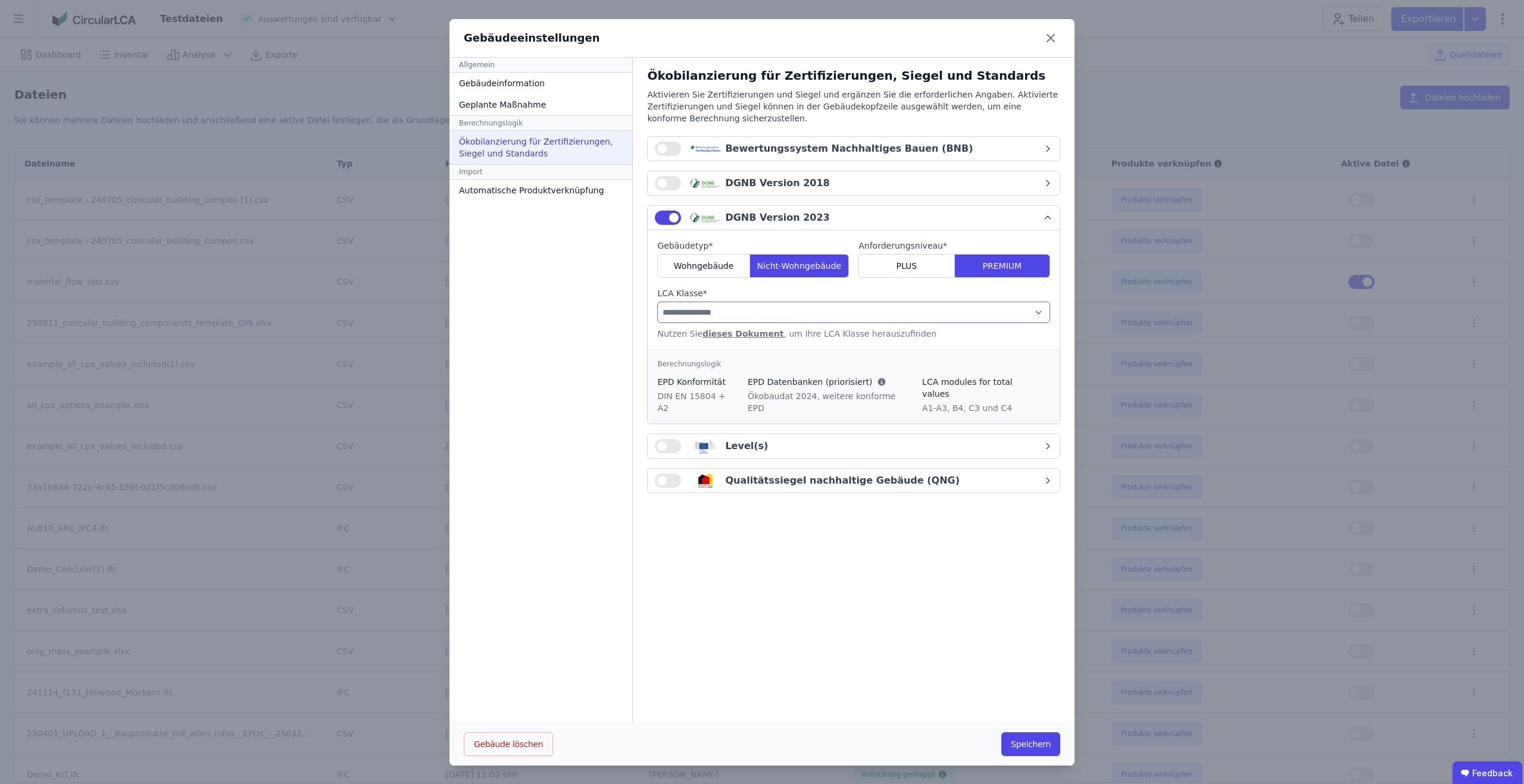
click at [864, 309] on select "**********" at bounding box center [853, 312] width 393 height 21
select select "*"
click at [657, 301] on select "**********" at bounding box center [853, 312] width 393 height 21
click at [1017, 740] on button "Speichern" at bounding box center [1031, 744] width 59 height 24
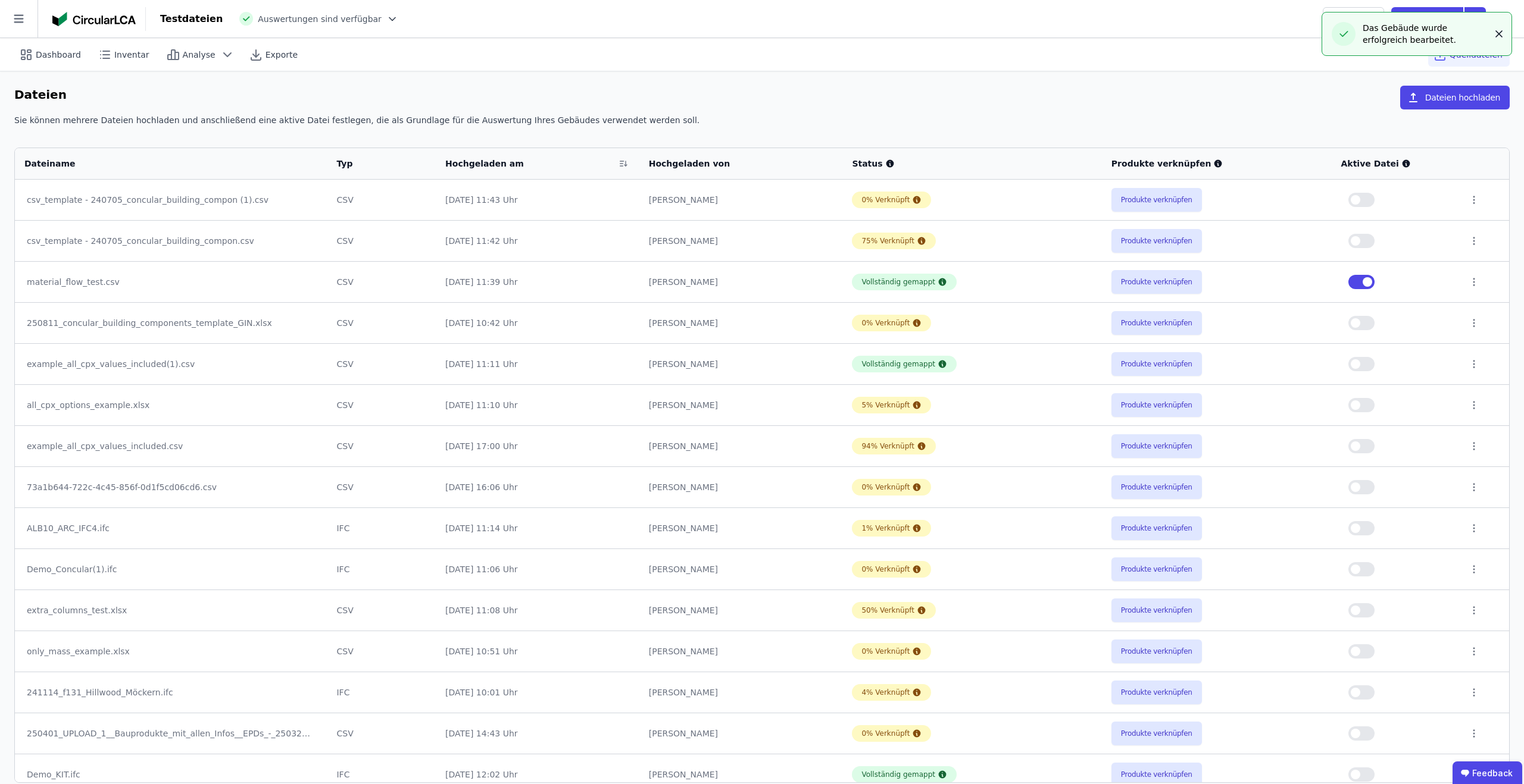
click at [1503, 31] on icon "button" at bounding box center [1499, 34] width 12 height 12
click at [310, 14] on span "Auswertungen sind verfügbar" at bounding box center [319, 19] width 124 height 12
click at [347, 16] on span "Auswertungen sind verfügbar" at bounding box center [319, 19] width 124 height 12
click at [382, 18] on div at bounding box center [390, 19] width 17 height 12
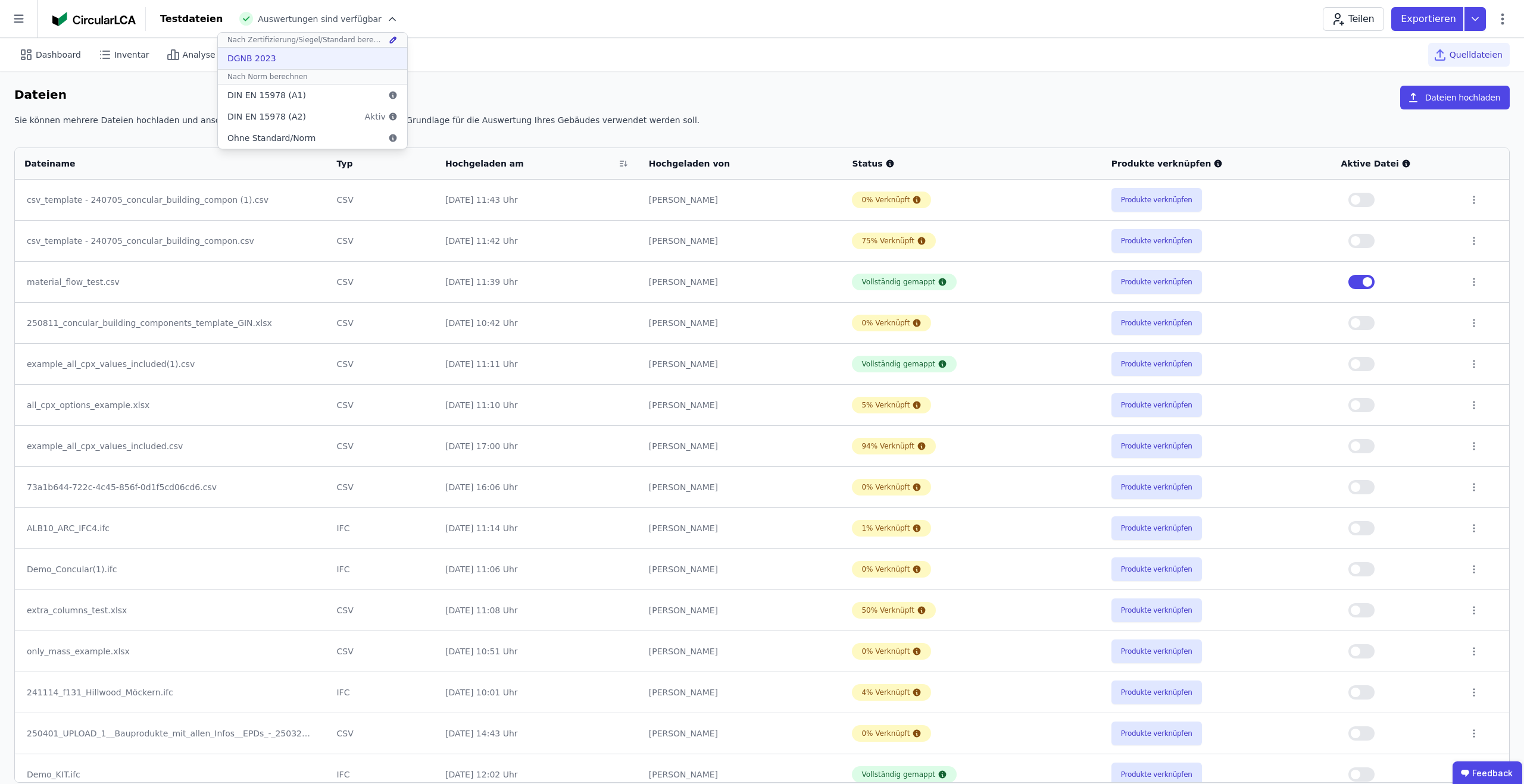
click at [309, 55] on div "DGNB 2023" at bounding box center [312, 58] width 189 height 21
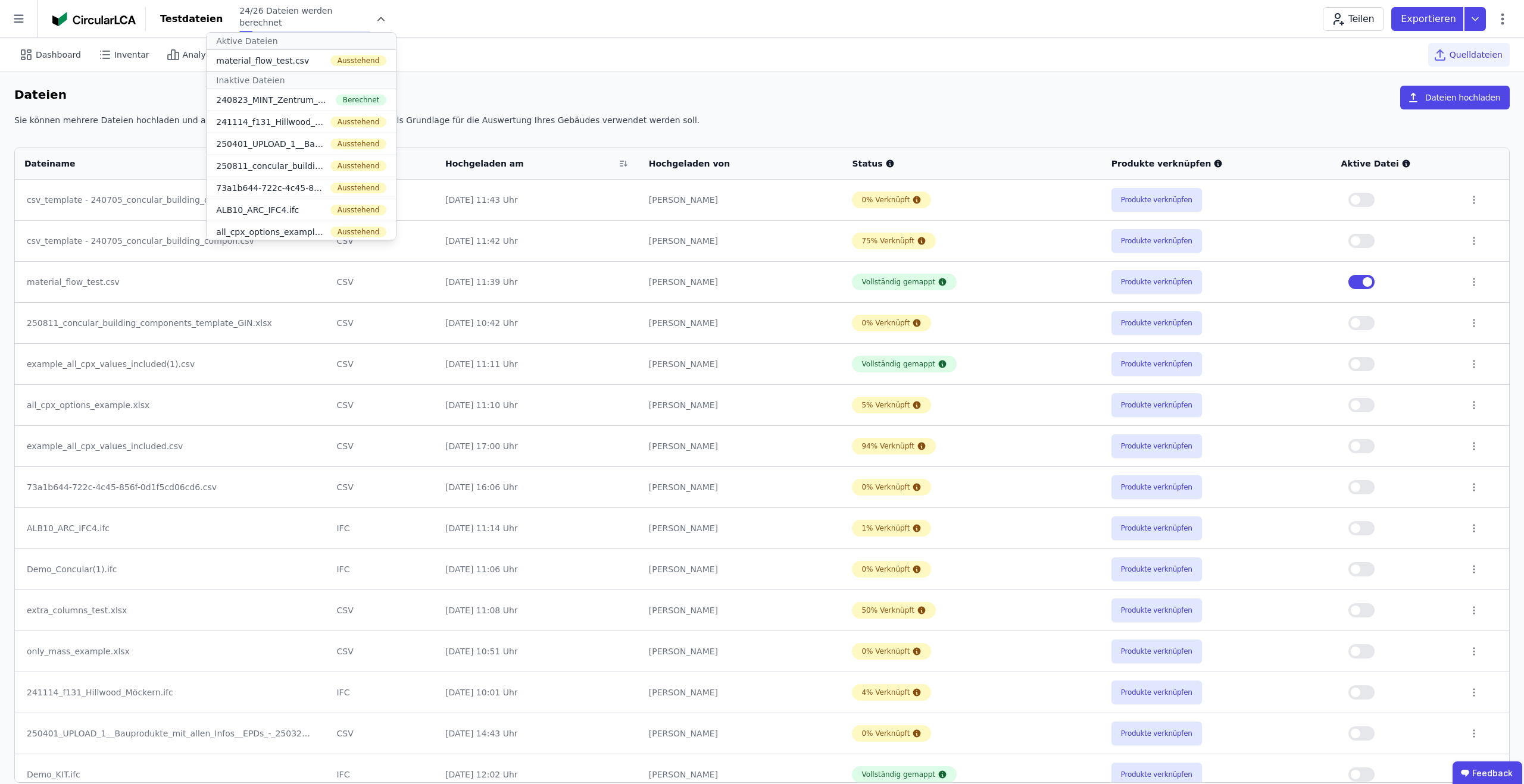
click at [460, 13] on div "Testdateien 24/26 Dateien werden berechnet Aktive Dateien material_flow_test.cs…" at bounding box center [835, 18] width 1378 height 28
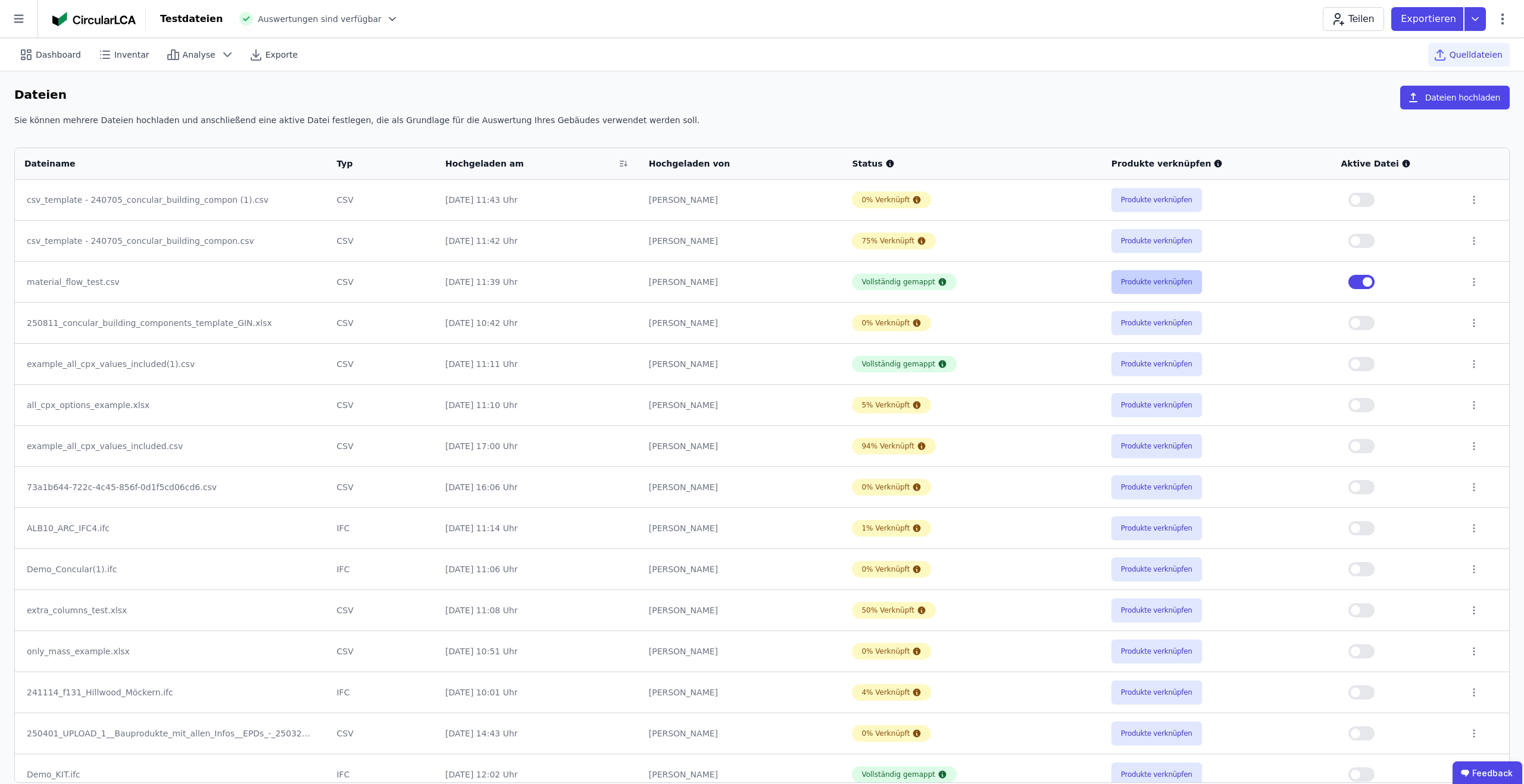
click at [1151, 281] on button "Produkte verknüpfen" at bounding box center [1156, 281] width 91 height 24
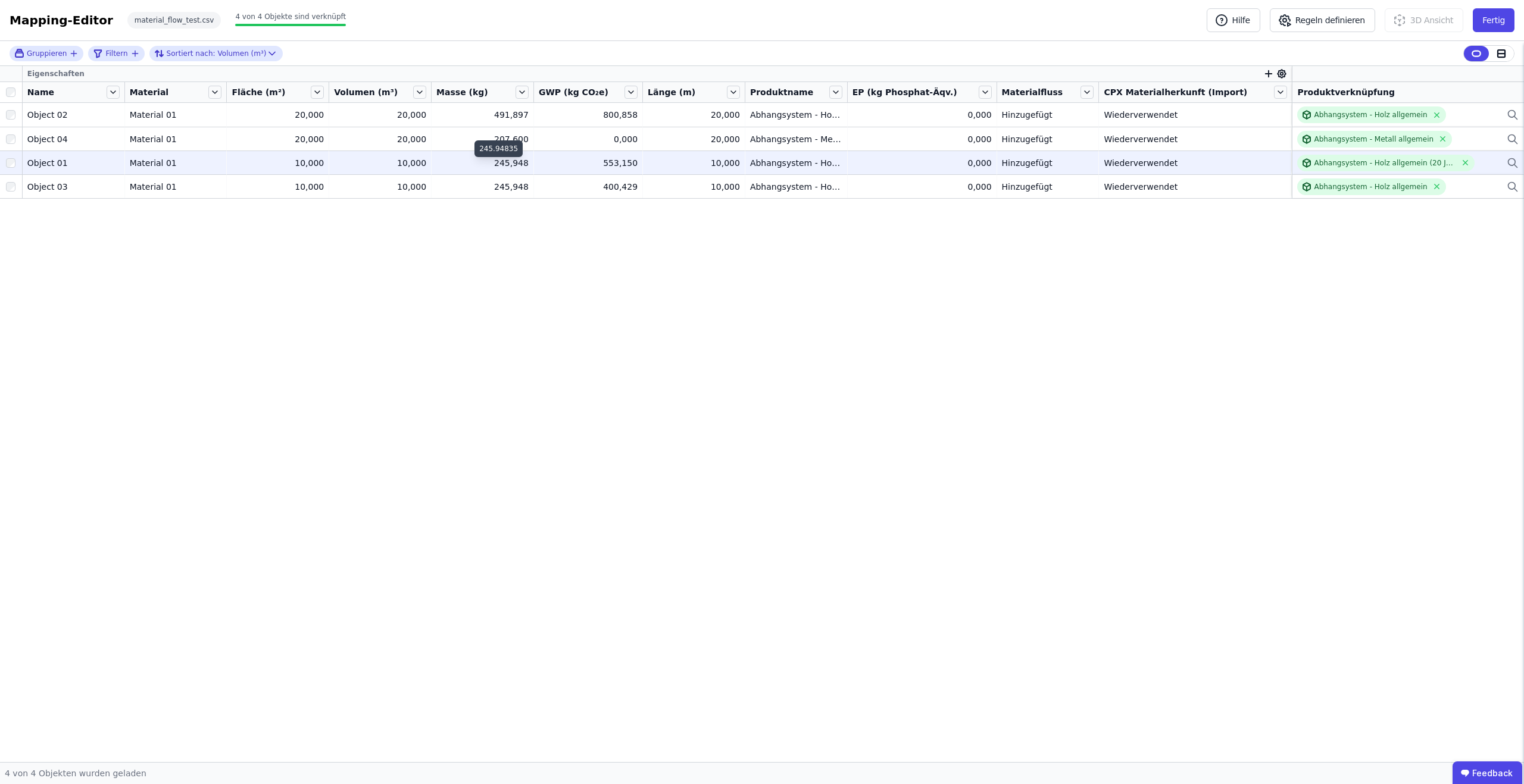
click at [472, 167] on div "245,948" at bounding box center [482, 163] width 92 height 12
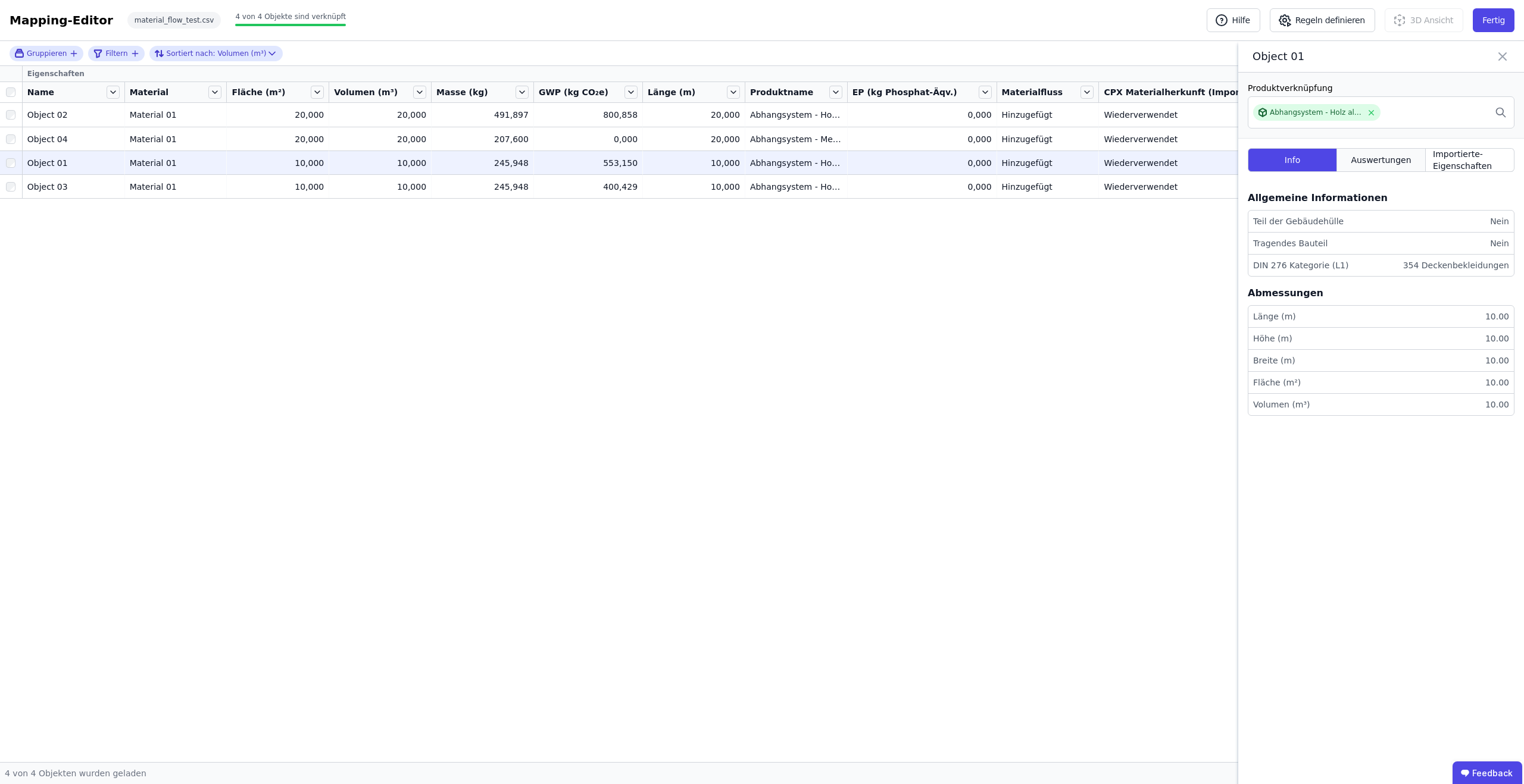
click at [1354, 157] on span "Auswertungen" at bounding box center [1381, 160] width 60 height 12
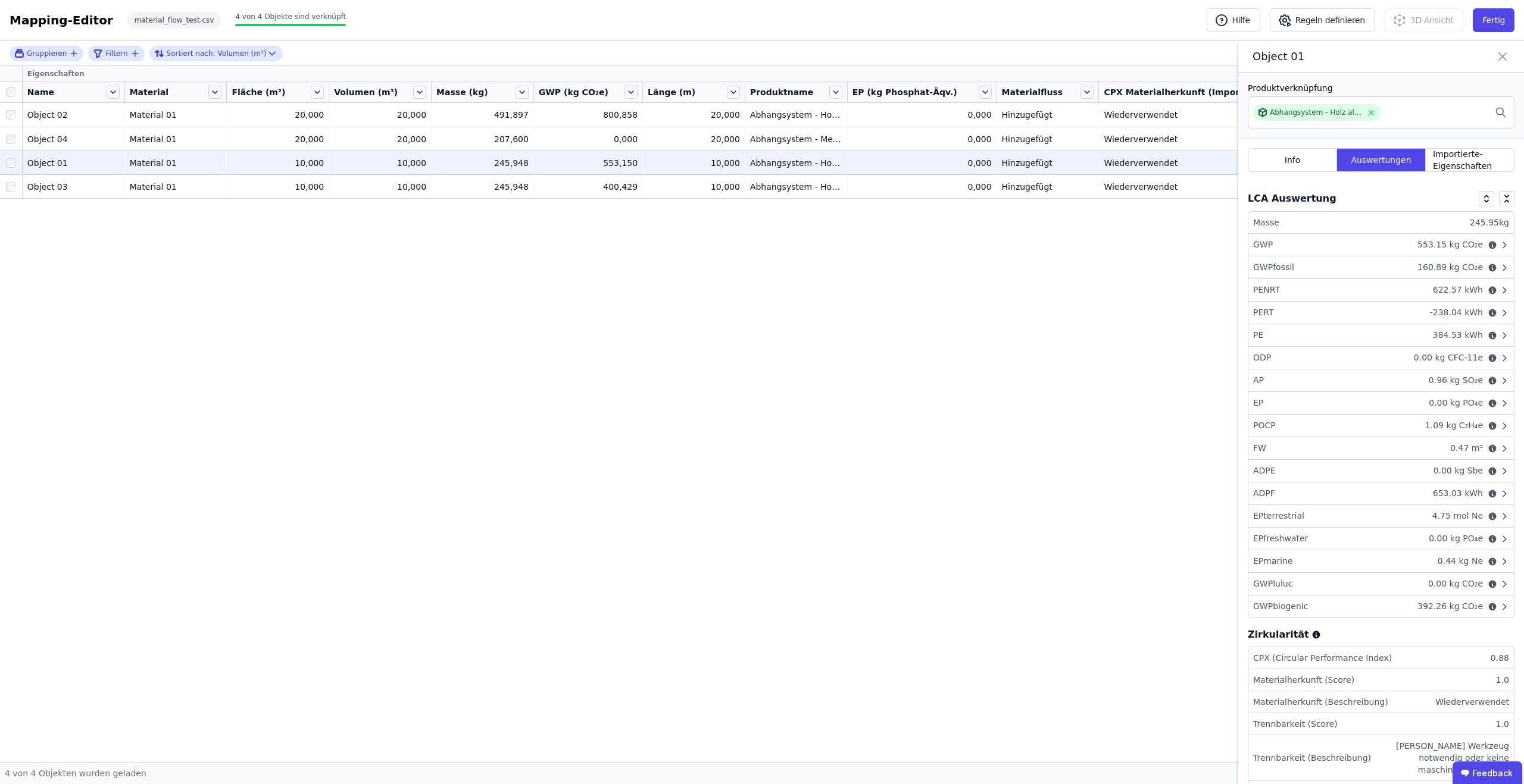
click at [1408, 250] on div "GWP 553.15 kg CO₂e" at bounding box center [1382, 245] width 266 height 23
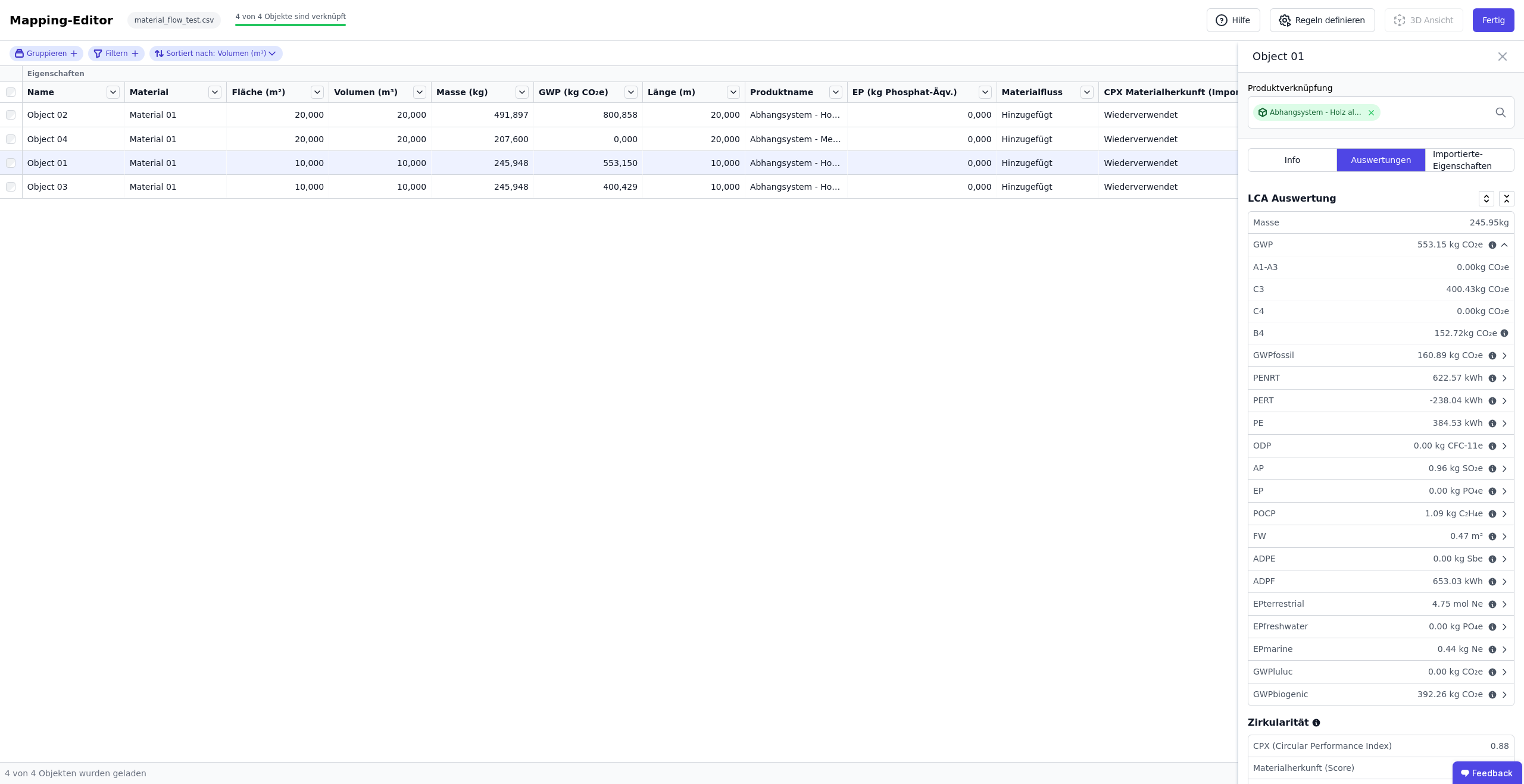
click at [1503, 52] on icon at bounding box center [1503, 56] width 14 height 17
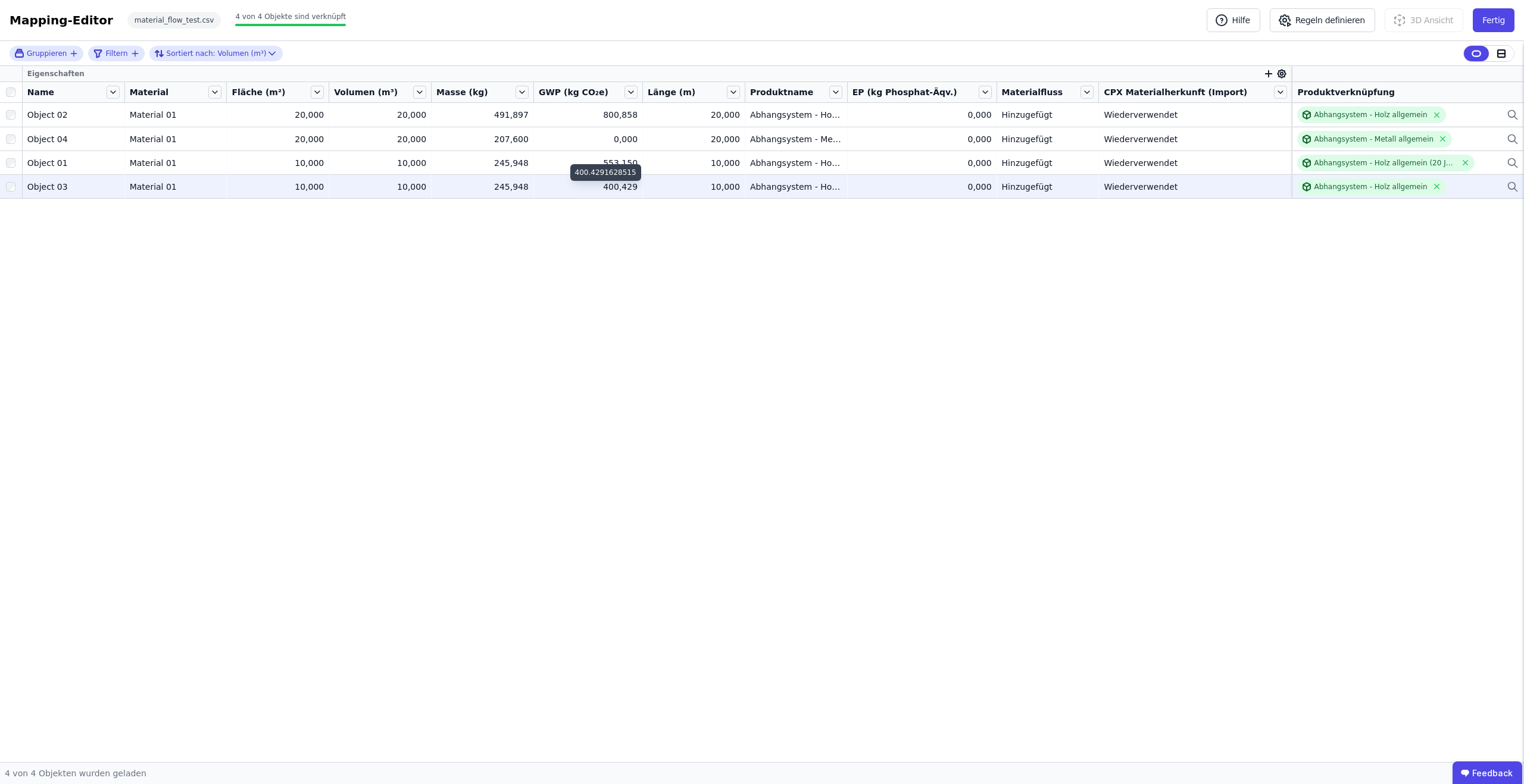
click at [638, 185] on div "400,429" at bounding box center [588, 187] width 98 height 12
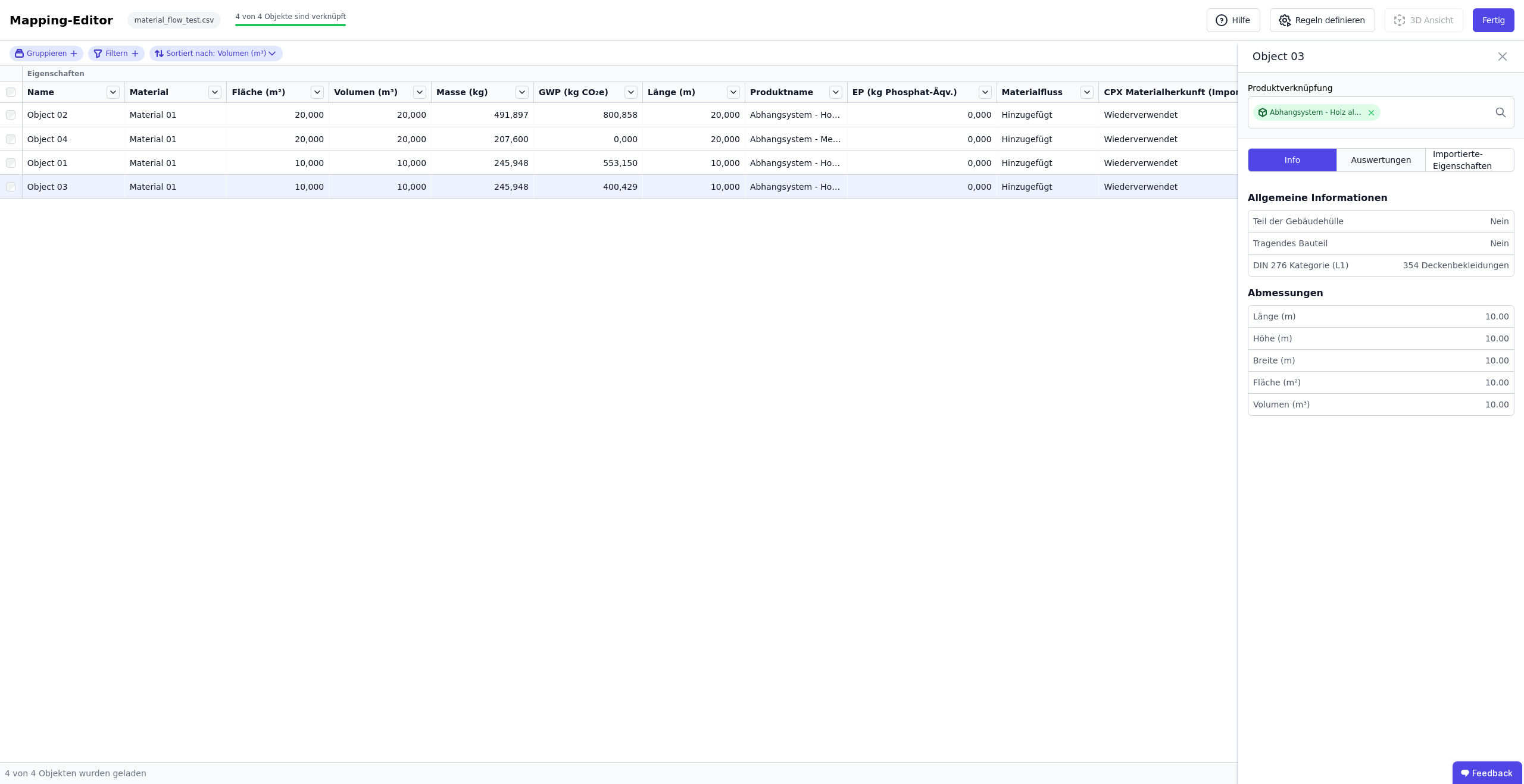
click at [1383, 161] on span "Auswertungen" at bounding box center [1381, 160] width 60 height 12
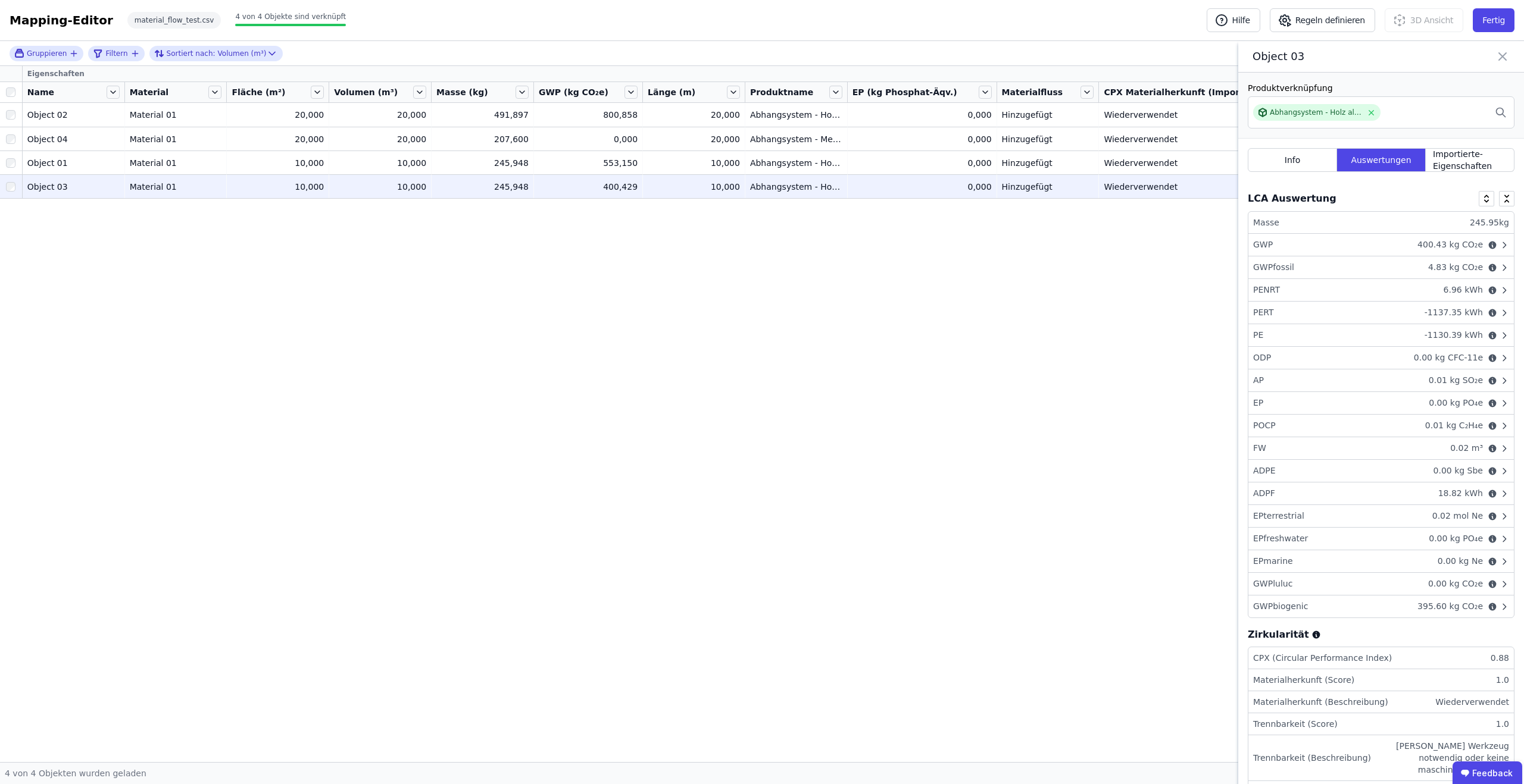
click at [1347, 243] on div "GWP 400.43 kg CO₂e" at bounding box center [1382, 245] width 266 height 23
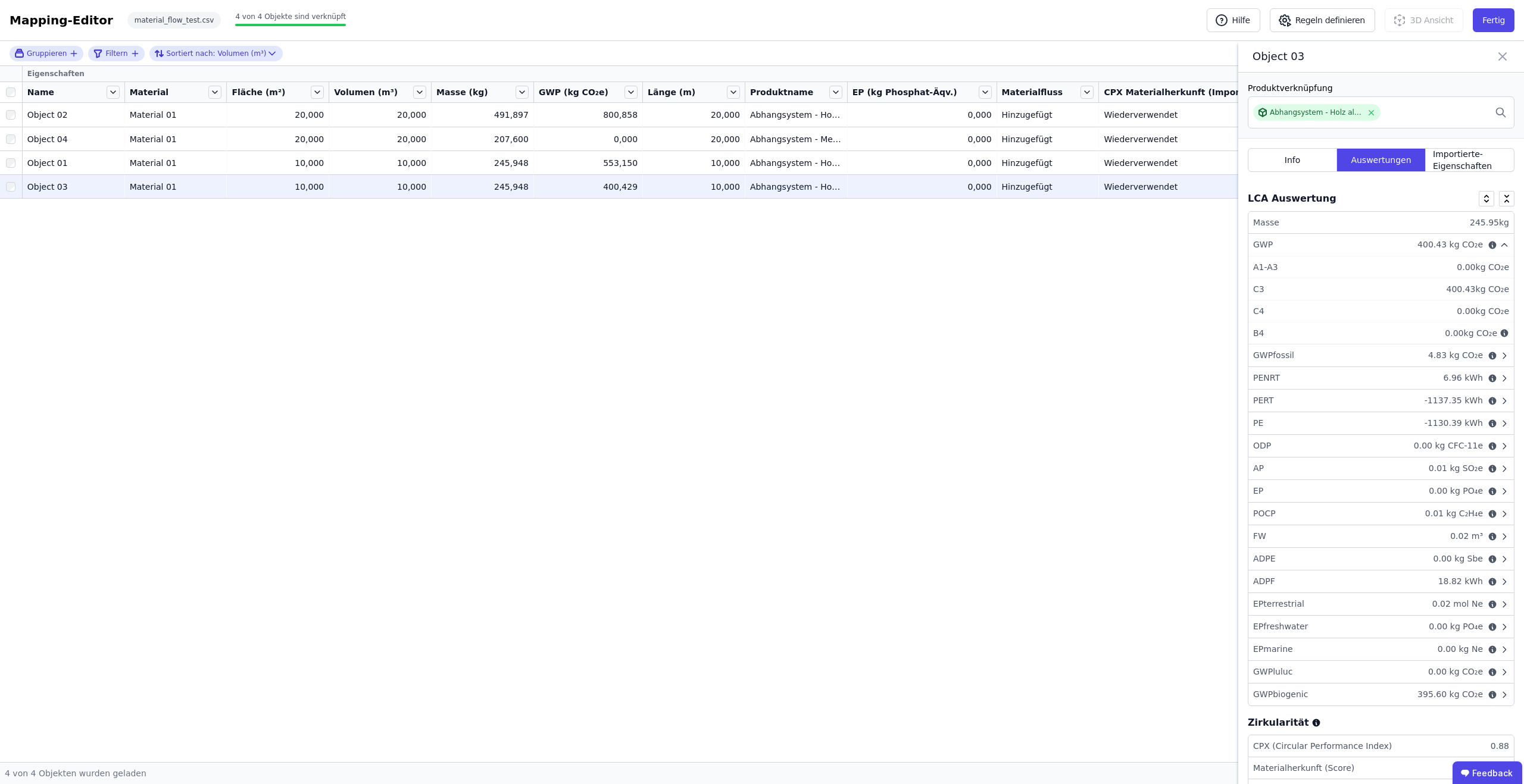
click at [1501, 65] on div "Object 03" at bounding box center [1381, 57] width 286 height 32
click at [1501, 58] on icon at bounding box center [1503, 56] width 14 height 17
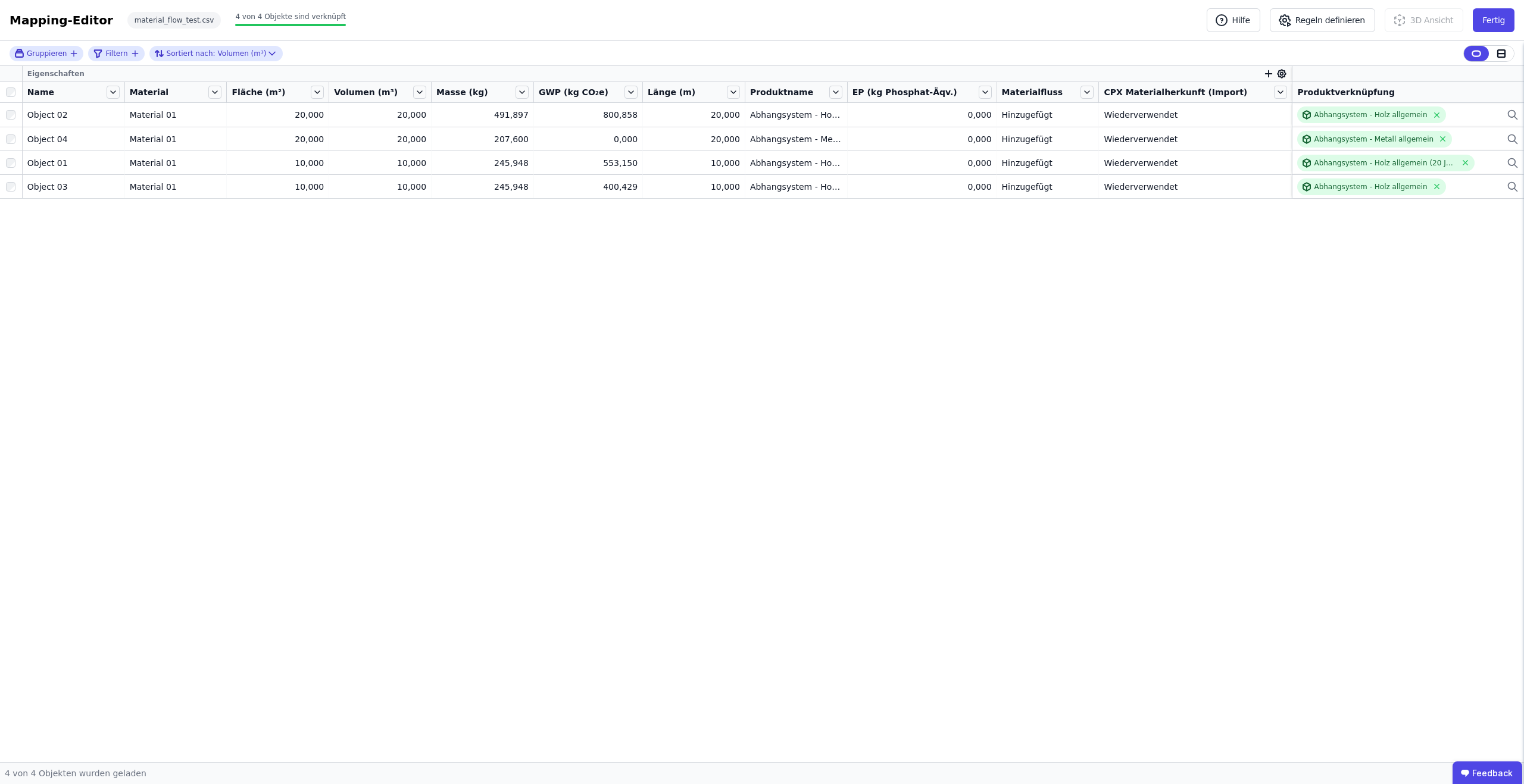
click at [84, 263] on div "Eigenschaften Name Material Fläche (m²) Volumen (m³) Masse (kg) GWP (kg CO₂e) L…" at bounding box center [762, 414] width 1524 height 696
click at [820, 742] on icon at bounding box center [819, 738] width 24 height 24
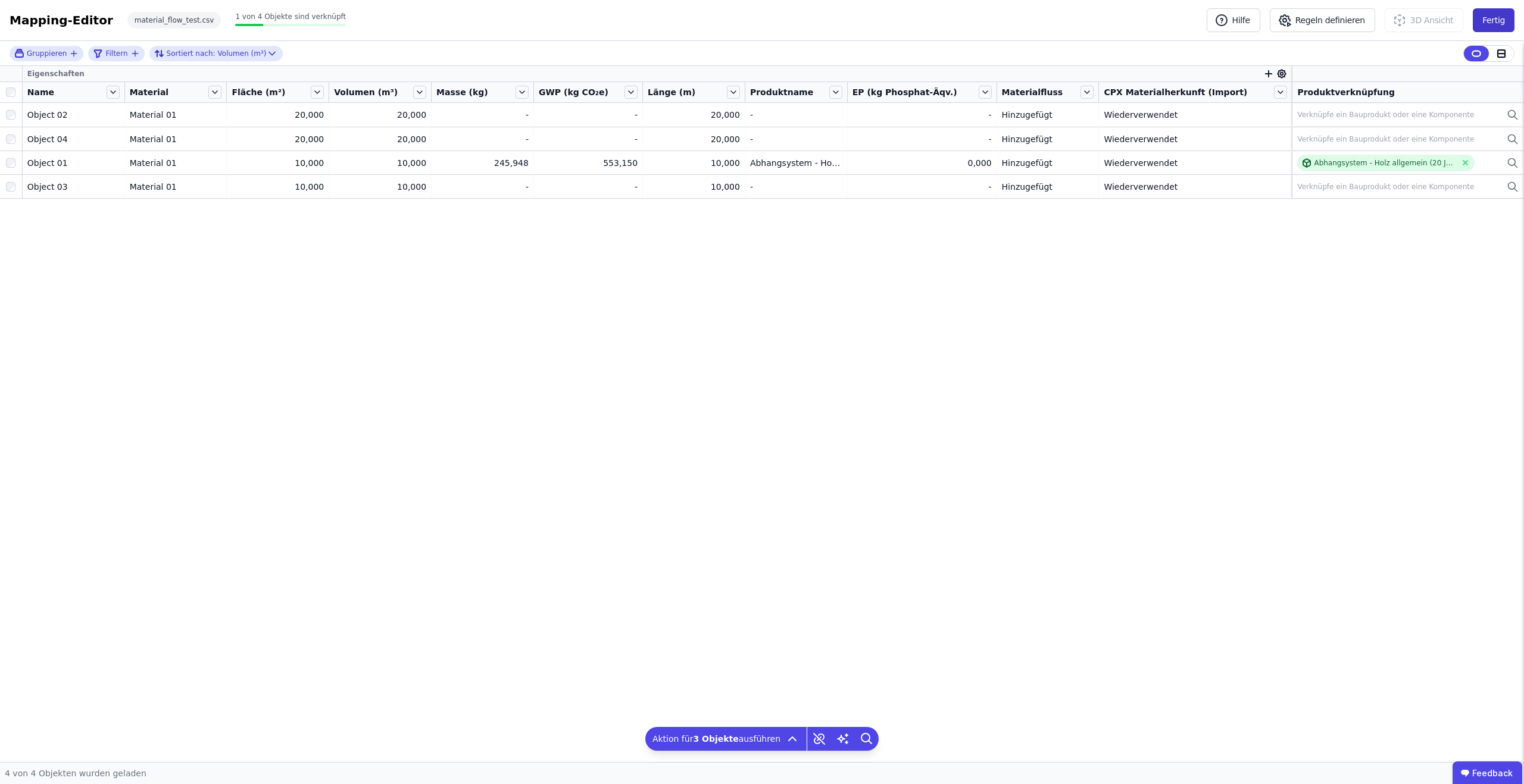
click at [1489, 18] on button "Fertig" at bounding box center [1493, 19] width 41 height 24
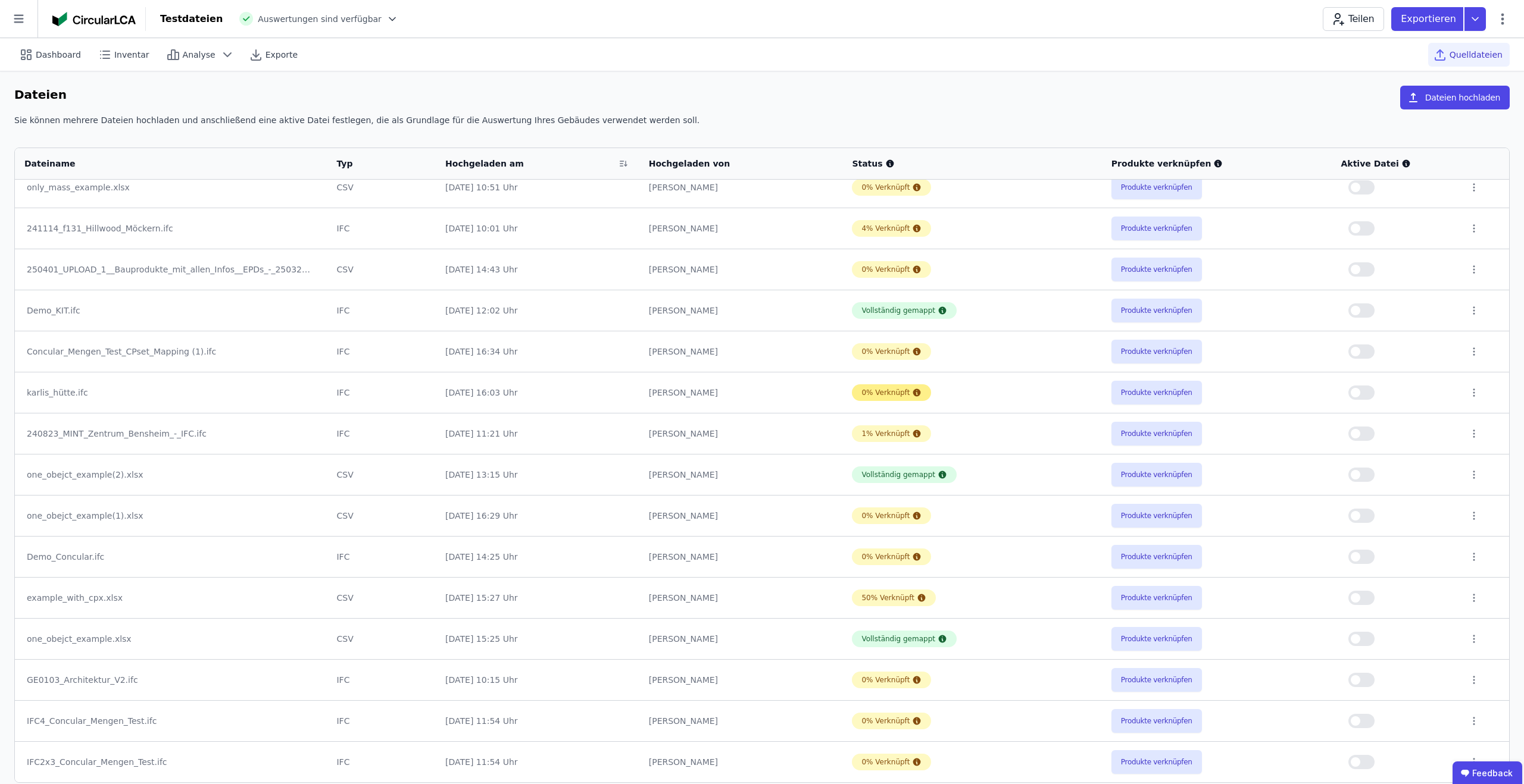
scroll to position [1, 0]
click at [57, 58] on span "Dashboard" at bounding box center [58, 55] width 45 height 12
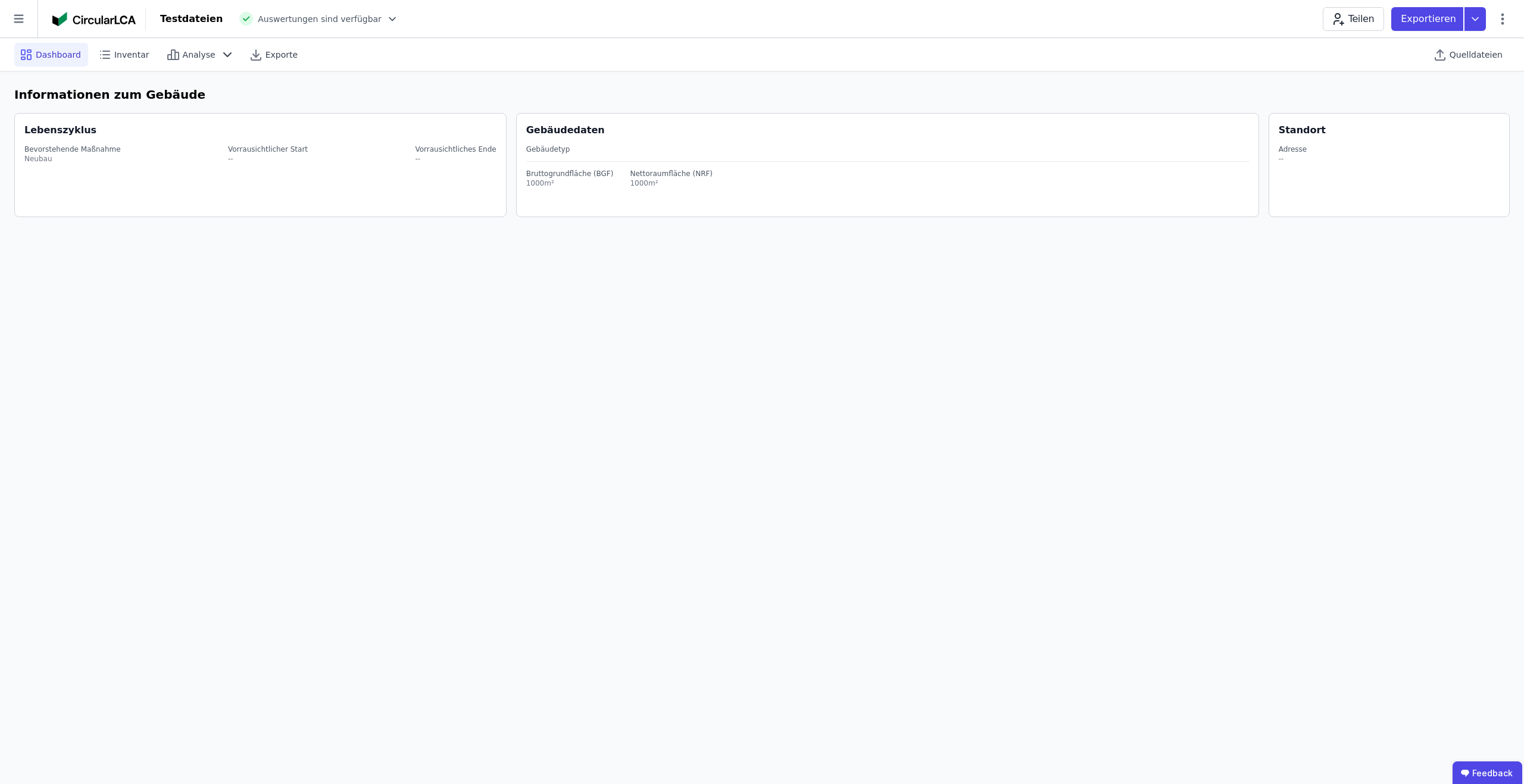
select select "*"
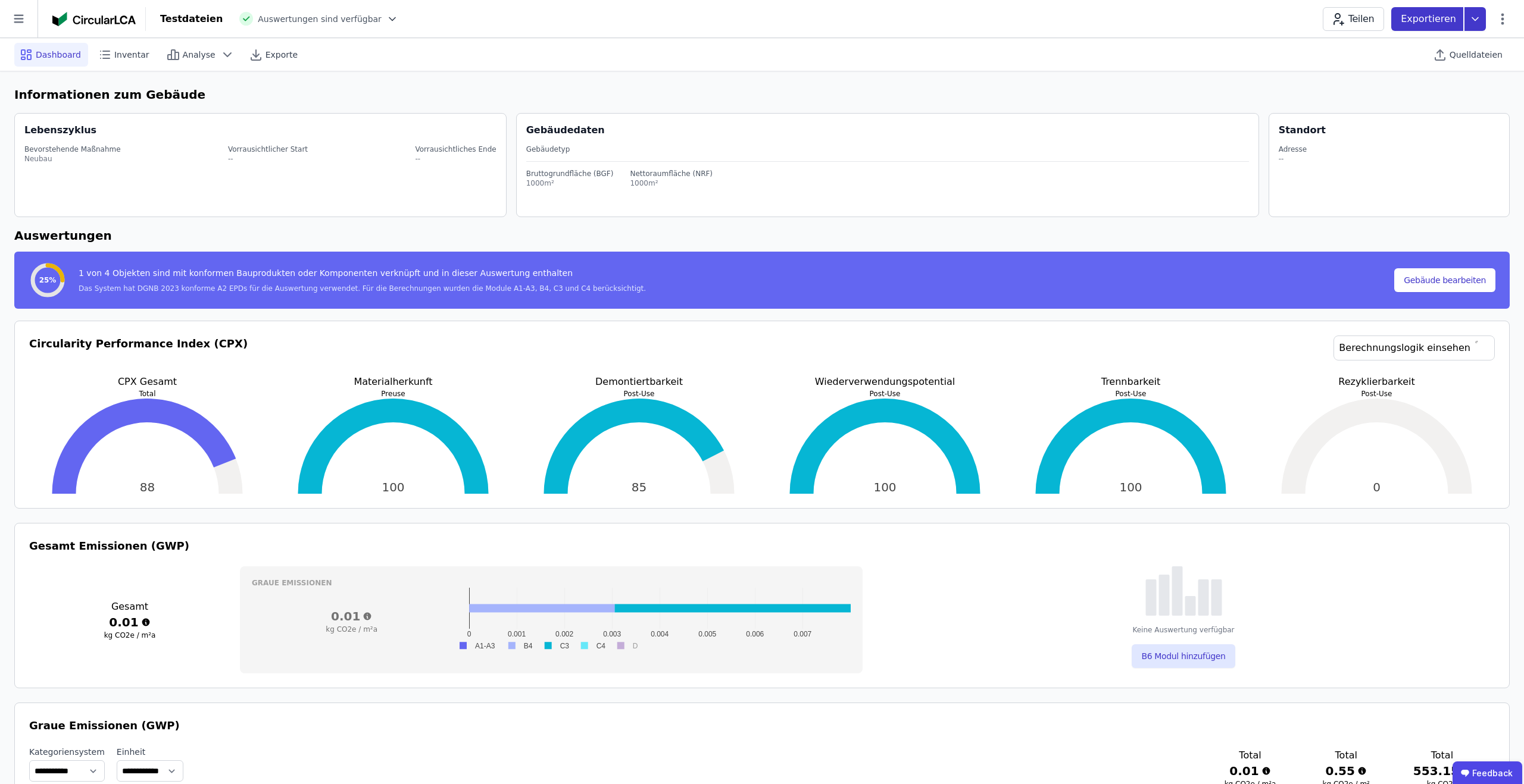
click at [1477, 19] on icon at bounding box center [1475, 18] width 21 height 24
click at [1442, 79] on div "Ökobilanzierung exportieren" at bounding box center [1385, 90] width 200 height 21
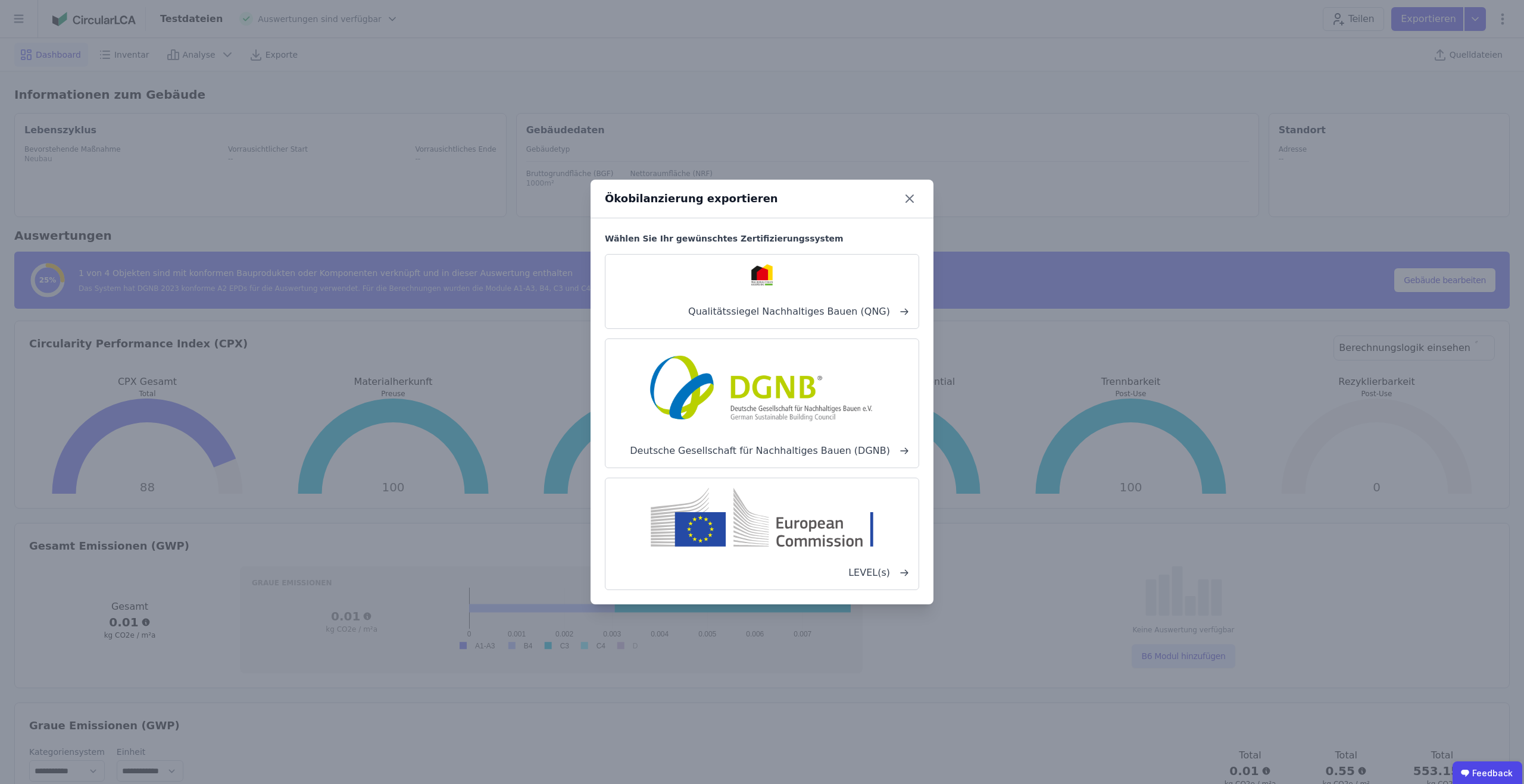
click at [828, 379] on img at bounding box center [762, 387] width 235 height 76
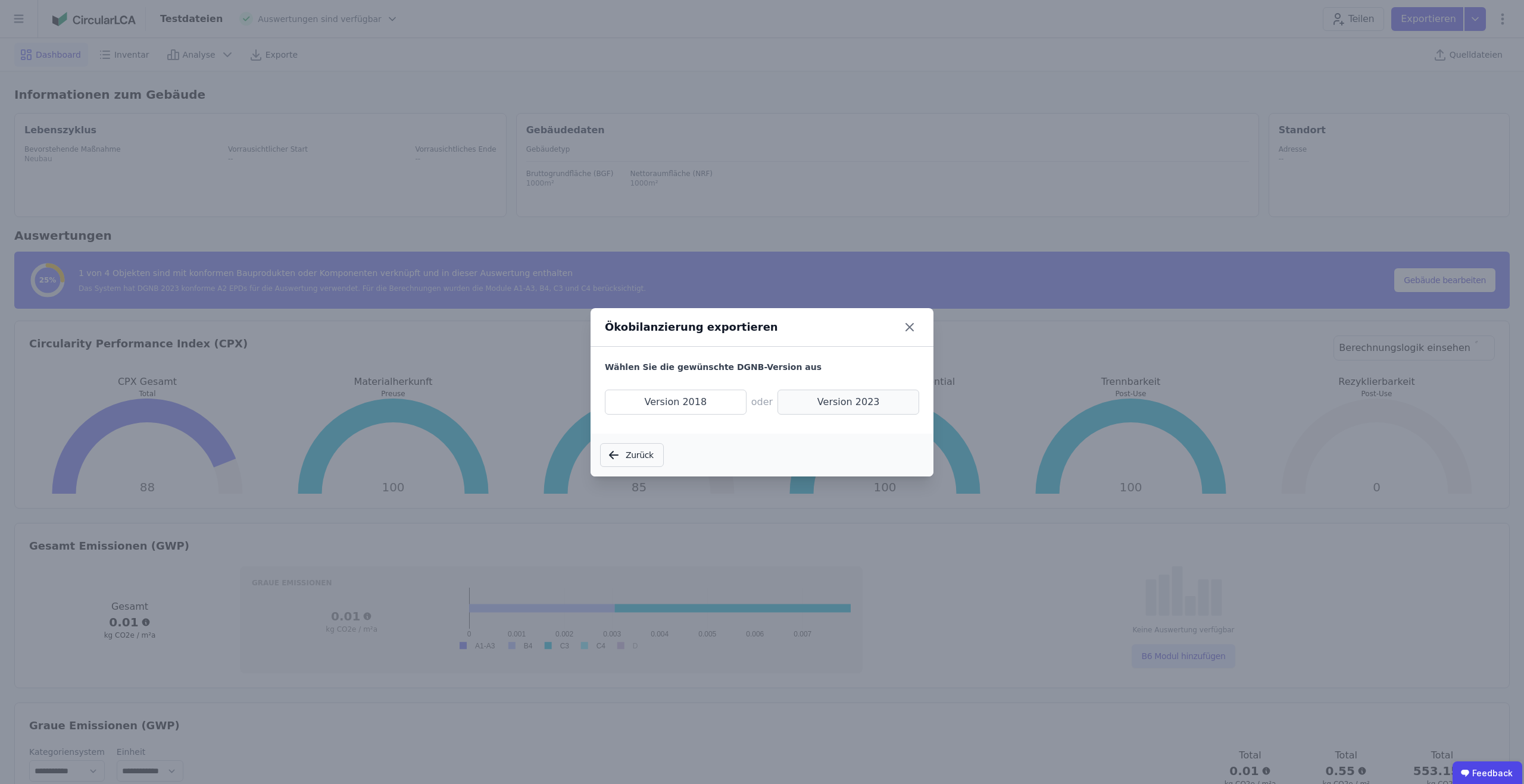
click at [832, 403] on span "Version 2023" at bounding box center [848, 402] width 142 height 25
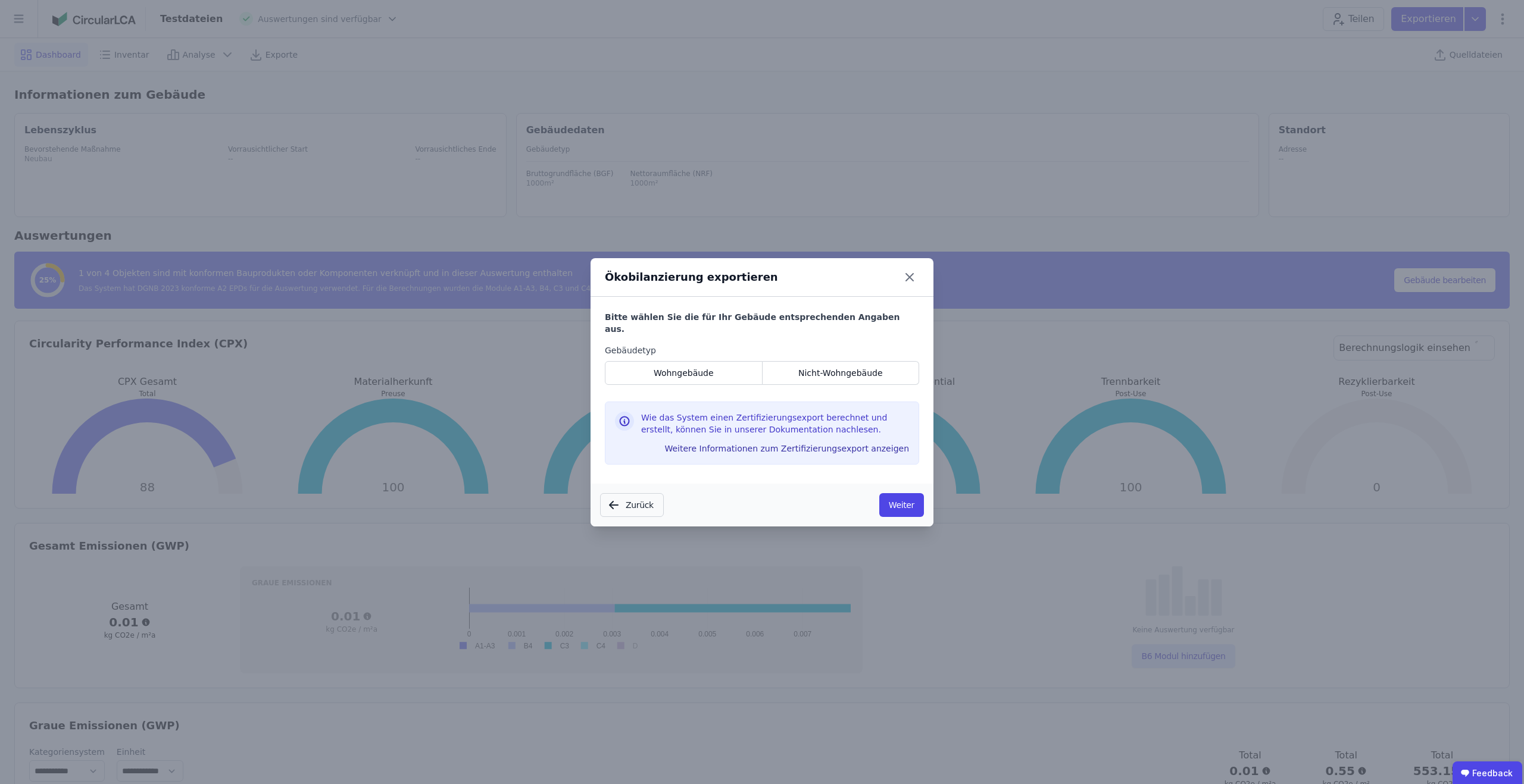
click at [878, 352] on div "Gebäudetyp Wohngebäude Nicht-Wohngebäude" at bounding box center [762, 369] width 314 height 50
click at [869, 361] on div "Nicht-Wohngebäude" at bounding box center [841, 373] width 157 height 24
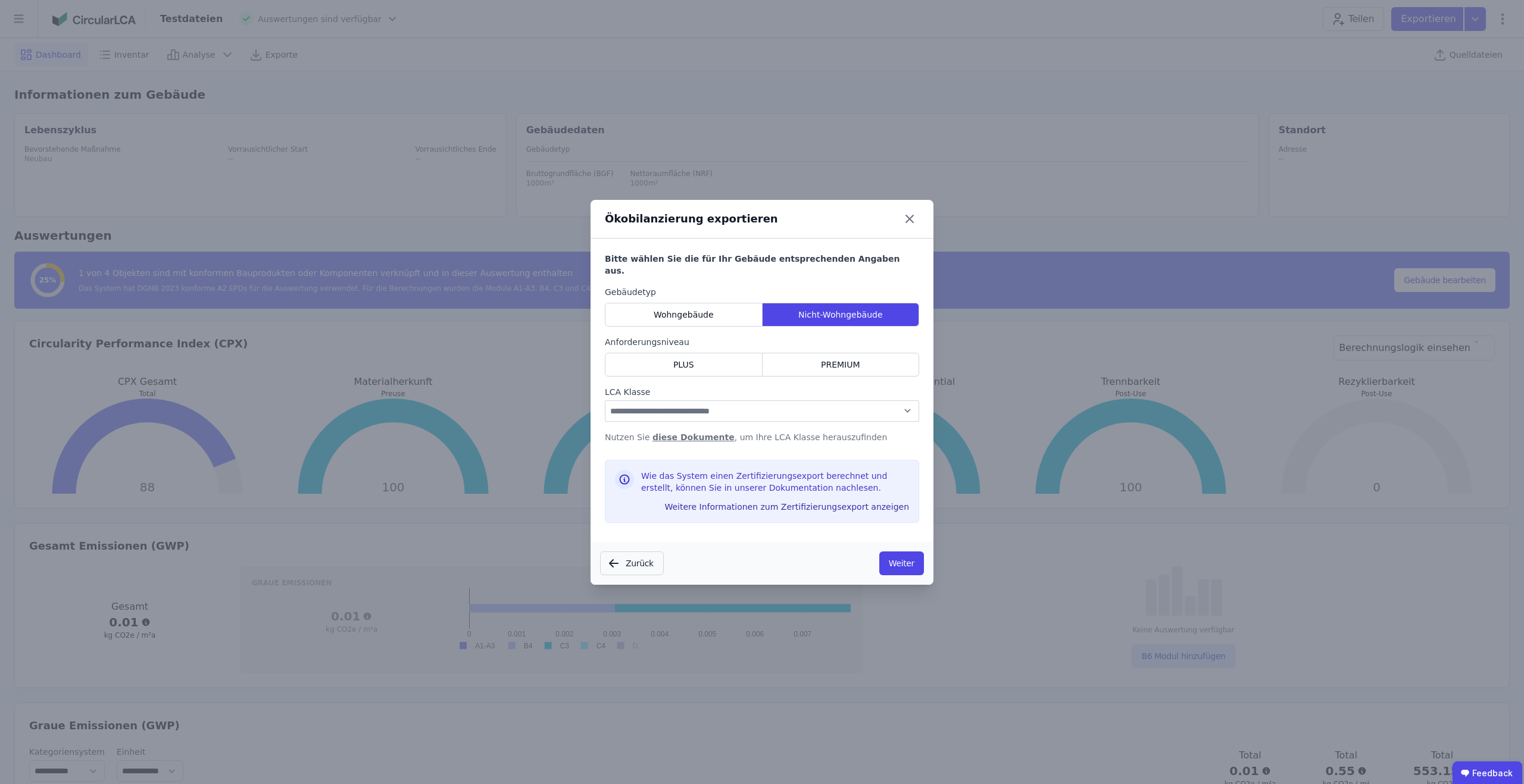
drag, startPoint x: 825, startPoint y: 358, endPoint x: 783, endPoint y: 393, distance: 54.7
click at [825, 359] on span "PREMIUM" at bounding box center [841, 365] width 40 height 12
click at [776, 401] on select "**********" at bounding box center [762, 411] width 314 height 21
select select "*"
click at [605, 401] on select "**********" at bounding box center [762, 411] width 314 height 21
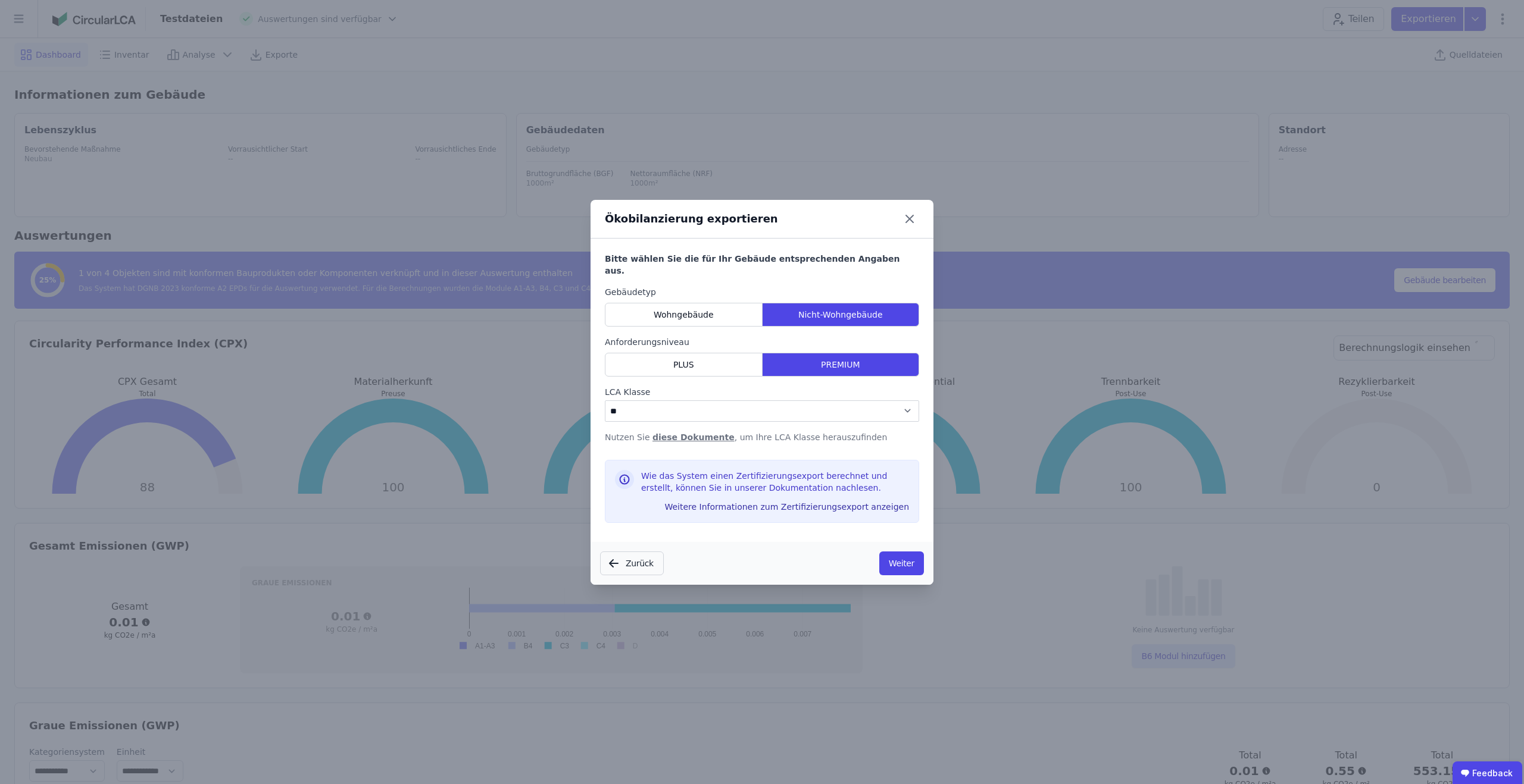
click at [902, 556] on button "Weiter" at bounding box center [901, 563] width 45 height 24
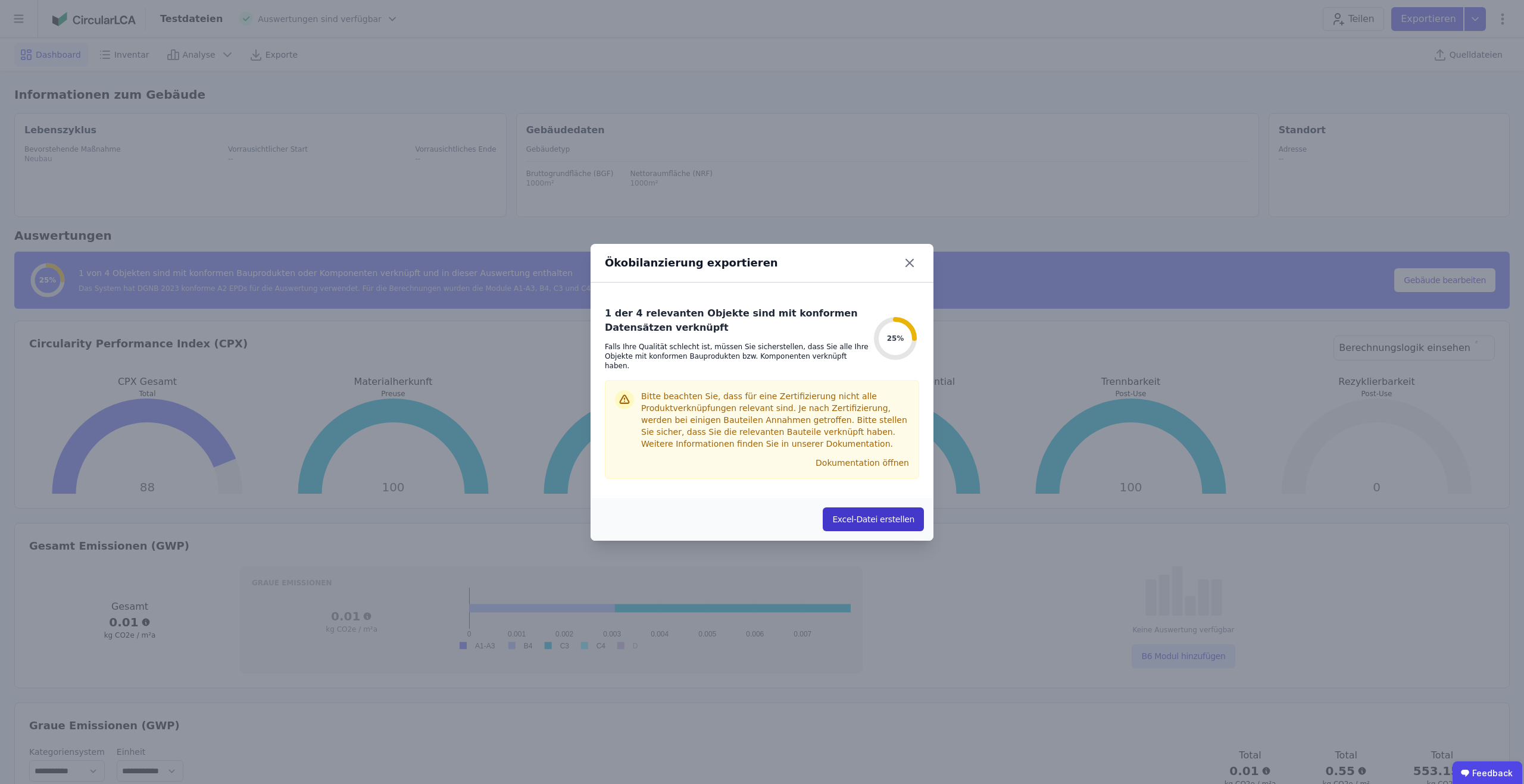
click at [889, 510] on button "Excel-Datei erstellen" at bounding box center [873, 519] width 101 height 24
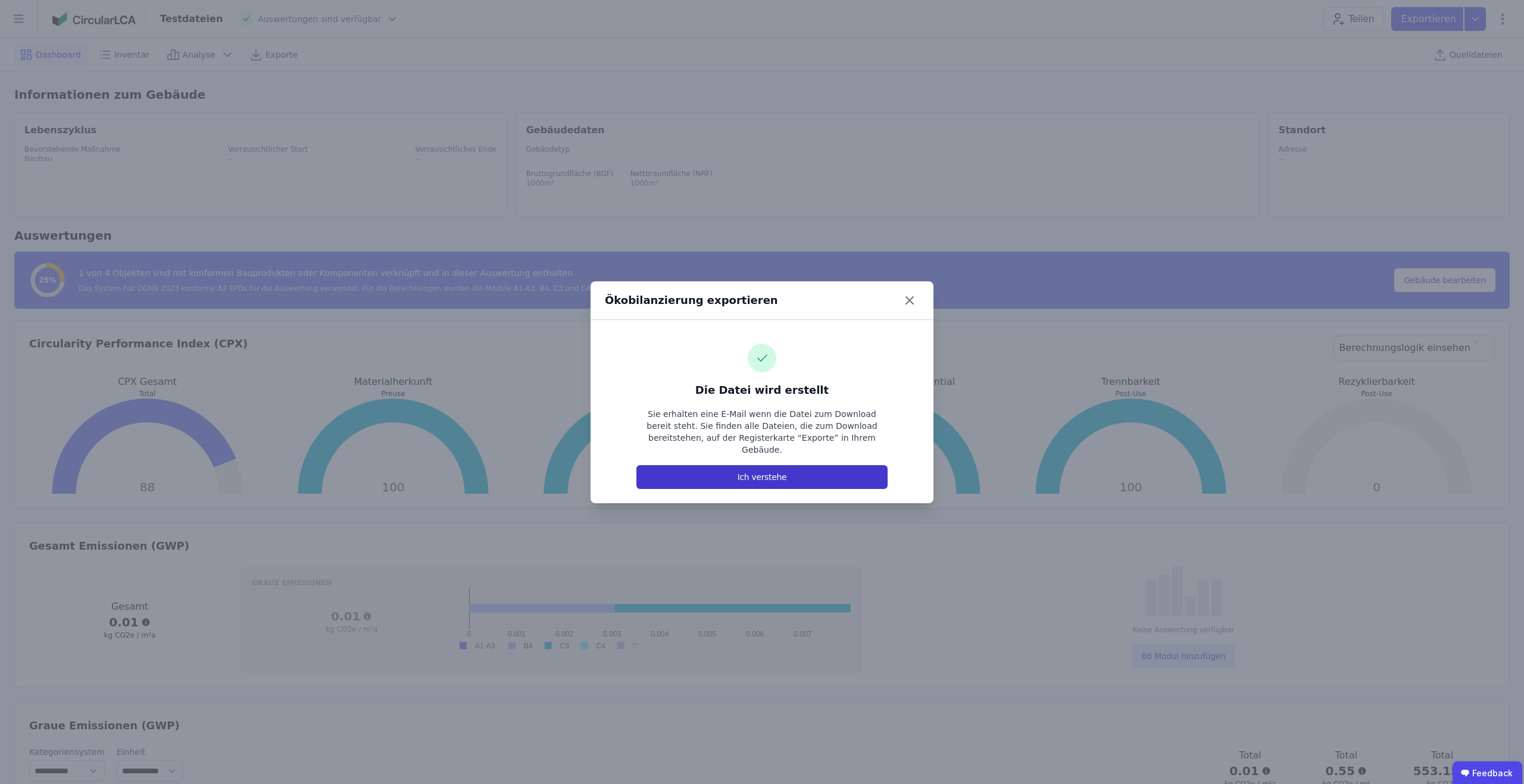
click at [762, 473] on button "Ich verstehe" at bounding box center [762, 476] width 252 height 24
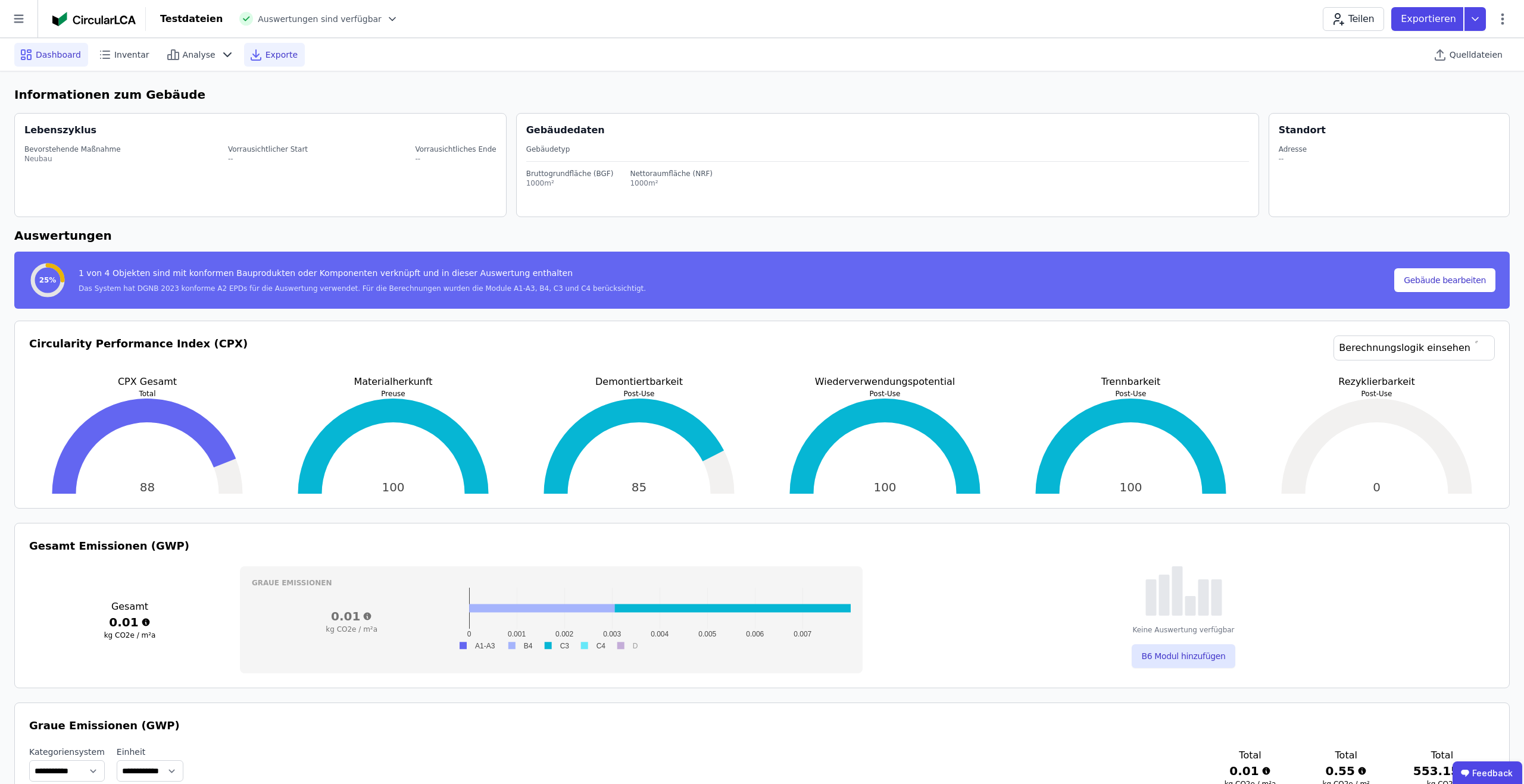
click at [277, 61] on div "Exporte" at bounding box center [274, 54] width 61 height 24
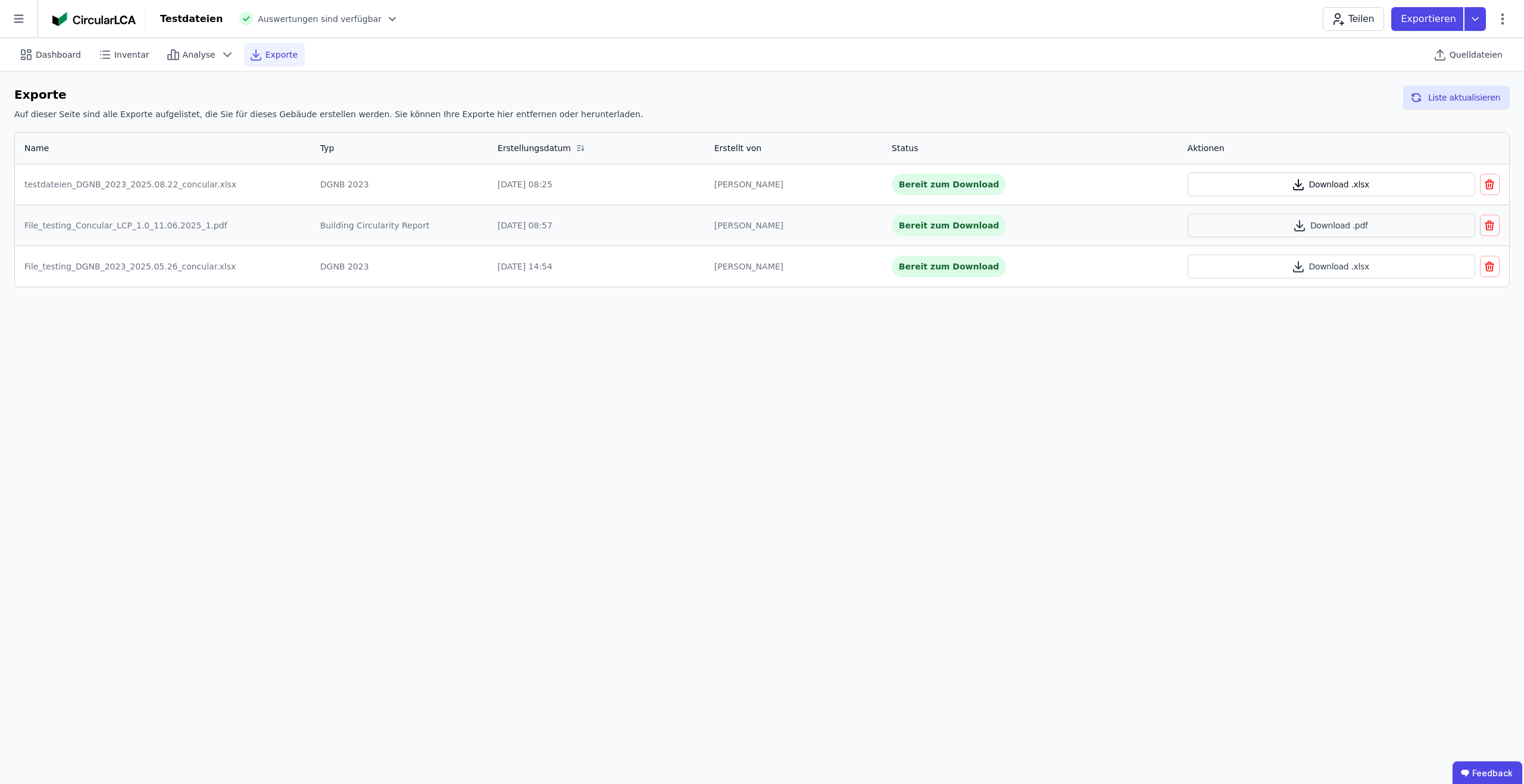
click at [1250, 181] on button "Download .xlsx" at bounding box center [1331, 184] width 288 height 24
click at [1482, 47] on div "Quelldateien" at bounding box center [1469, 54] width 82 height 24
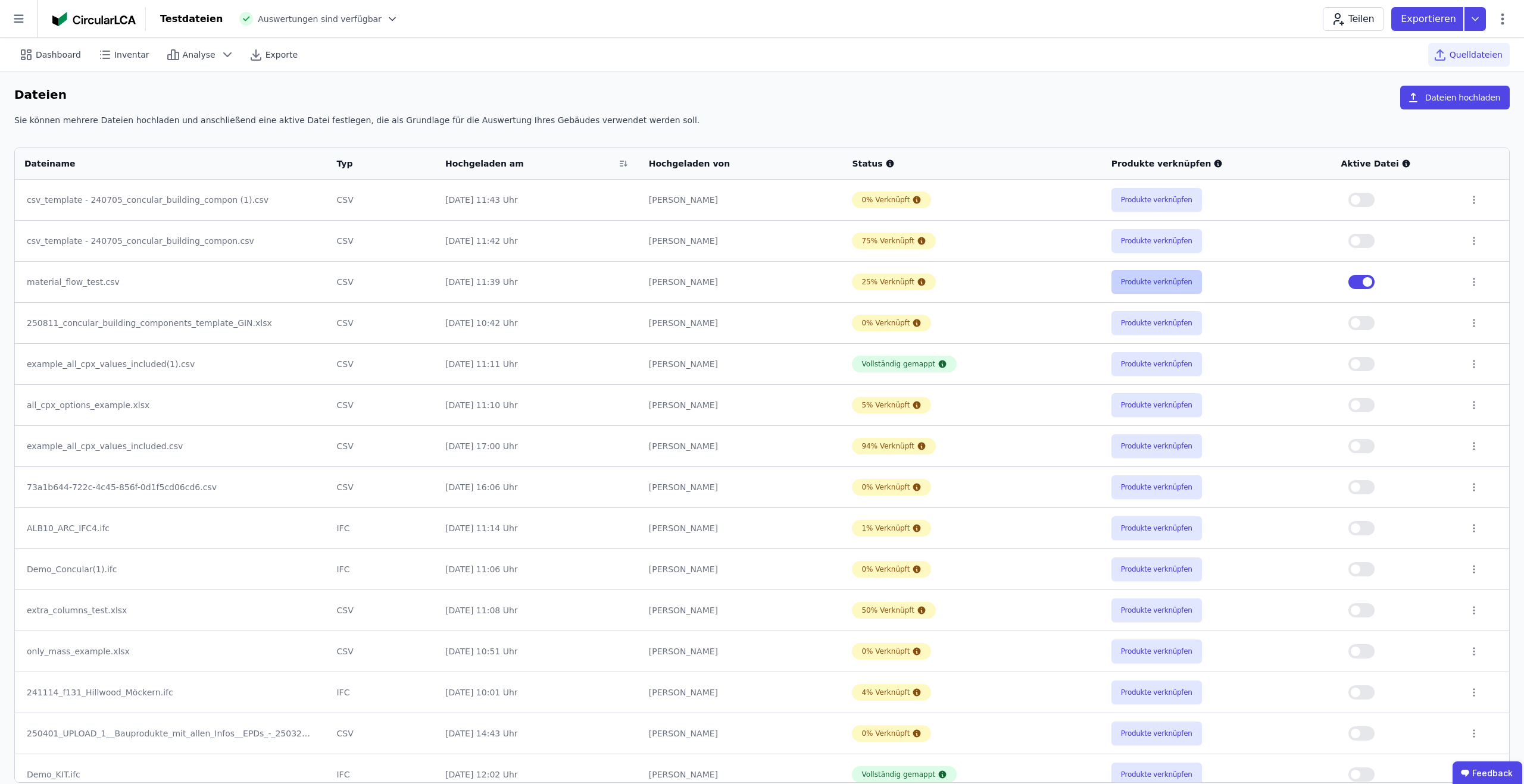
click at [1171, 287] on button "Produkte verknüpfen" at bounding box center [1156, 281] width 91 height 24
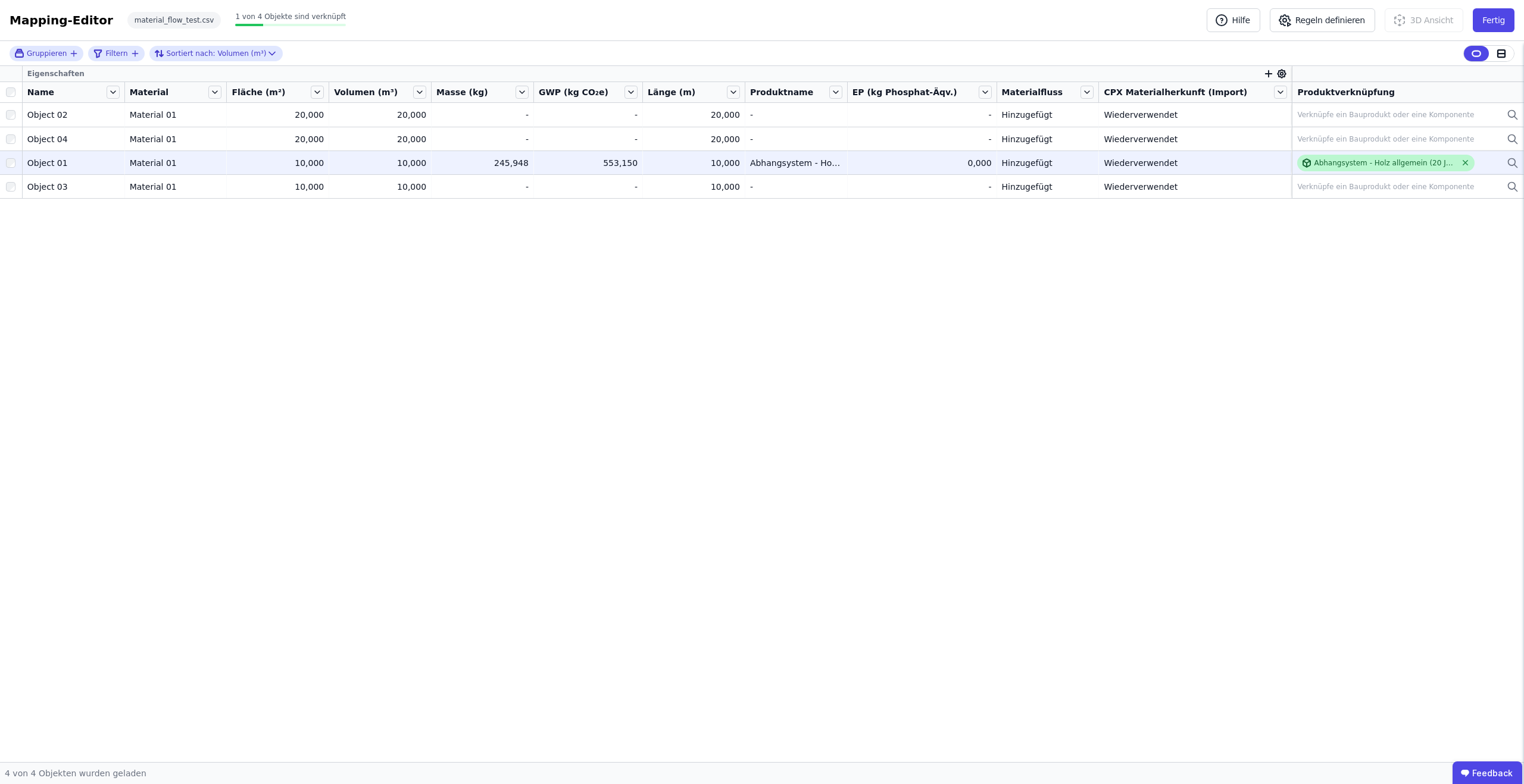
click at [1462, 163] on icon at bounding box center [1464, 163] width 4 height 4
click at [1430, 163] on div "Verknüpfe ein Bauprodukt oder eine Komponente" at bounding box center [1385, 163] width 177 height 10
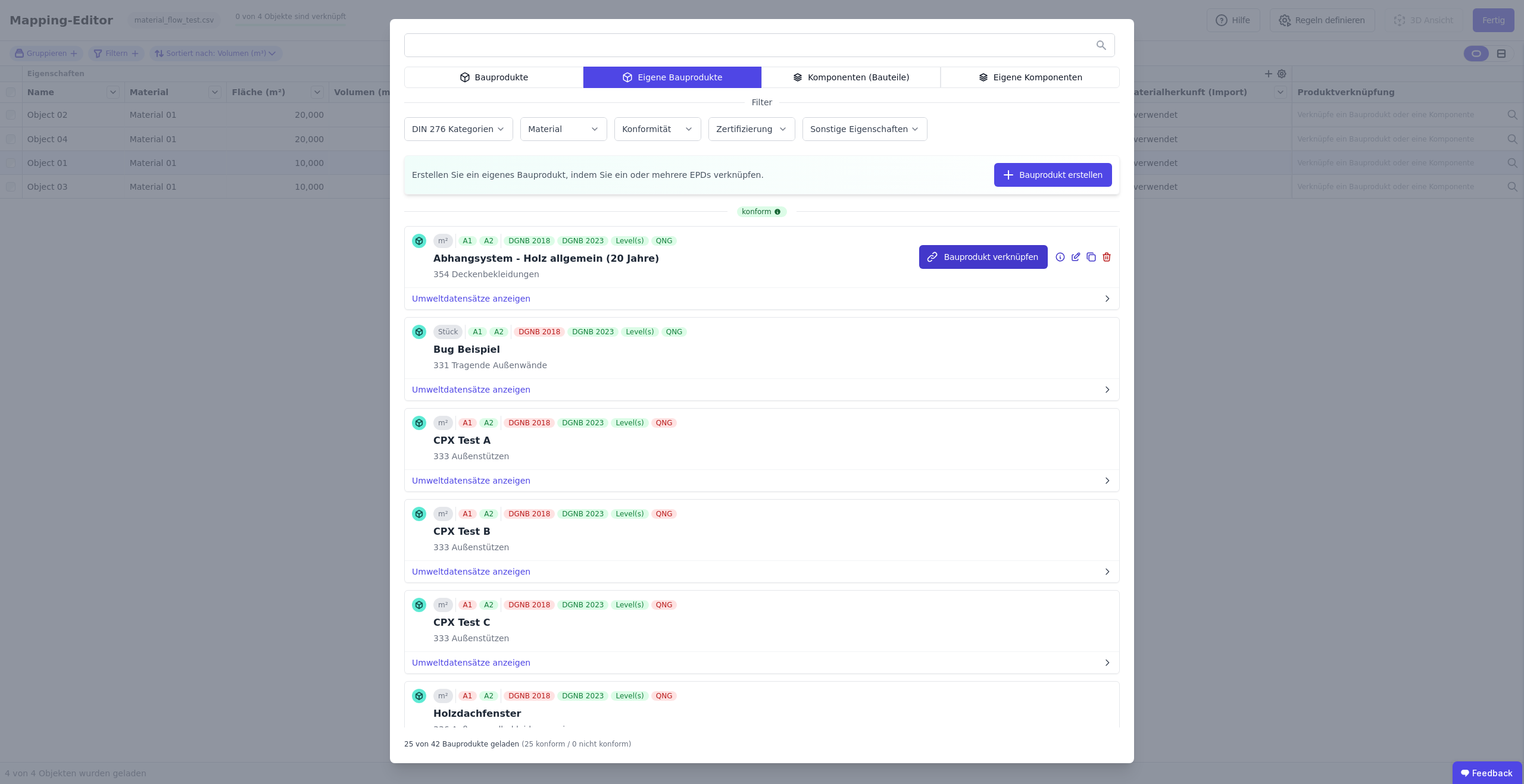
click at [991, 256] on button "Bauprodukt verknüpfen" at bounding box center [983, 257] width 128 height 24
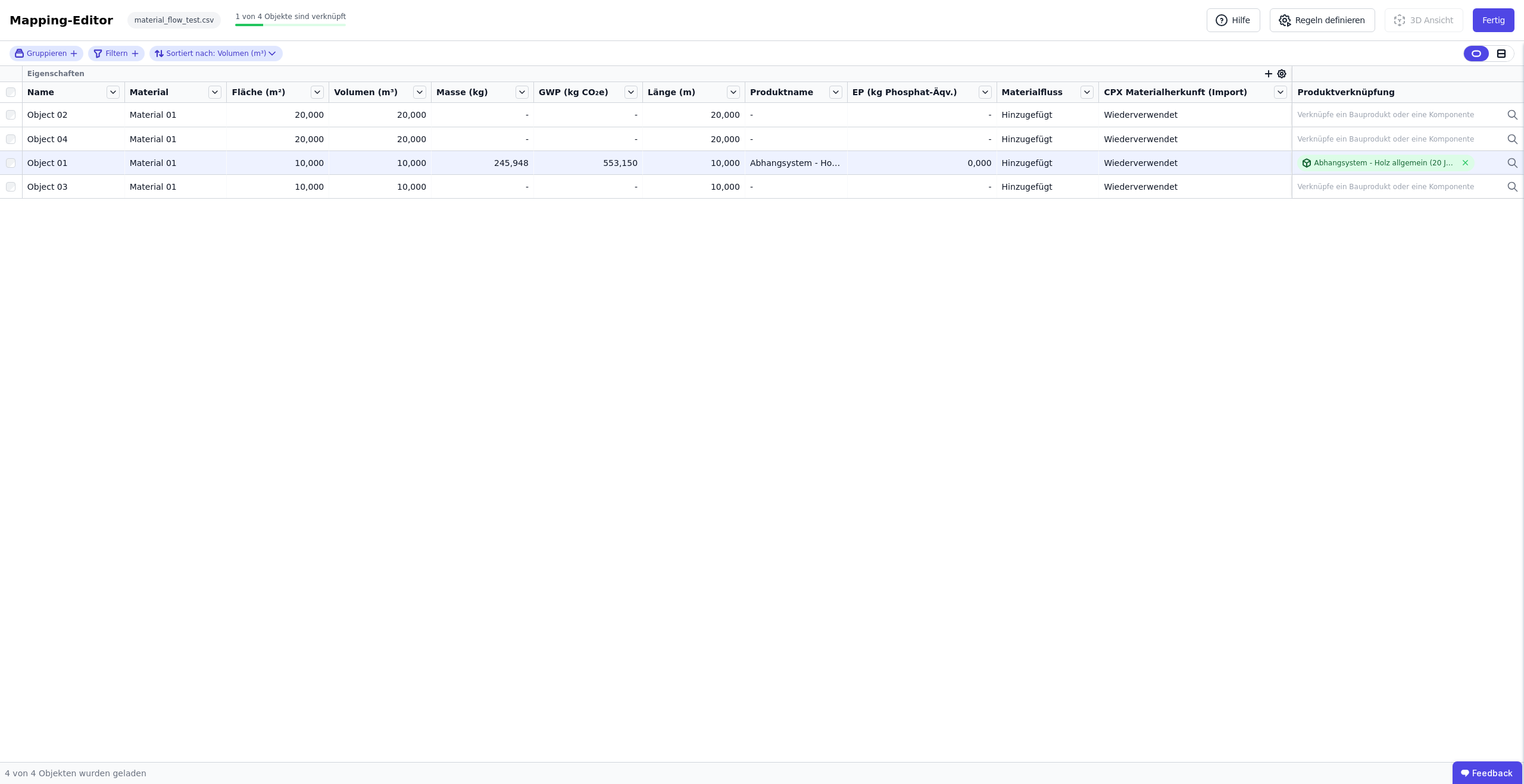
click at [1060, 157] on div "Hinzugefügt" at bounding box center [1047, 163] width 92 height 12
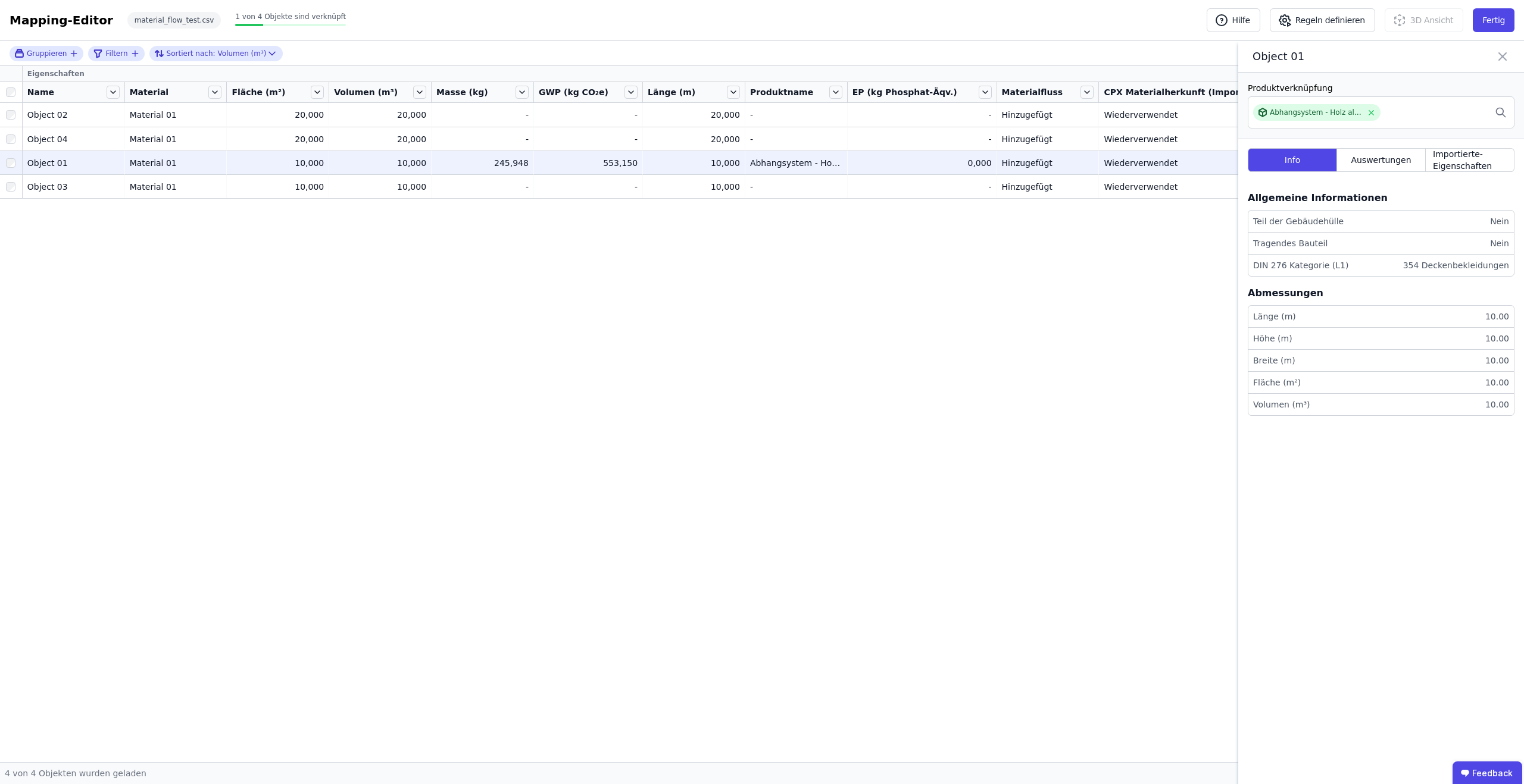
click at [1496, 59] on icon at bounding box center [1503, 56] width 14 height 17
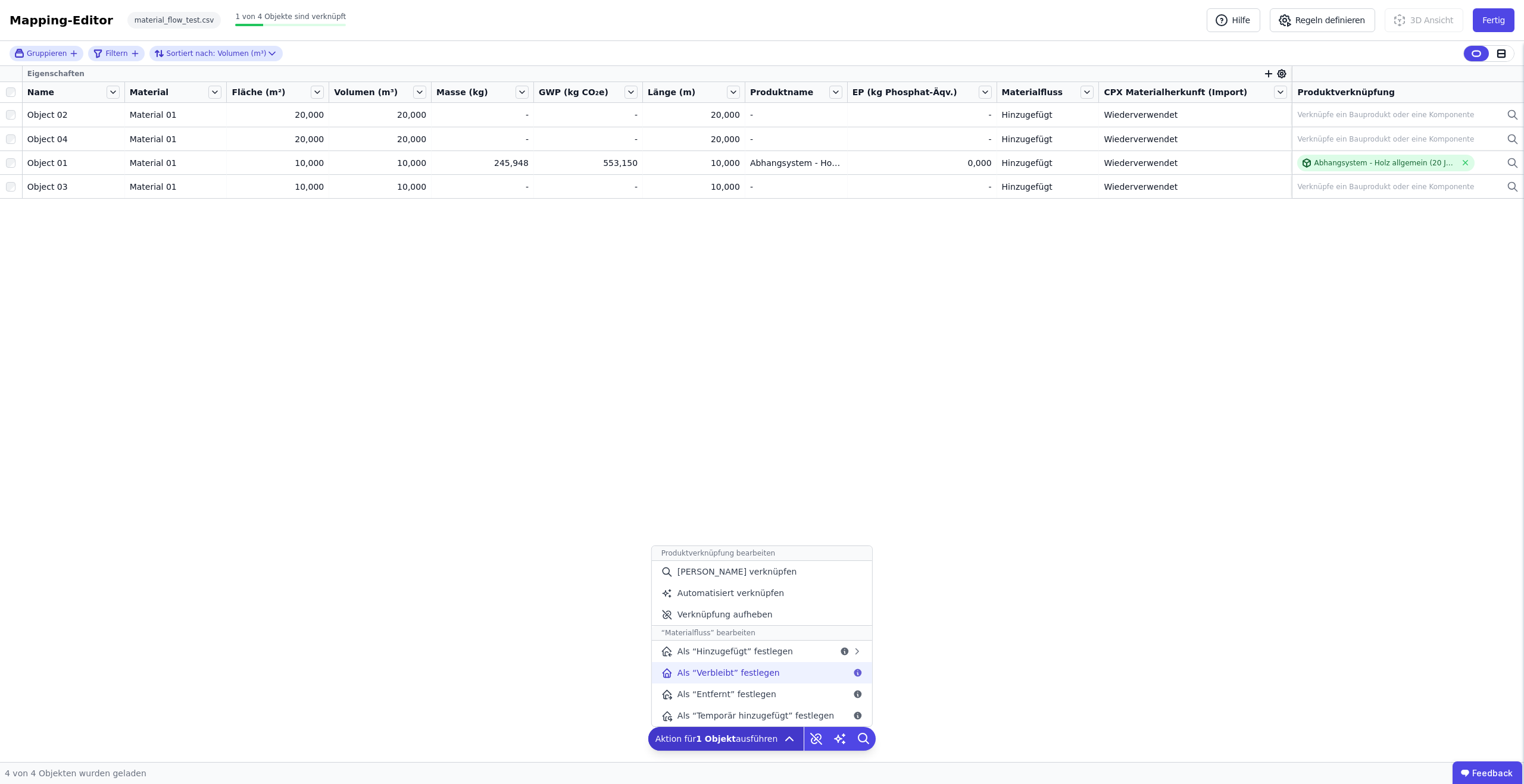
click at [796, 663] on div "Als “Verbleibt” festlegen" at bounding box center [762, 673] width 220 height 21
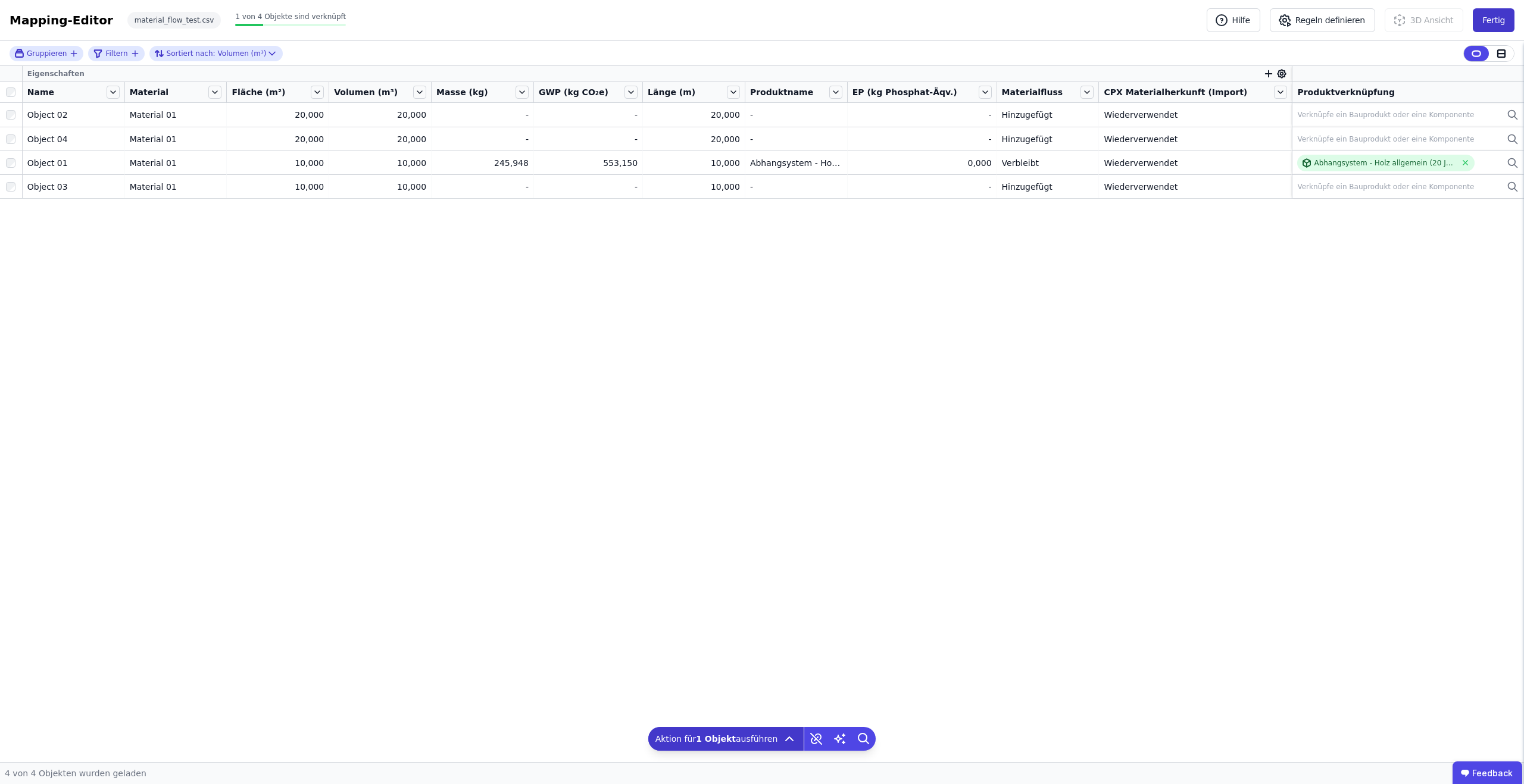
click at [1496, 19] on button "Fertig" at bounding box center [1493, 19] width 41 height 24
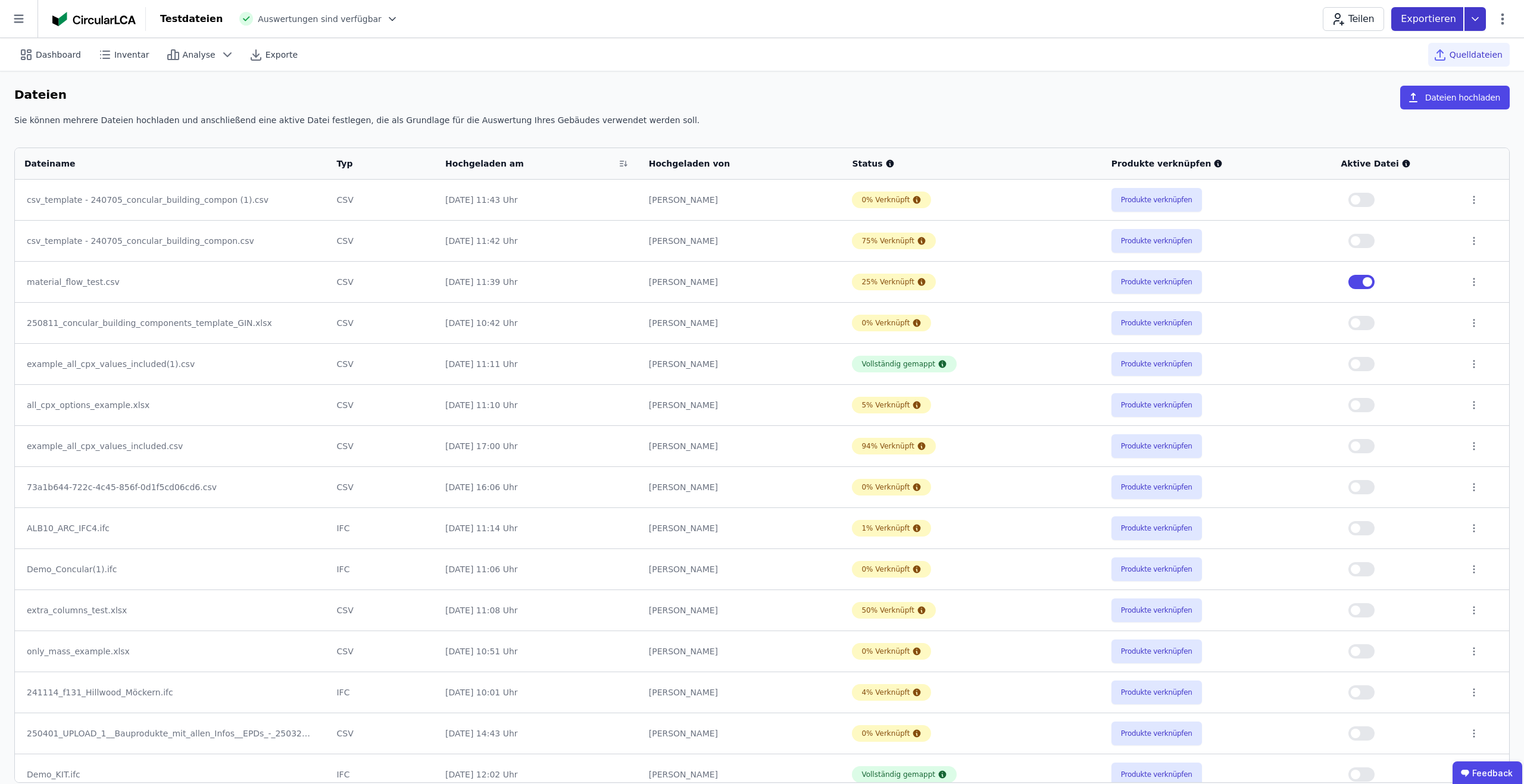
click at [1477, 18] on icon at bounding box center [1475, 18] width 6 height 3
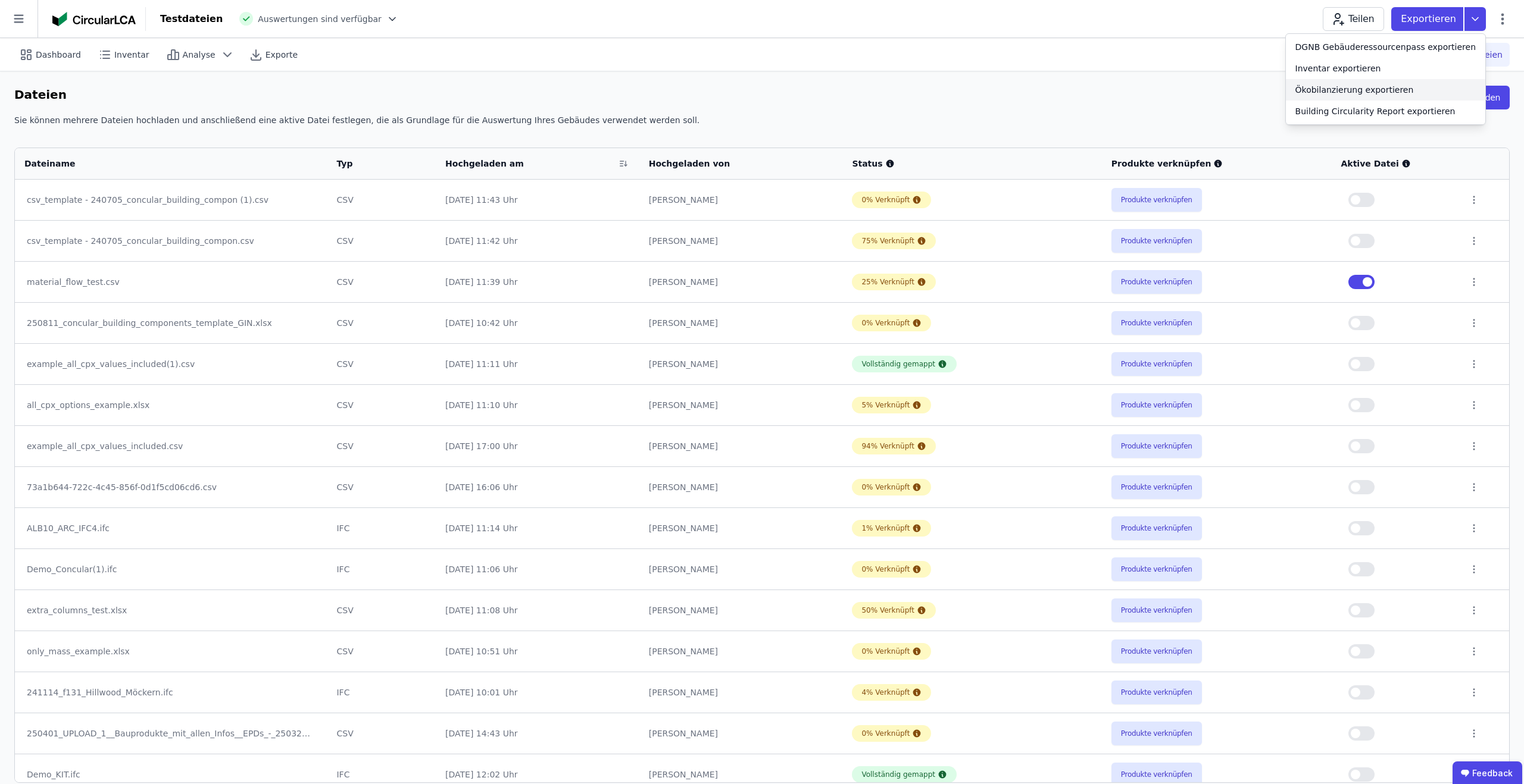
click at [1424, 96] on div "Ökobilanzierung exportieren" at bounding box center [1385, 90] width 200 height 21
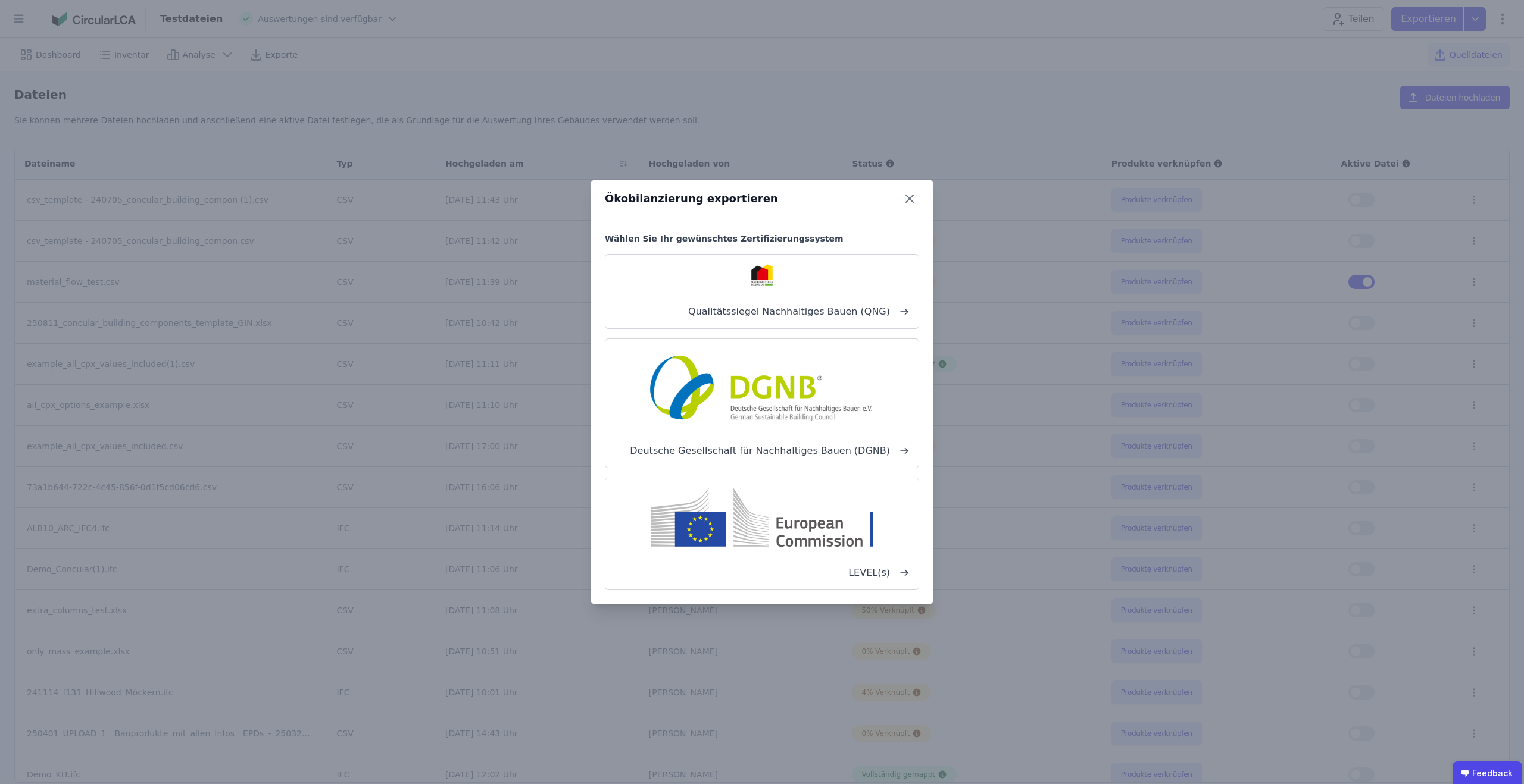
drag, startPoint x: 716, startPoint y: 416, endPoint x: 742, endPoint y: 417, distance: 26.0
click at [716, 416] on img at bounding box center [762, 387] width 235 height 76
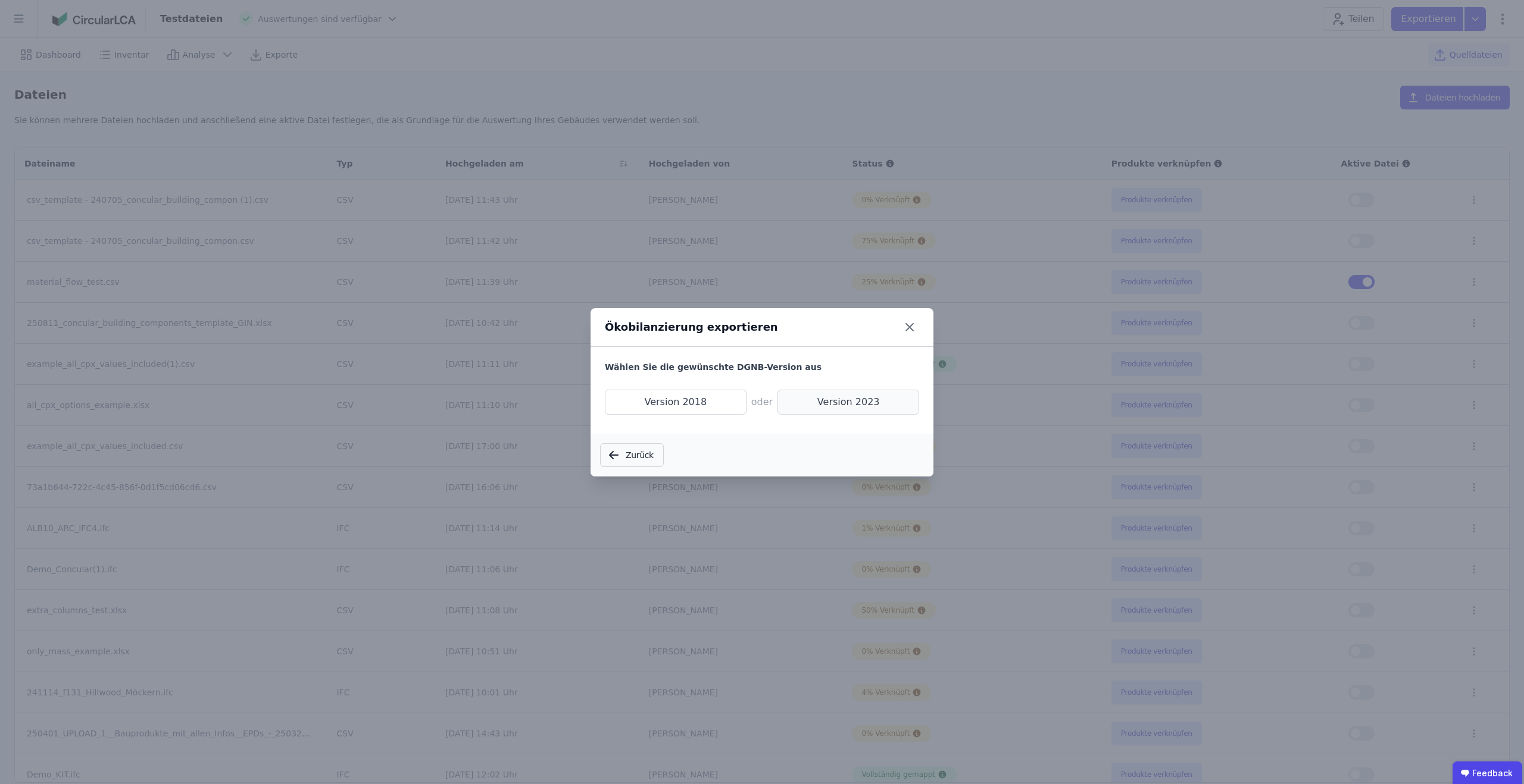
click at [850, 397] on span "Version 2023" at bounding box center [848, 402] width 142 height 25
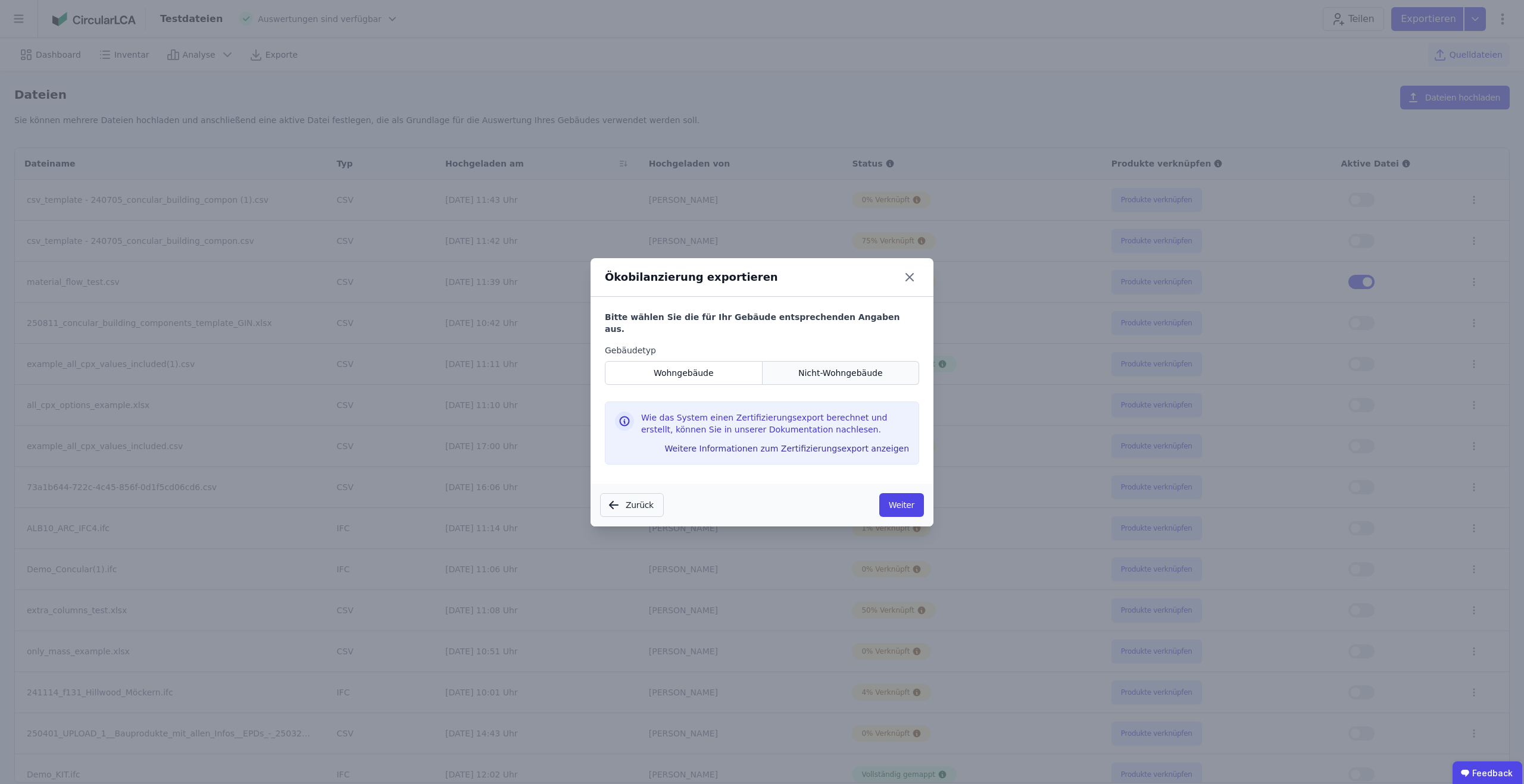
click at [830, 361] on div "Nicht-Wohngebäude" at bounding box center [841, 373] width 157 height 24
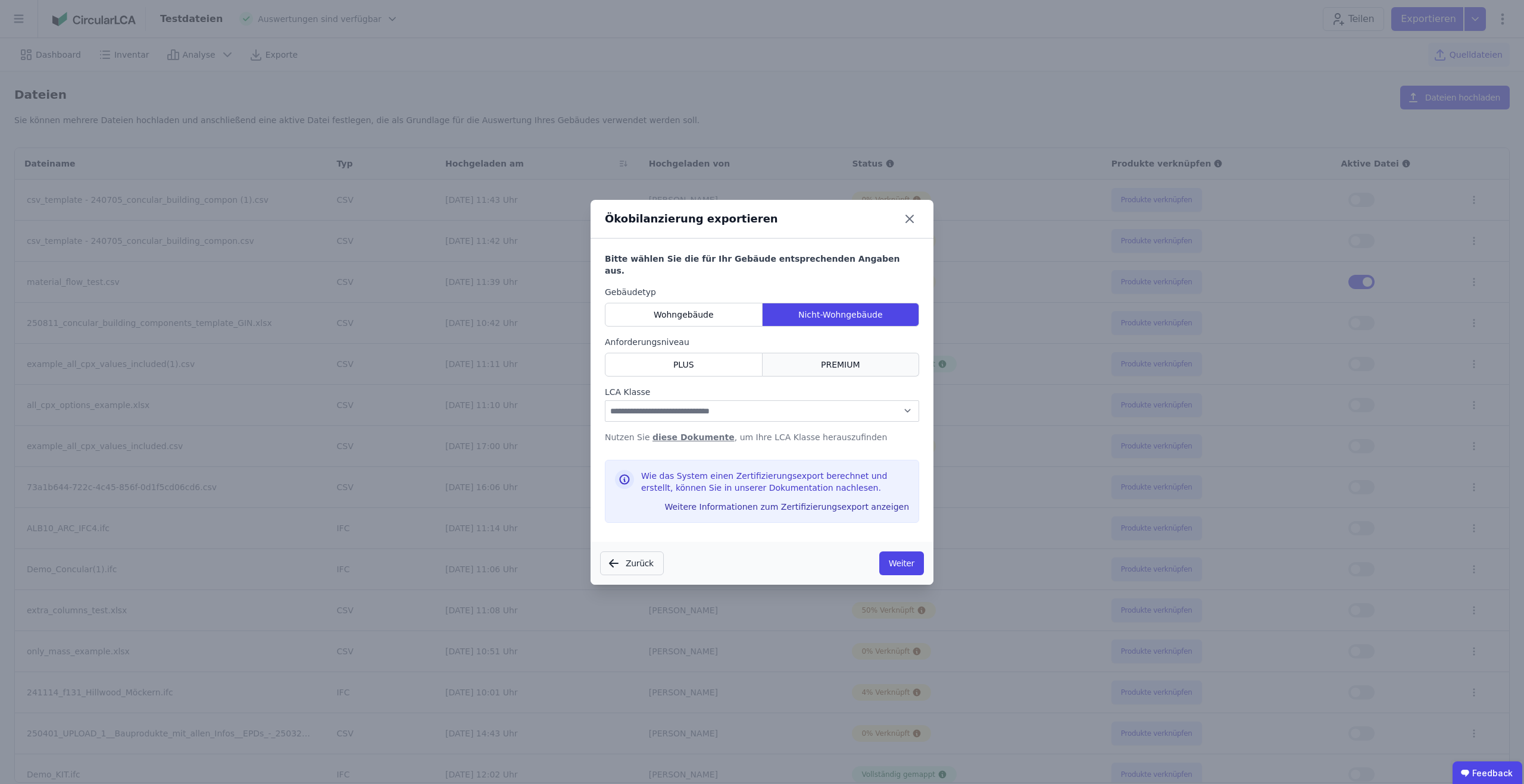
drag, startPoint x: 832, startPoint y: 359, endPoint x: 830, endPoint y: 369, distance: 10.2
click at [831, 359] on span "PREMIUM" at bounding box center [841, 365] width 40 height 12
click at [812, 405] on select "**********" at bounding box center [762, 411] width 314 height 21
select select "*"
click at [605, 401] on select "**********" at bounding box center [762, 411] width 314 height 21
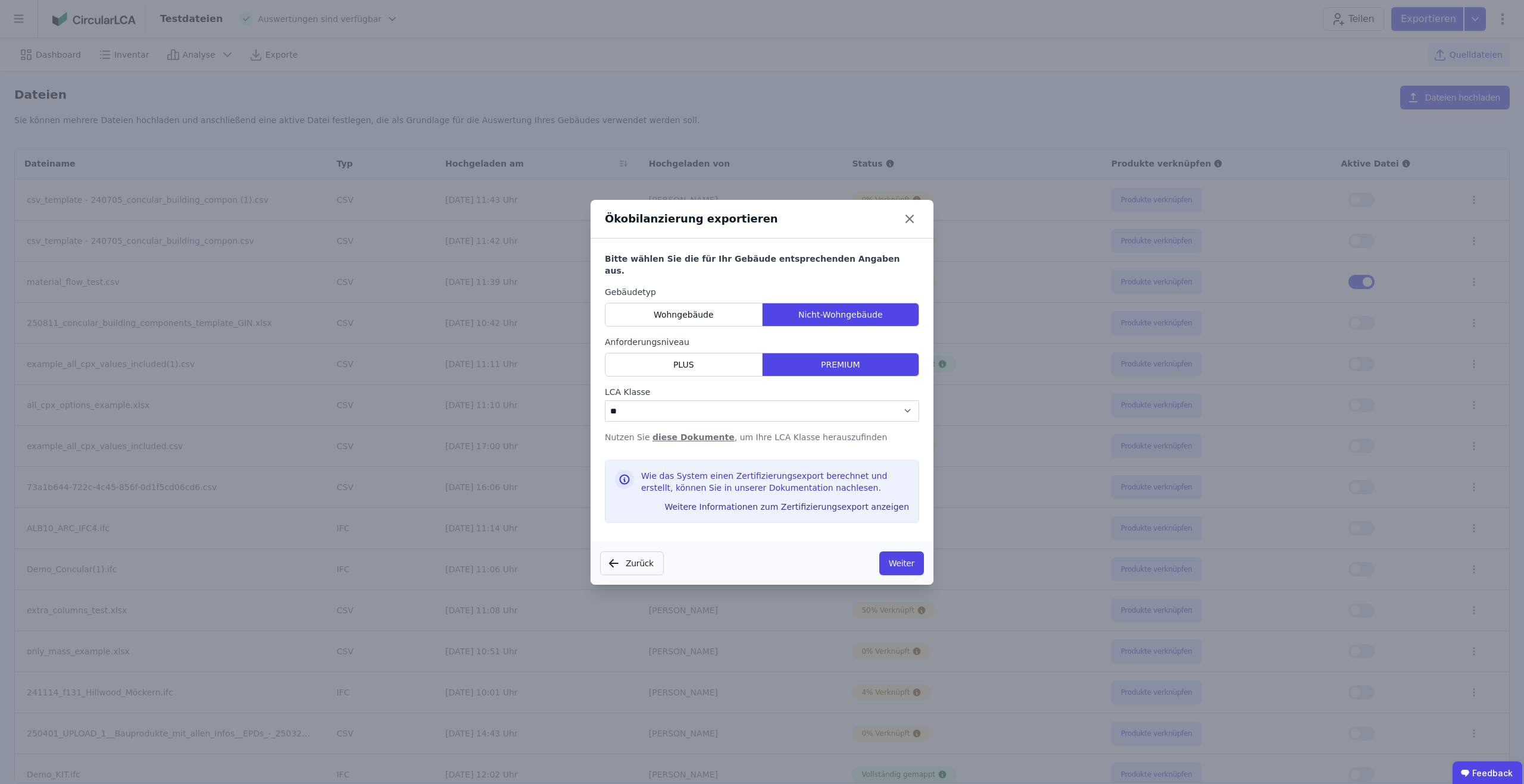
click at [889, 559] on button "Weiter" at bounding box center [901, 563] width 45 height 24
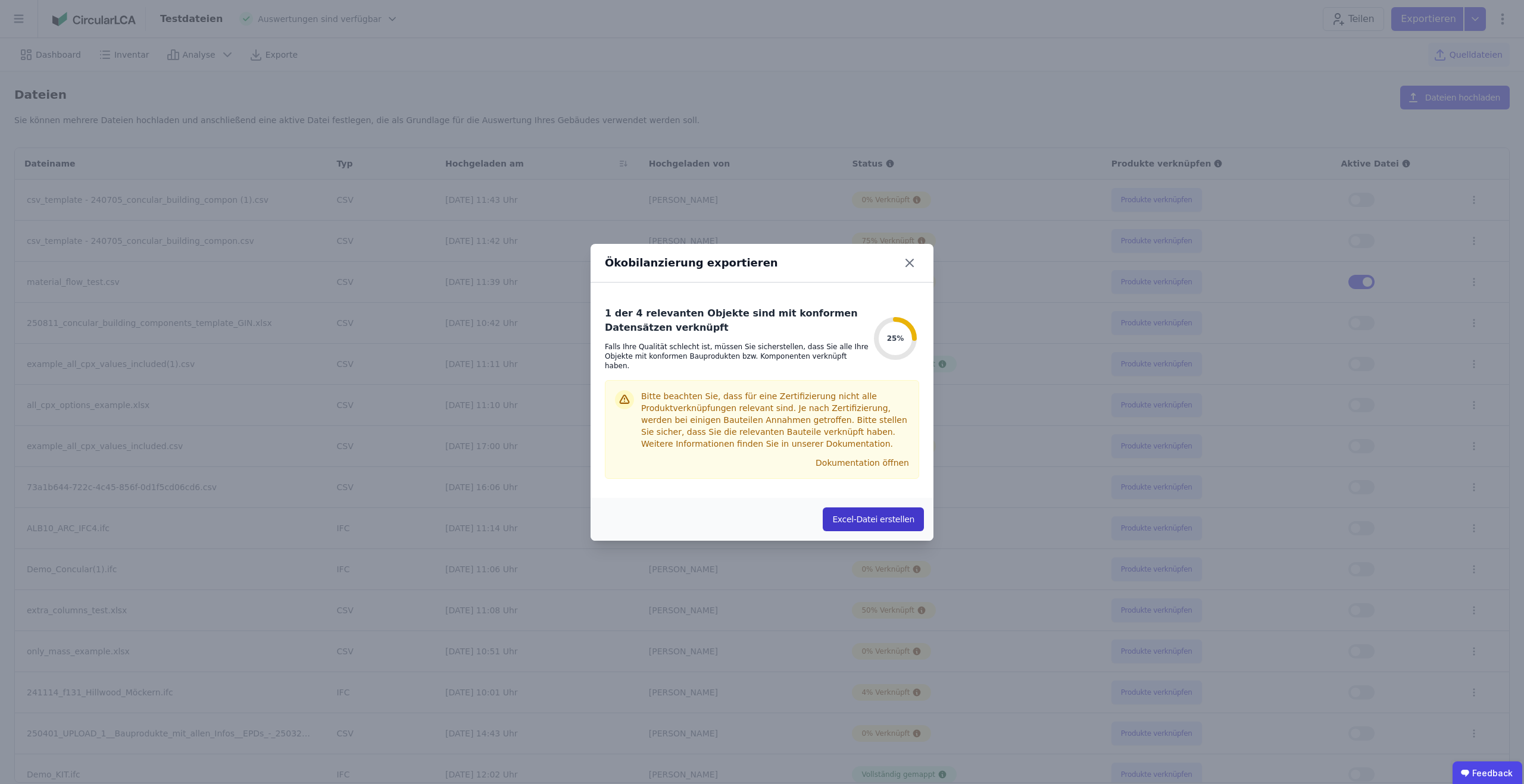
click at [889, 522] on button "Excel-Datei erstellen" at bounding box center [873, 519] width 101 height 24
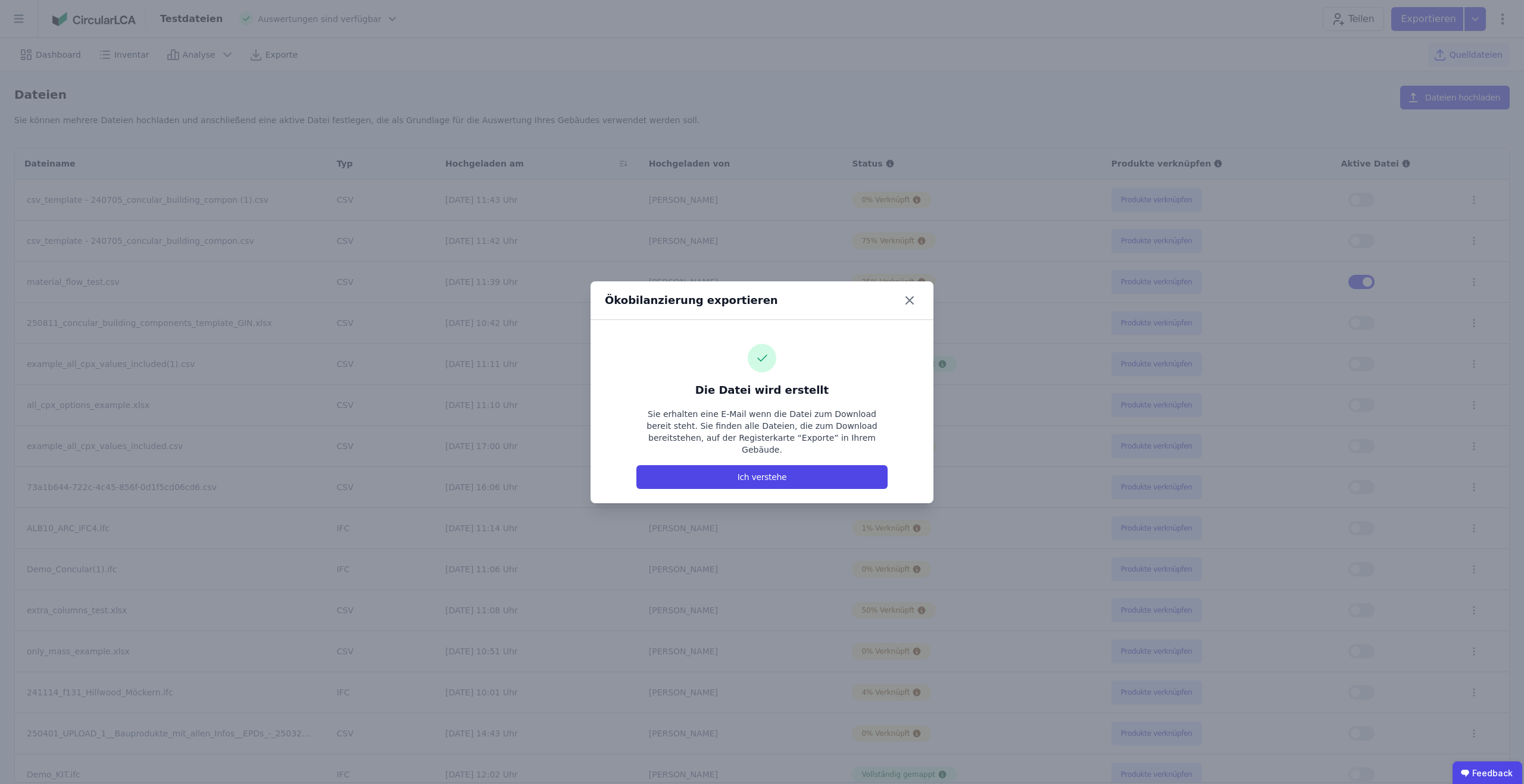
click at [772, 470] on button "Ich verstehe" at bounding box center [762, 476] width 252 height 24
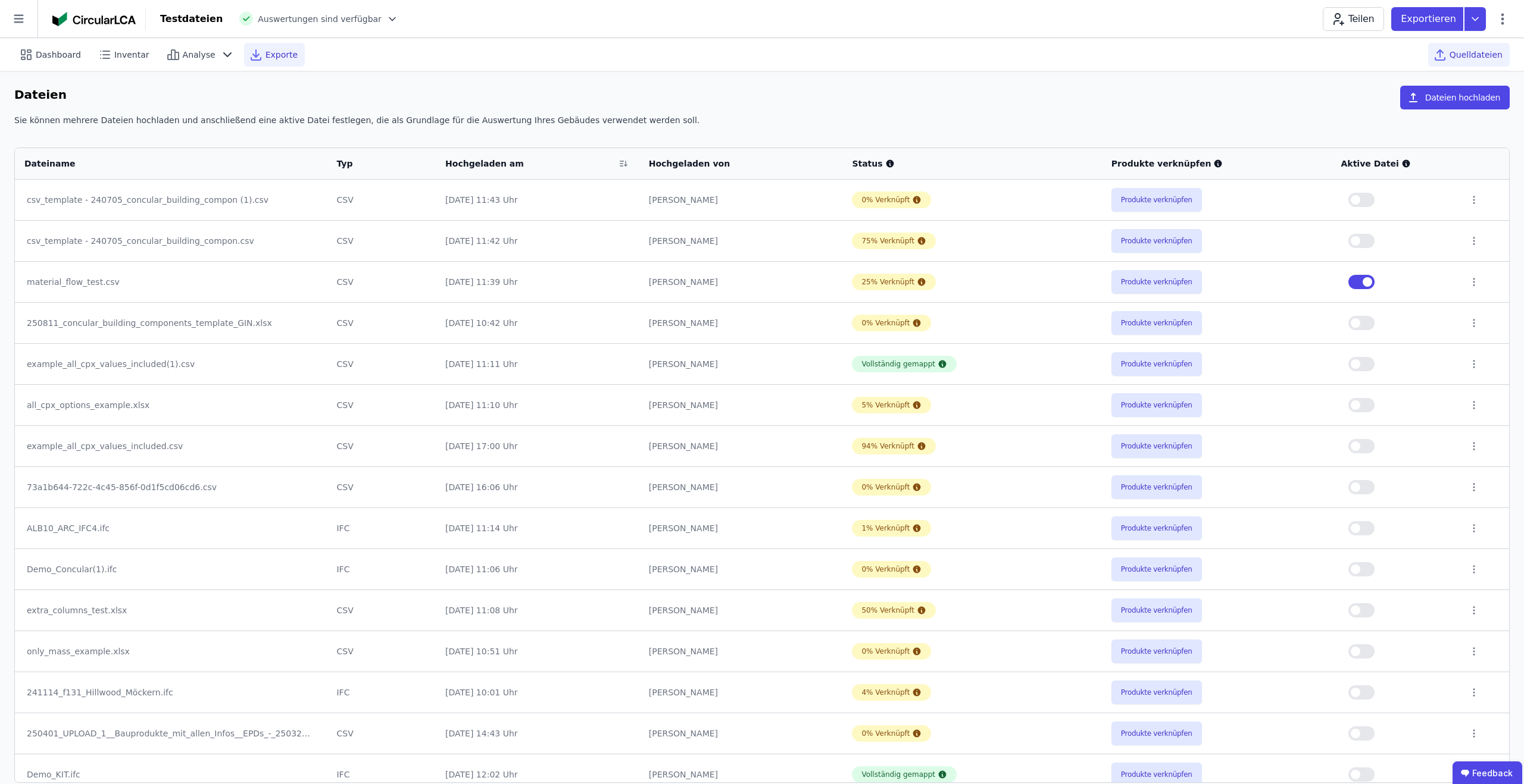
click at [277, 50] on span "Exporte" at bounding box center [281, 55] width 33 height 12
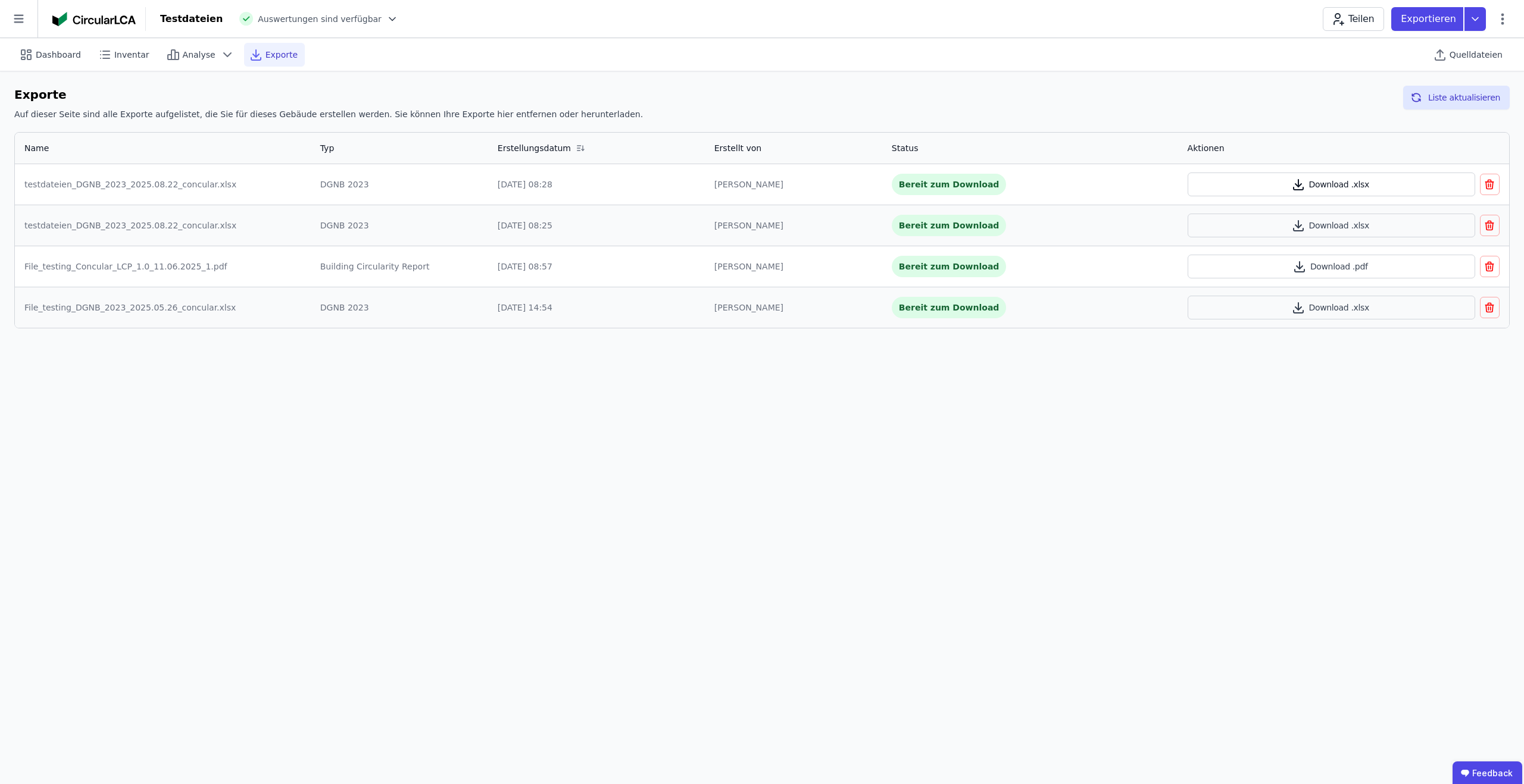
click at [1321, 180] on button "Download .xlsx" at bounding box center [1331, 184] width 288 height 24
